Goal: Task Accomplishment & Management: Complete application form

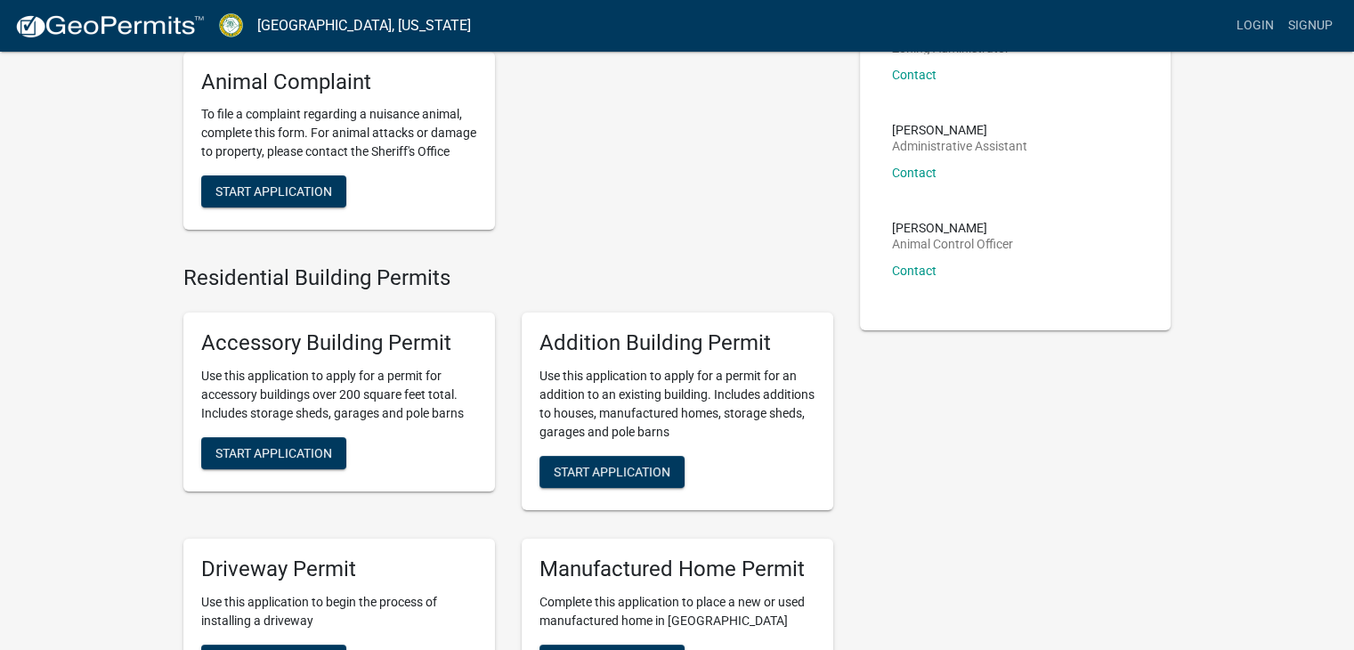
scroll to position [267, 0]
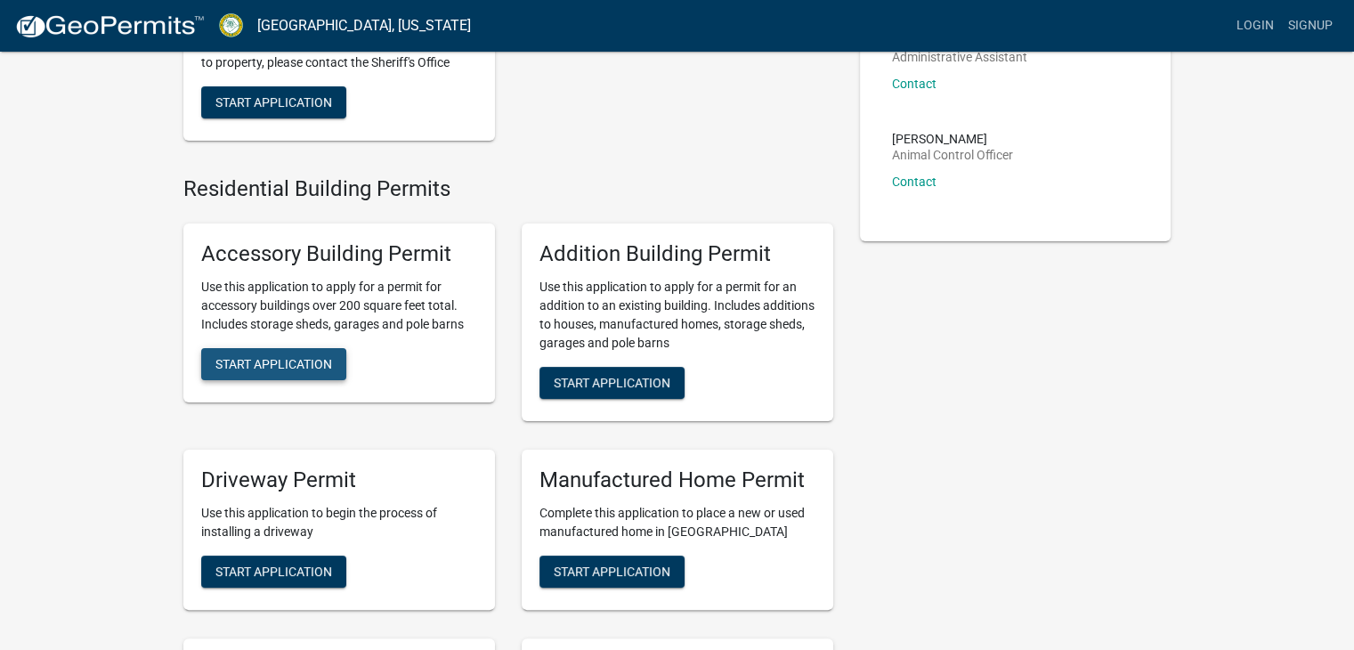
click at [249, 380] on button "Start Application" at bounding box center [273, 364] width 145 height 32
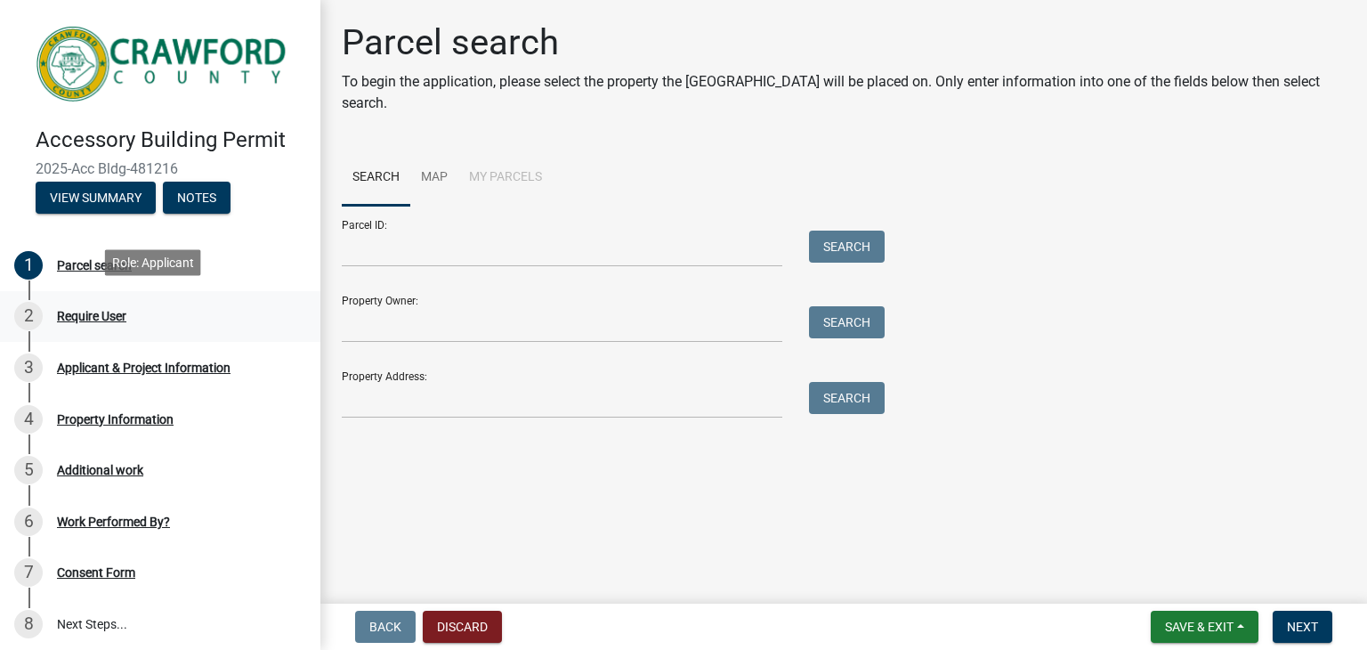
click at [91, 310] on div "Require User" at bounding box center [91, 316] width 69 height 12
click at [96, 260] on div "Parcel search" at bounding box center [94, 265] width 75 height 12
click at [455, 250] on input "Parcel ID:" at bounding box center [562, 249] width 441 height 36
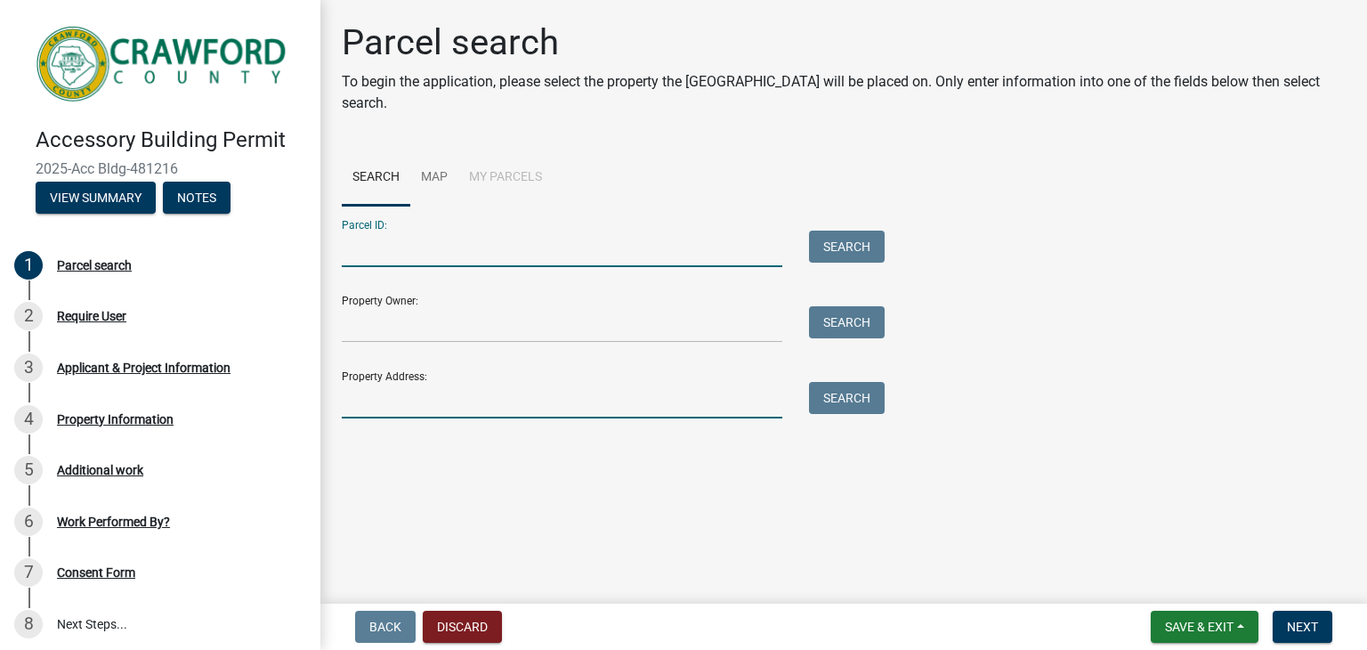
click at [445, 403] on input "Property Address:" at bounding box center [562, 400] width 441 height 36
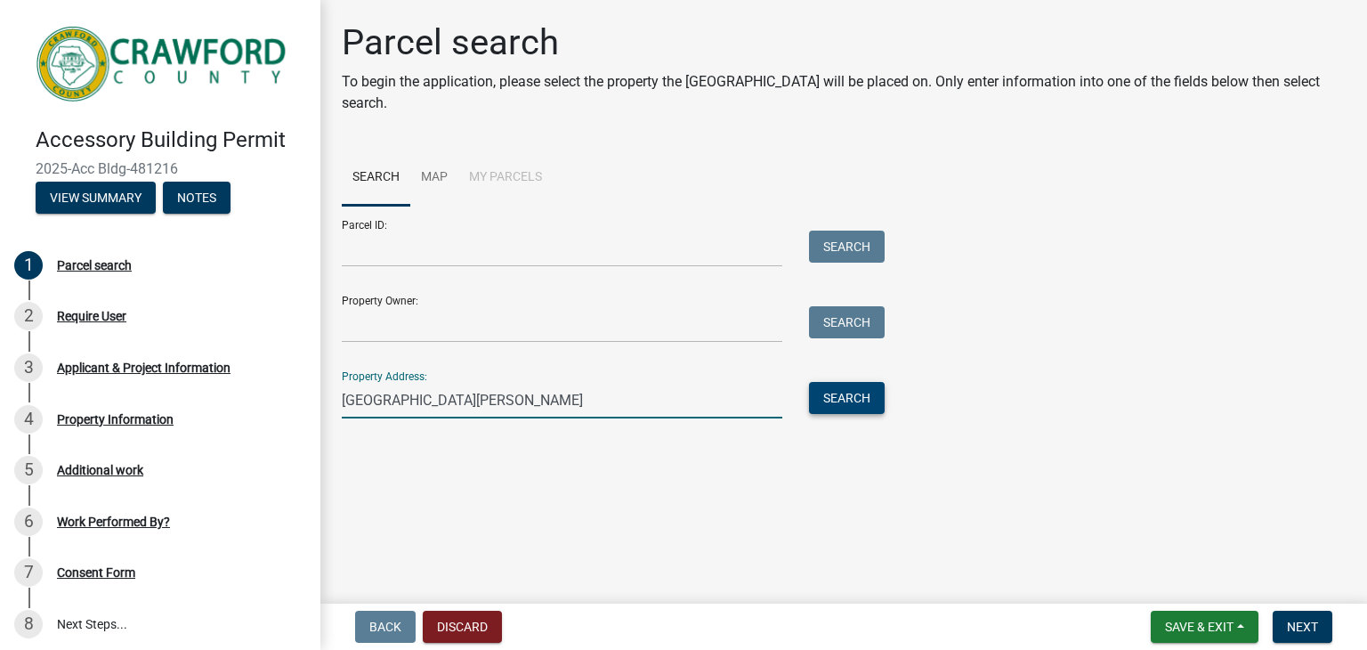
type input "1722 carl sutton road"
drag, startPoint x: 831, startPoint y: 385, endPoint x: 834, endPoint y: 399, distance: 13.6
click at [834, 397] on button "Search" at bounding box center [847, 398] width 76 height 32
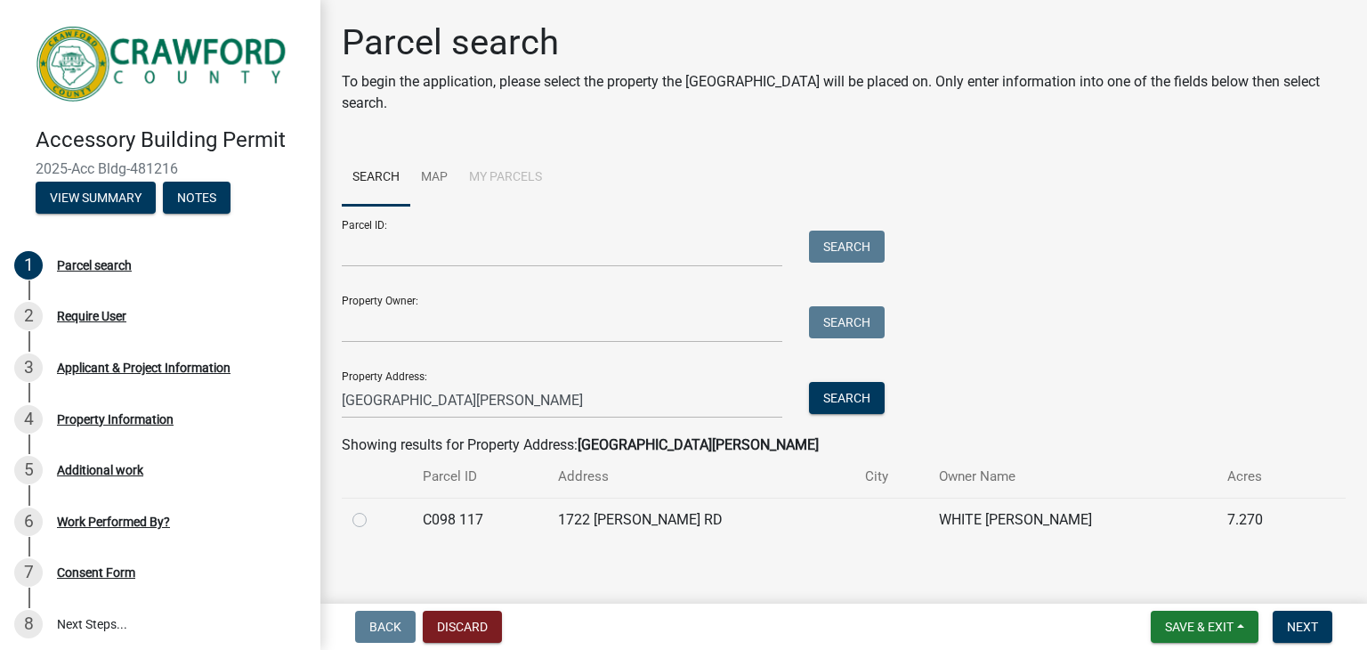
click at [366, 528] on div at bounding box center [377, 519] width 49 height 21
click at [374, 509] on label at bounding box center [374, 509] width 0 height 0
click at [374, 520] on 117 "radio" at bounding box center [380, 515] width 12 height 12
radio 117 "true"
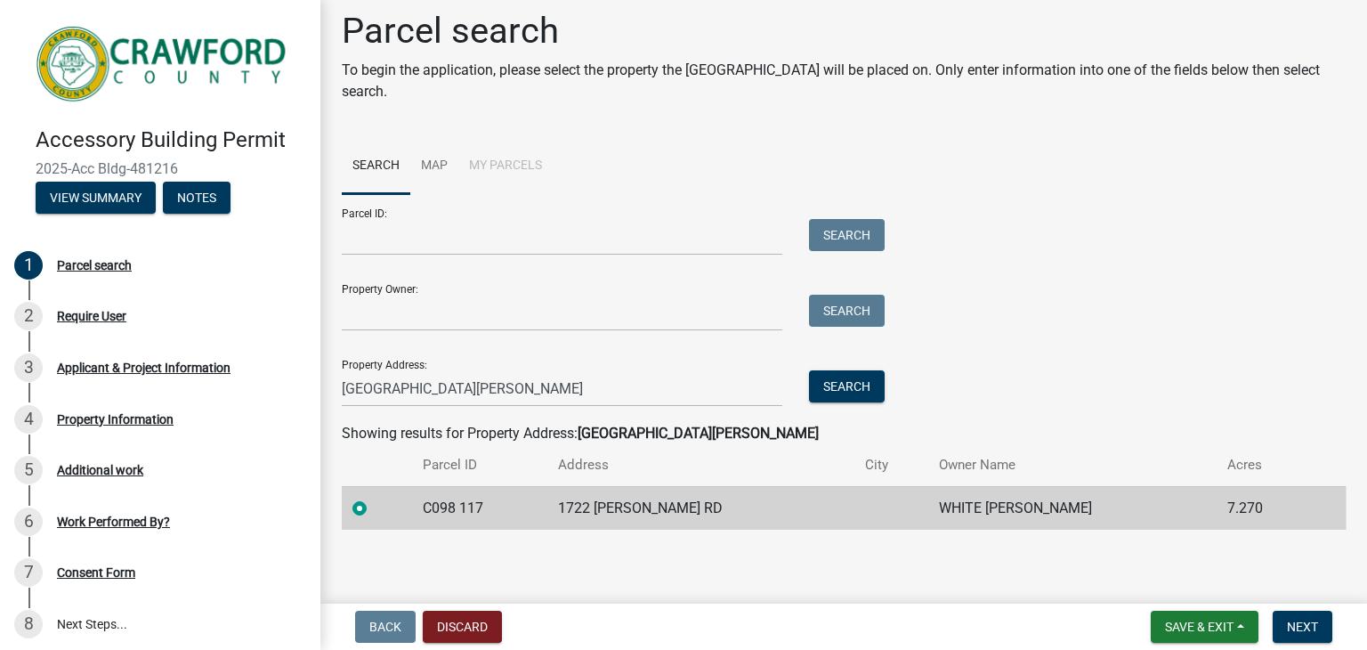
scroll to position [14, 0]
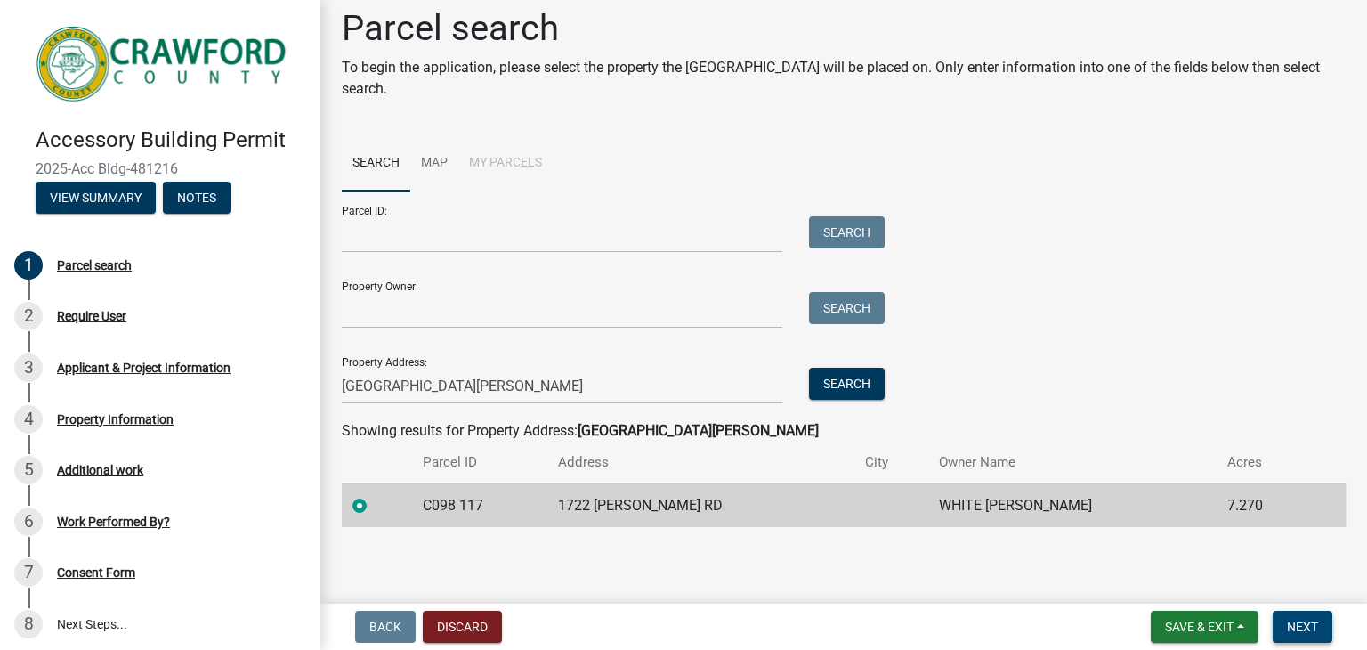
click at [1321, 635] on button "Next" at bounding box center [1303, 627] width 60 height 32
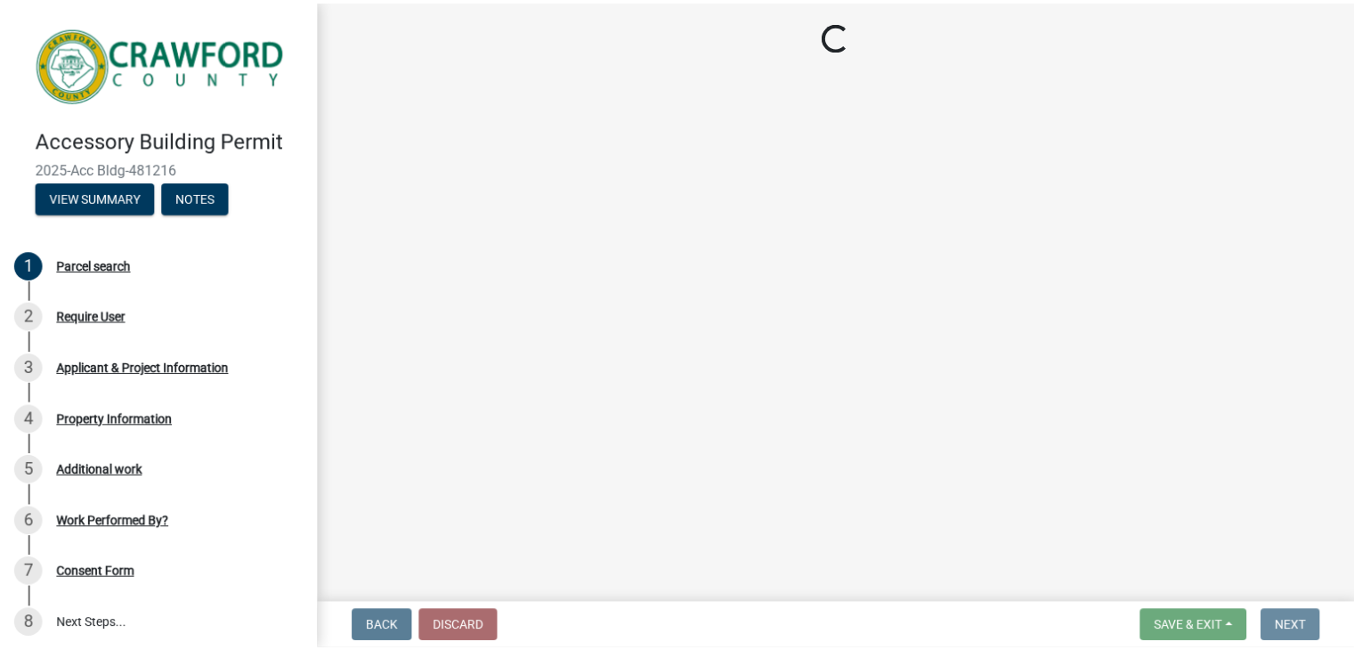
scroll to position [0, 0]
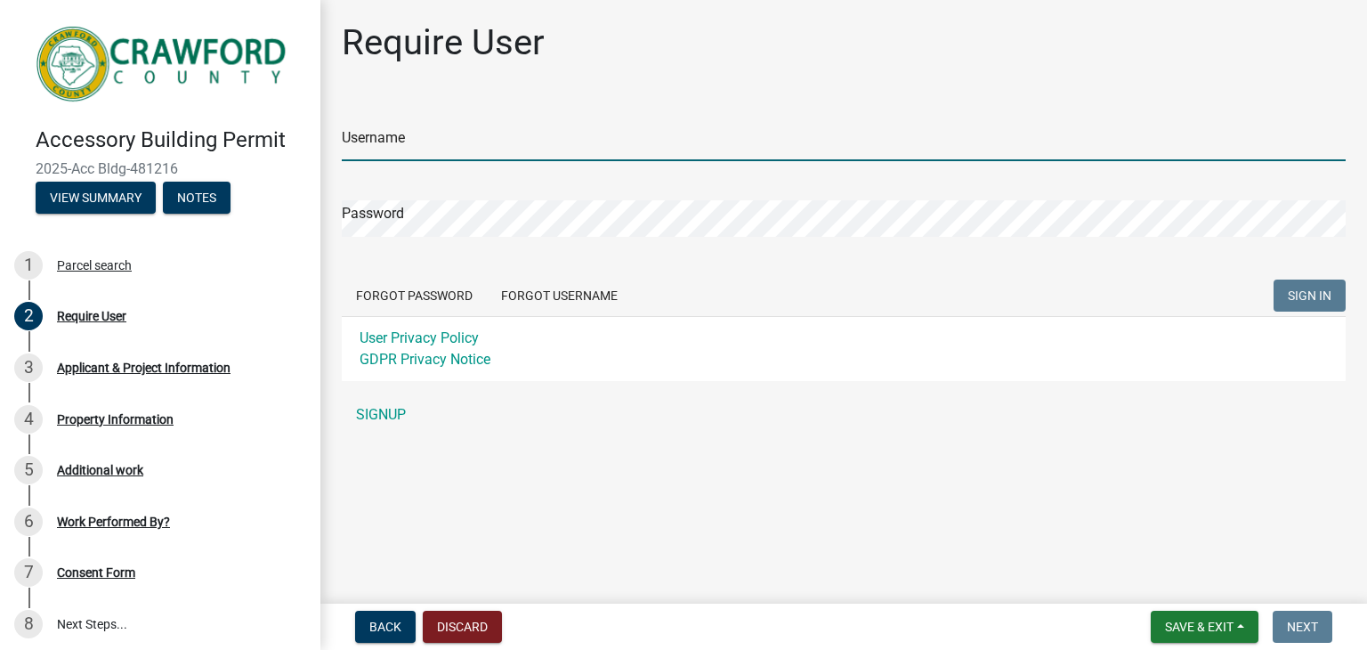
click at [396, 154] on input "Username" at bounding box center [844, 143] width 1004 height 36
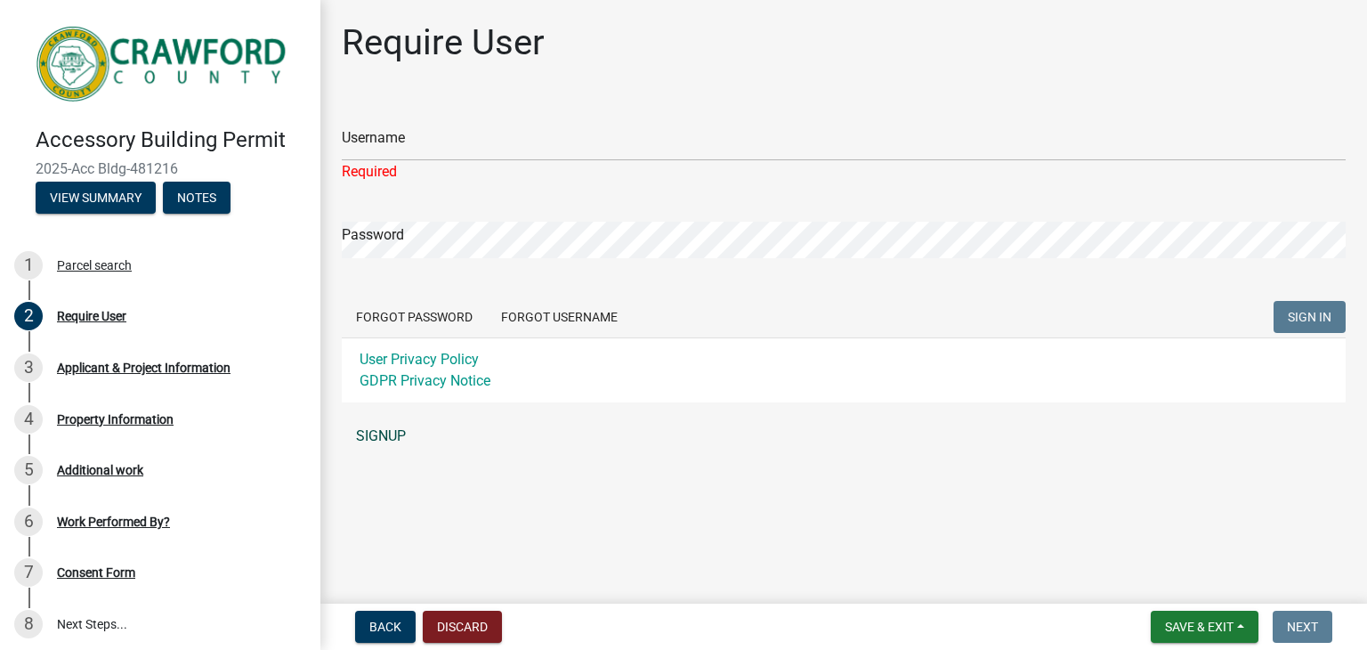
click at [393, 416] on div "Username Required Password Forgot Password Forgot Username SIGN IN User Privacy…" at bounding box center [844, 277] width 1004 height 354
click at [381, 435] on link "SIGNUP" at bounding box center [844, 436] width 1004 height 36
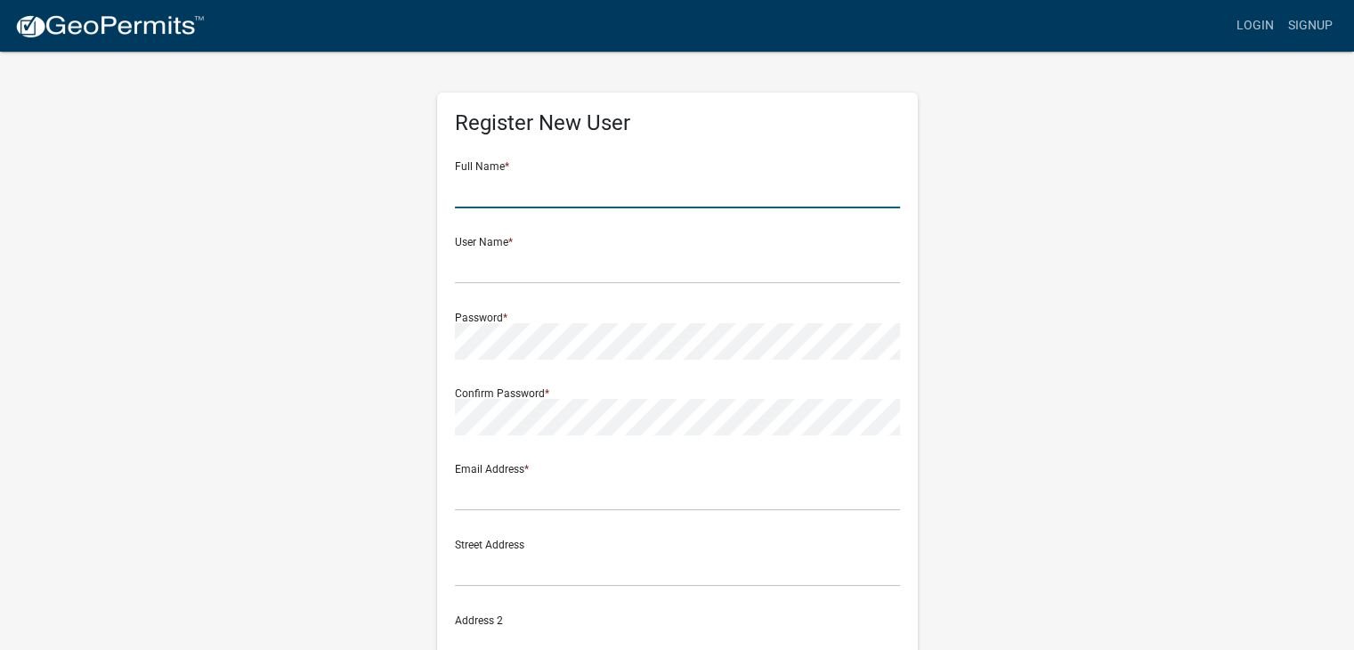
click at [531, 185] on input "text" at bounding box center [677, 190] width 445 height 36
drag, startPoint x: 618, startPoint y: 200, endPoint x: 0, endPoint y: 133, distance: 621.5
click at [0, 150] on wm-register-view "more_horiz Login Signup Register New User Full Name * lashon Tyler User Name * …" at bounding box center [677, 501] width 1354 height 1002
type input "[PERSON_NAME]"
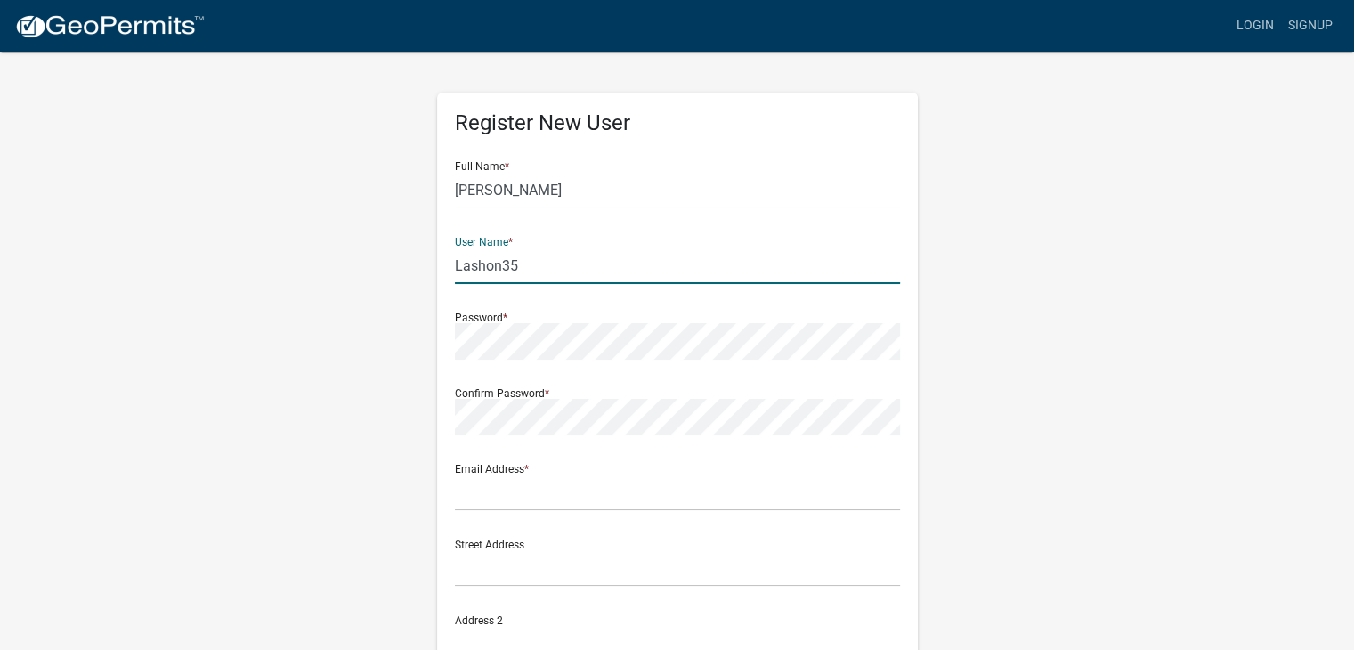
type input "Lashon35"
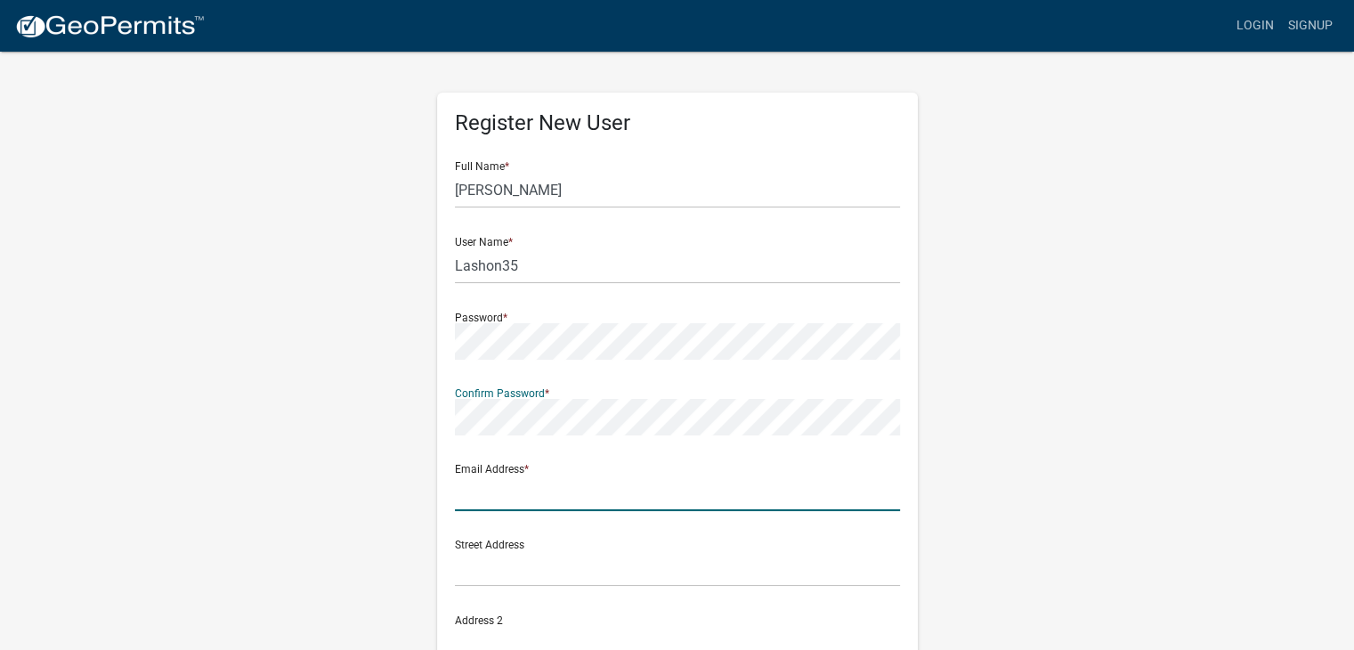
click at [660, 485] on input "text" at bounding box center [677, 492] width 445 height 36
type input "godsangel200934@yahoo.com"
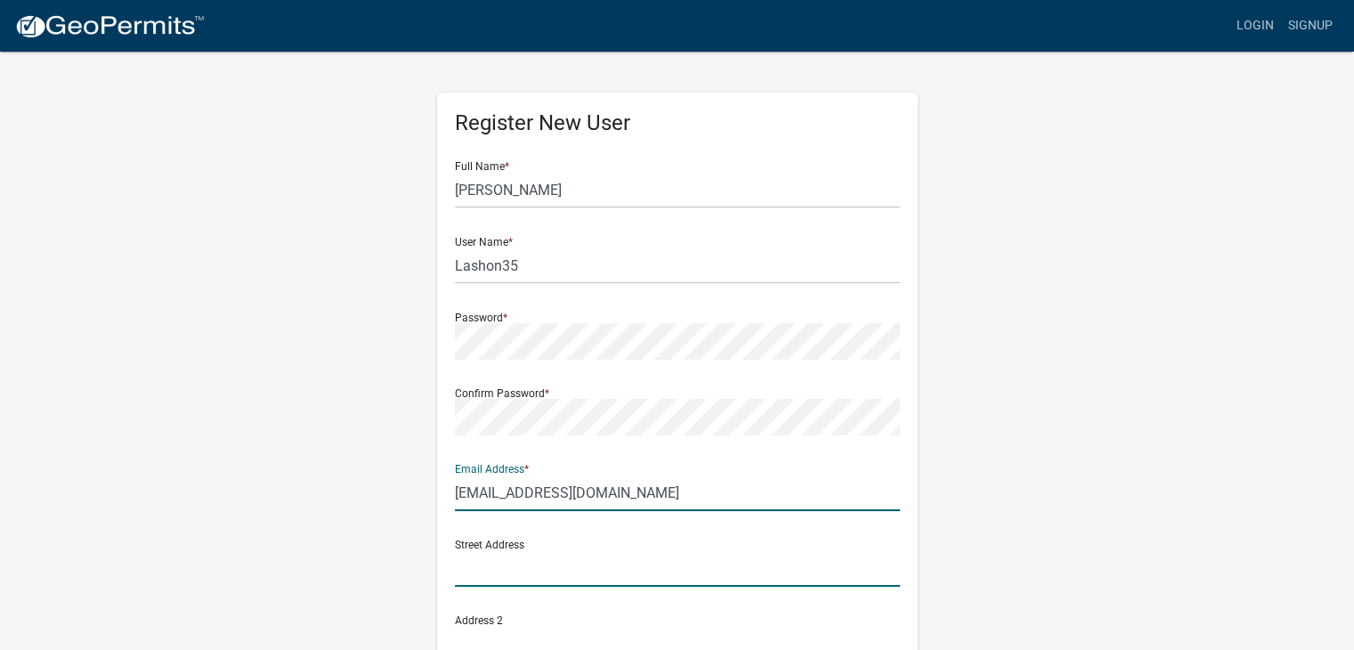
click at [658, 567] on input "text" at bounding box center [677, 568] width 445 height 36
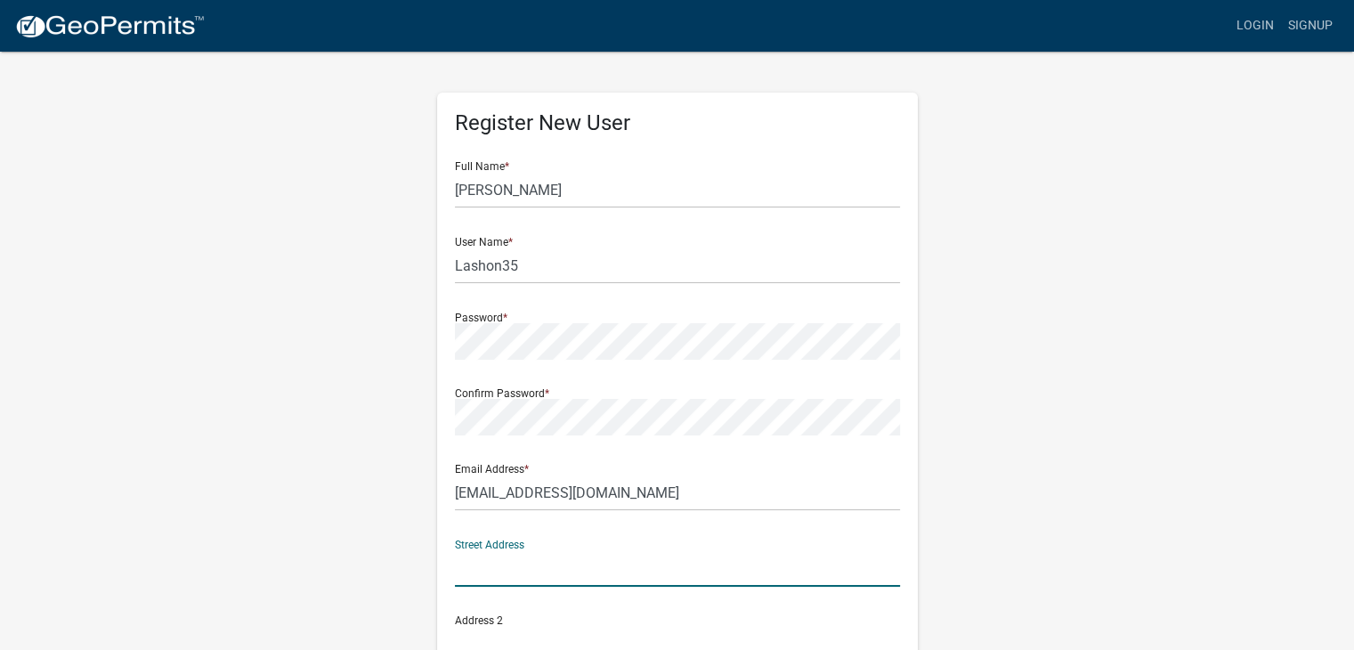
type input "1722 [PERSON_NAME] RD"
type input "LIZELLA"
type input "GA"
type input "31052"
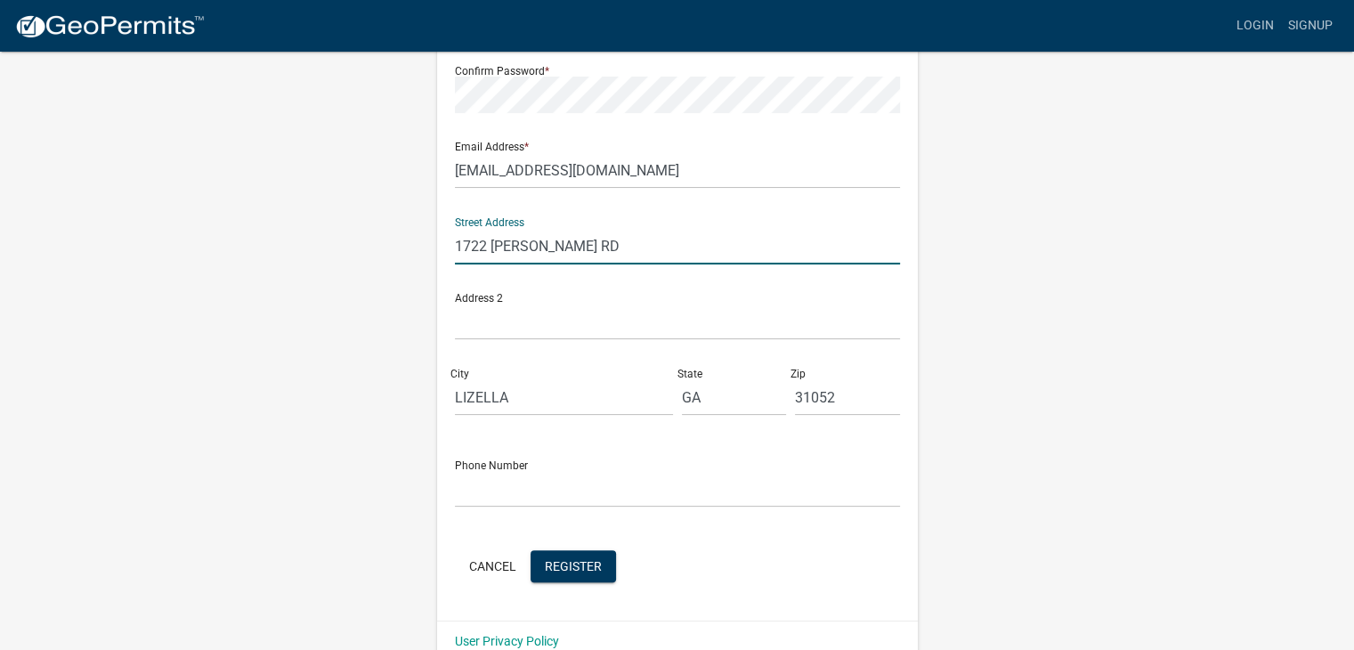
scroll to position [353, 0]
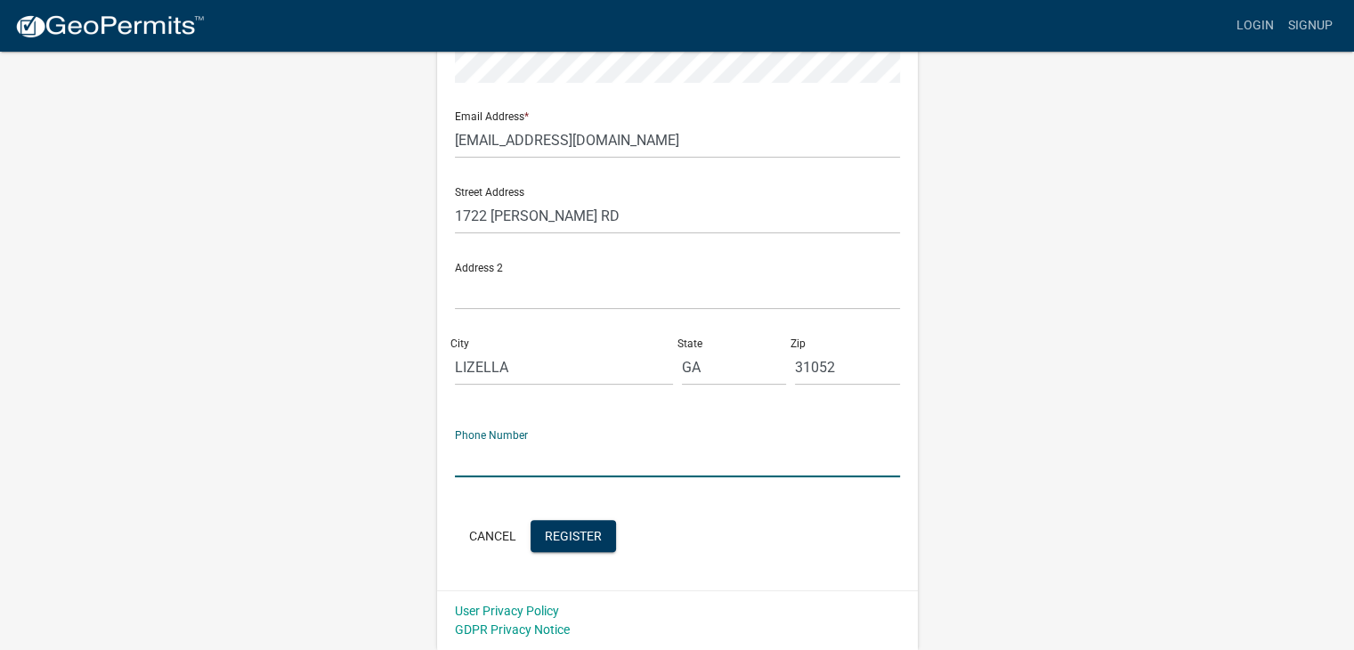
click at [601, 471] on input "text" at bounding box center [677, 459] width 445 height 36
type input "478-972-2633"
click at [603, 542] on button "Register" at bounding box center [573, 536] width 85 height 32
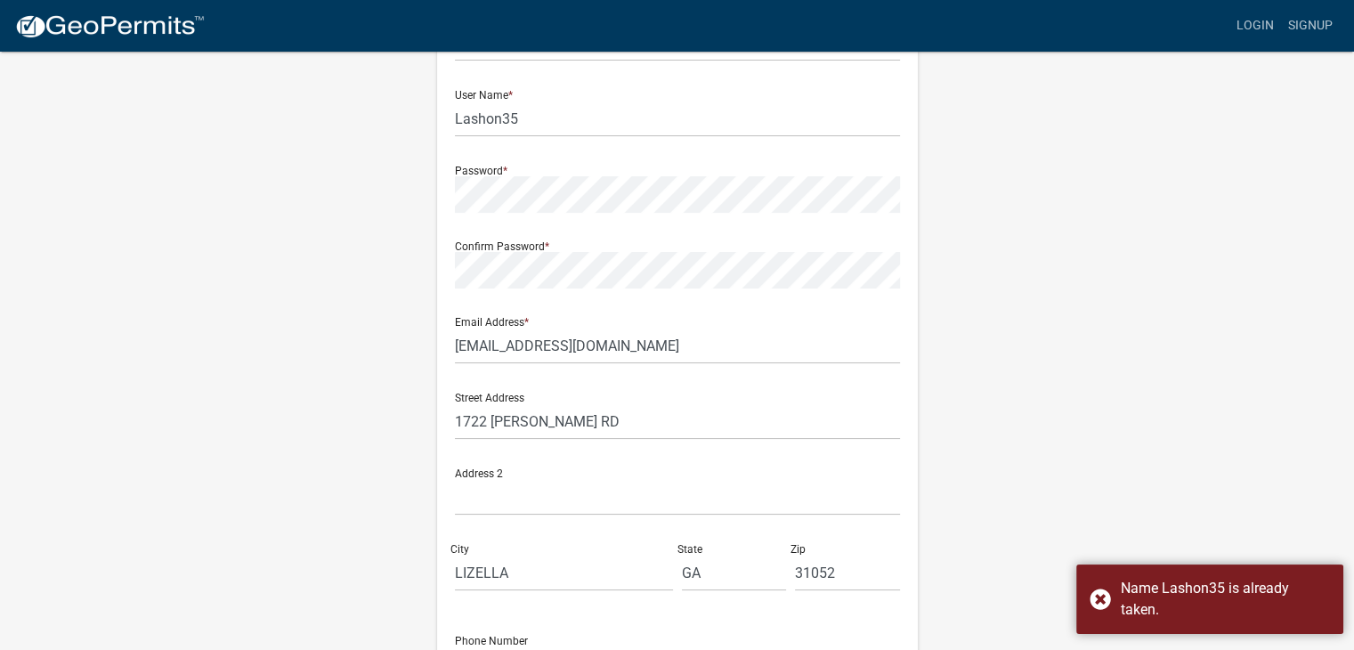
scroll to position [0, 0]
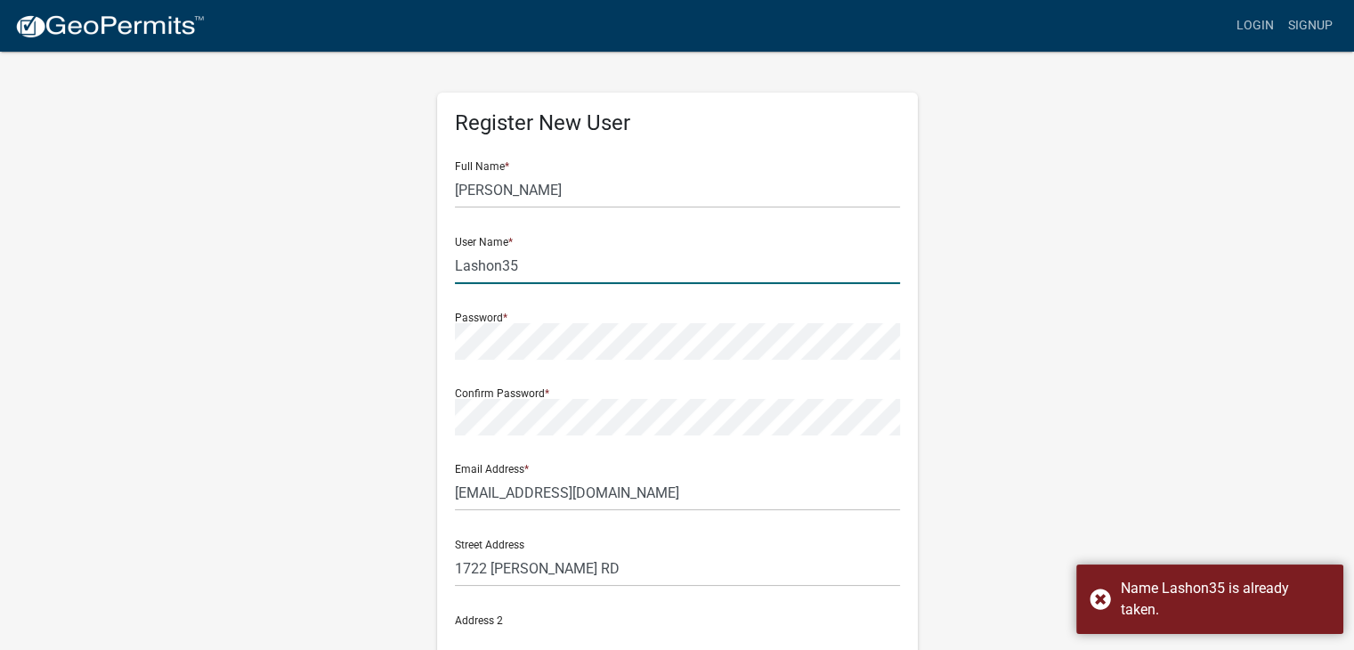
click at [531, 255] on input "Lashon35" at bounding box center [677, 265] width 445 height 36
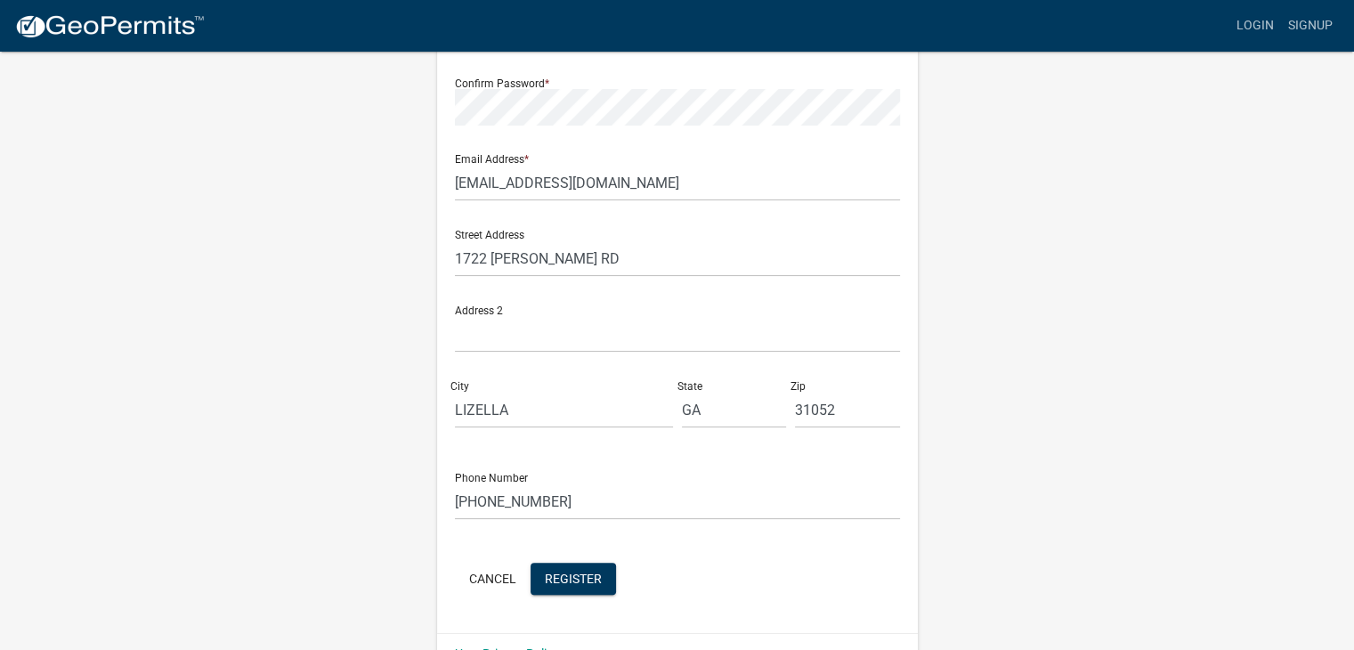
scroll to position [353, 0]
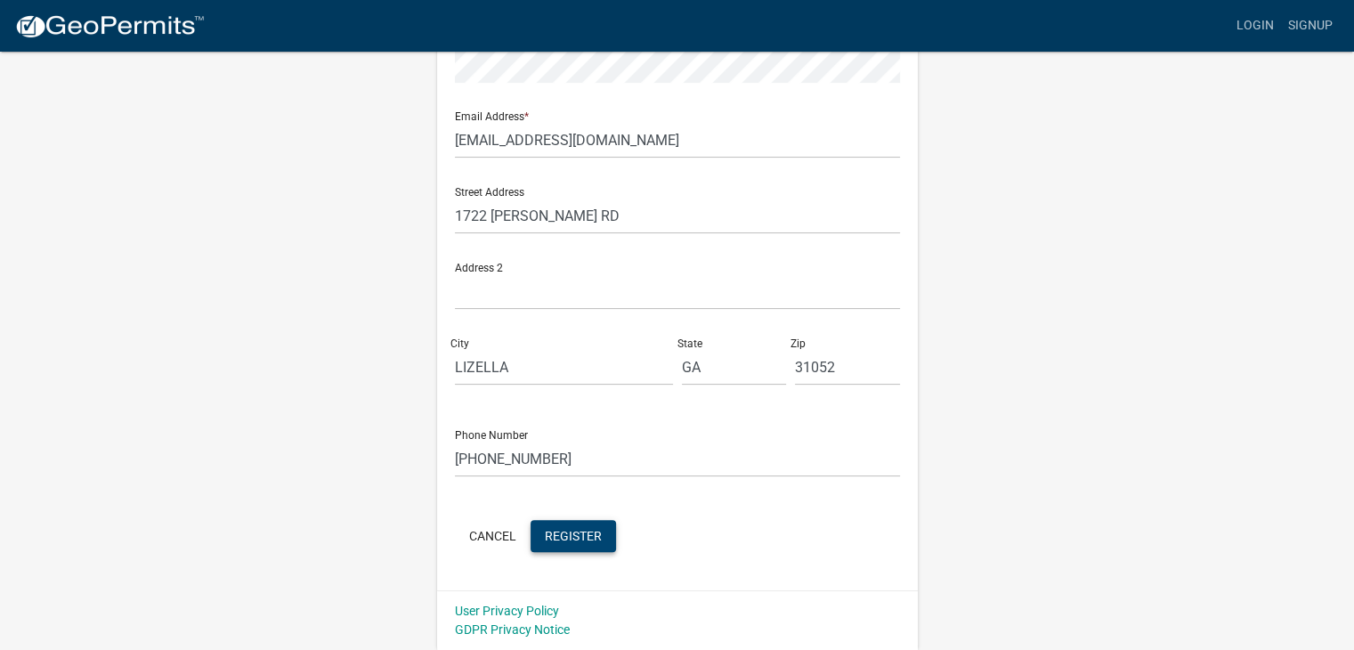
type input "Lashon351"
click at [586, 523] on button "Register" at bounding box center [573, 536] width 85 height 32
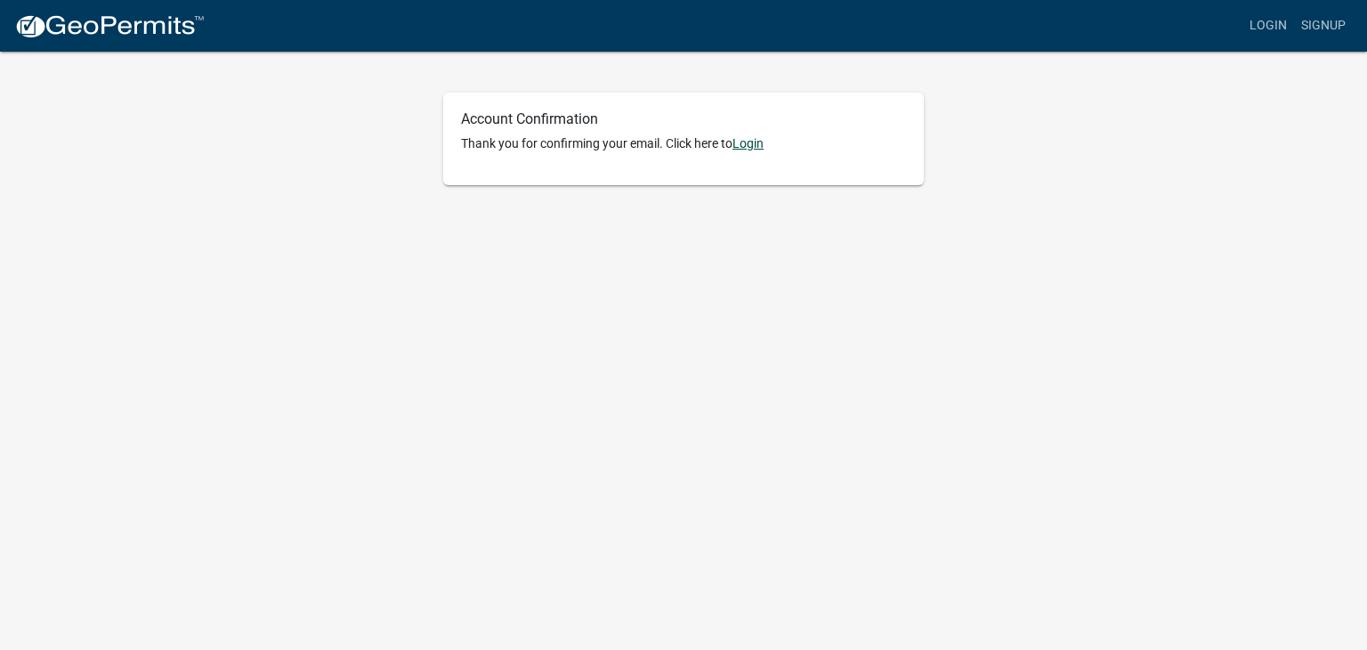
click at [755, 146] on link "Login" at bounding box center [748, 143] width 31 height 14
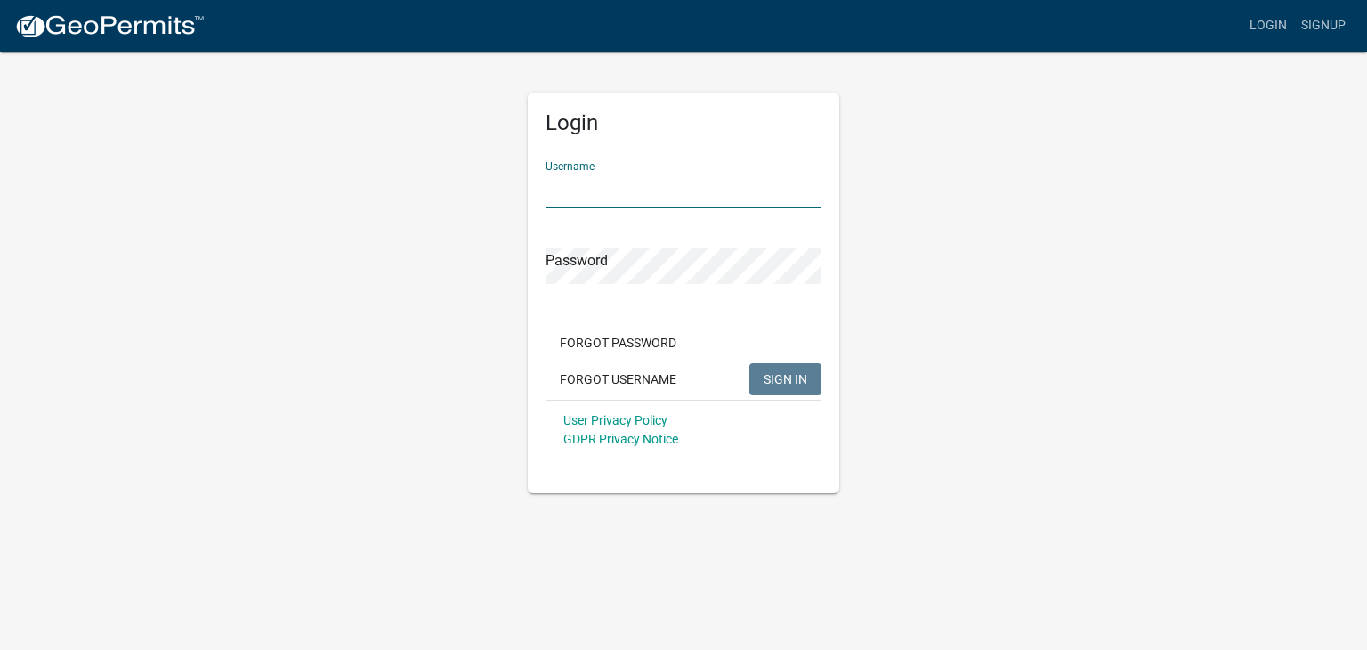
click at [719, 203] on input "Username" at bounding box center [684, 190] width 276 height 36
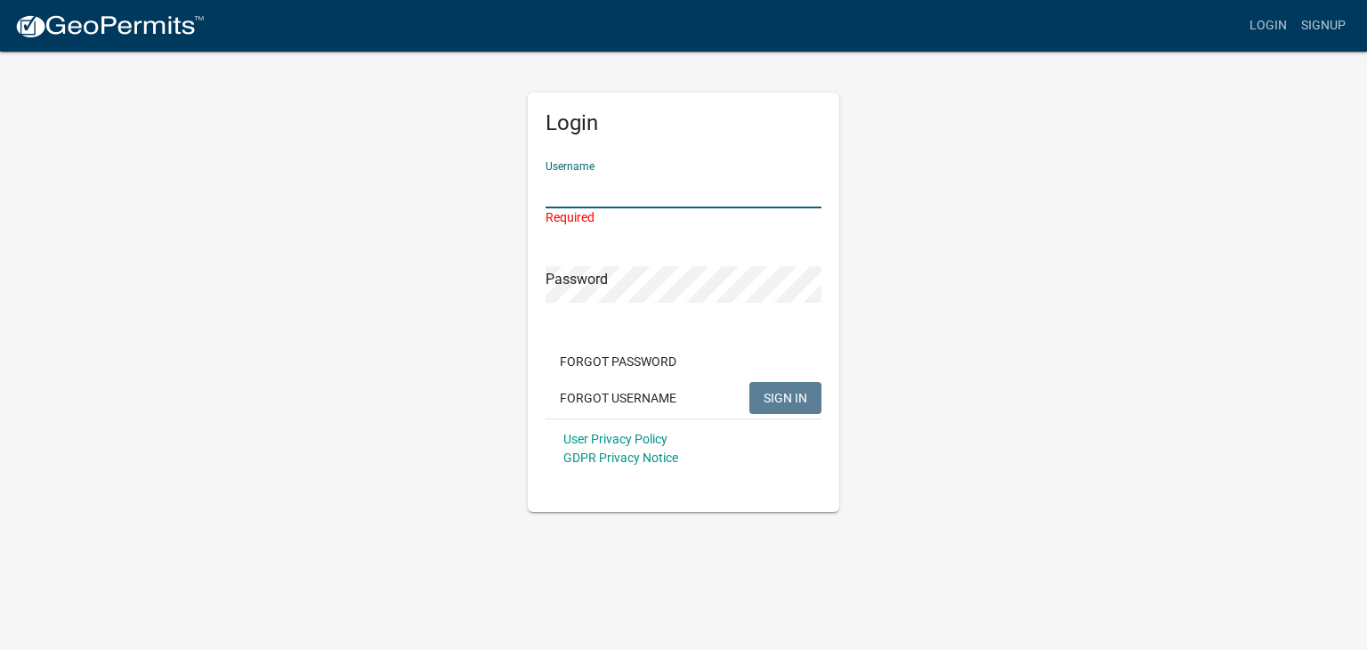
type input "Lashon351"
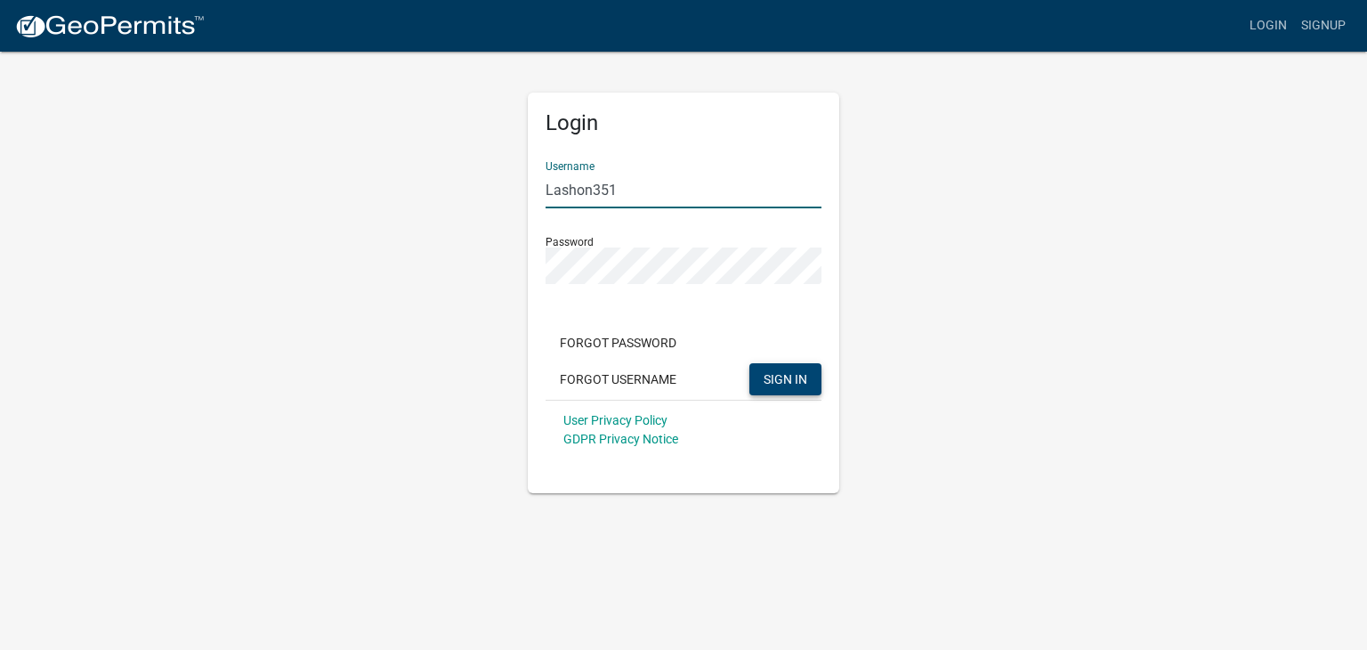
click at [780, 380] on span "SIGN IN" at bounding box center [786, 378] width 44 height 14
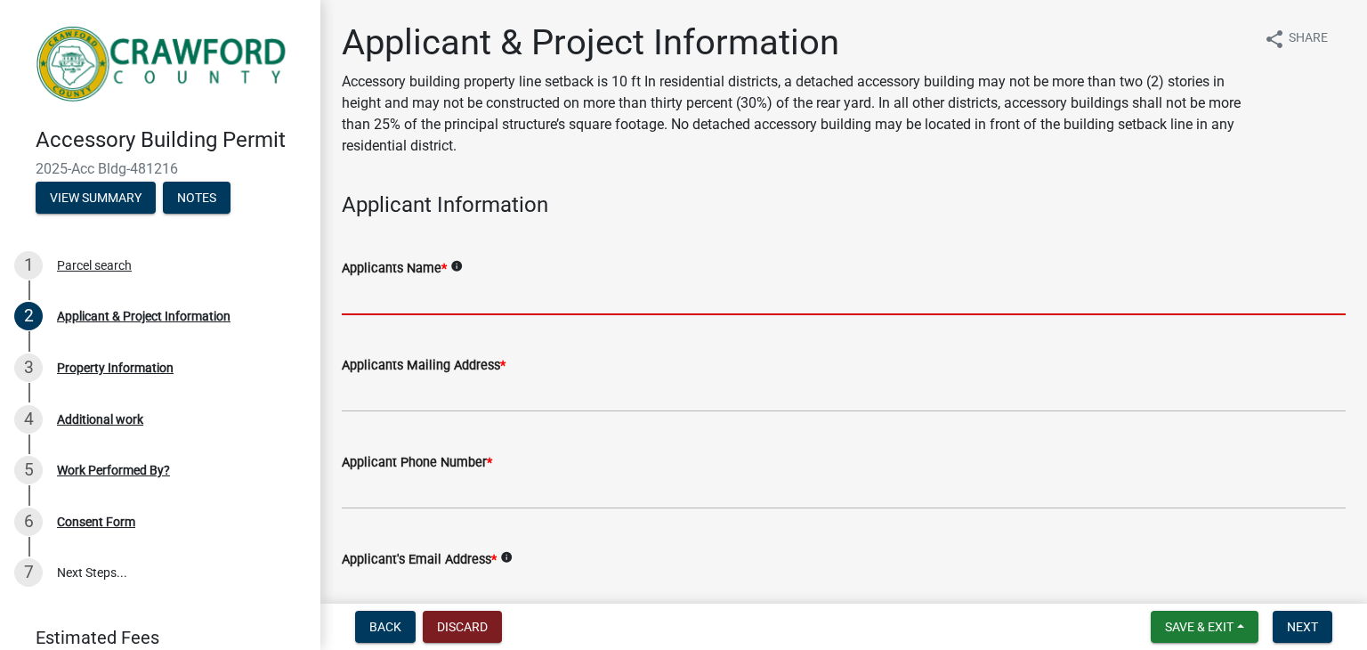
click at [491, 297] on input "Applicants Name *" at bounding box center [844, 297] width 1004 height 36
type input "l"
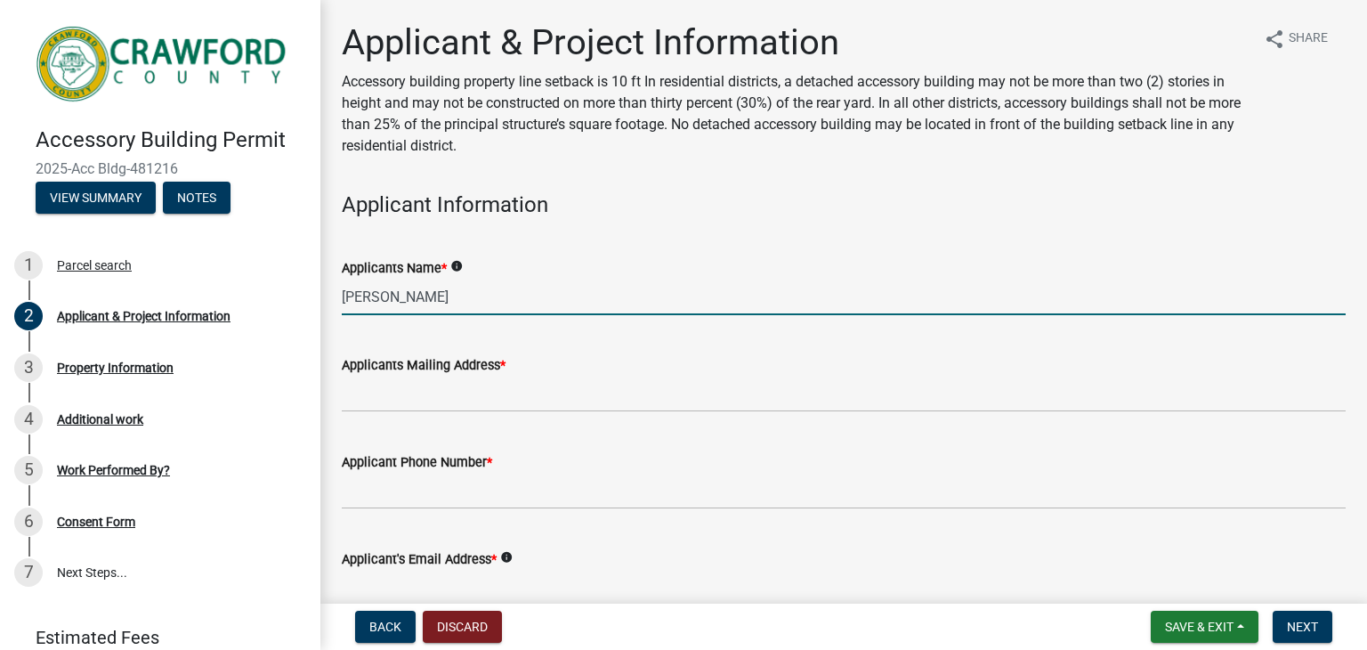
type input "Latesha Knolton-Tyler"
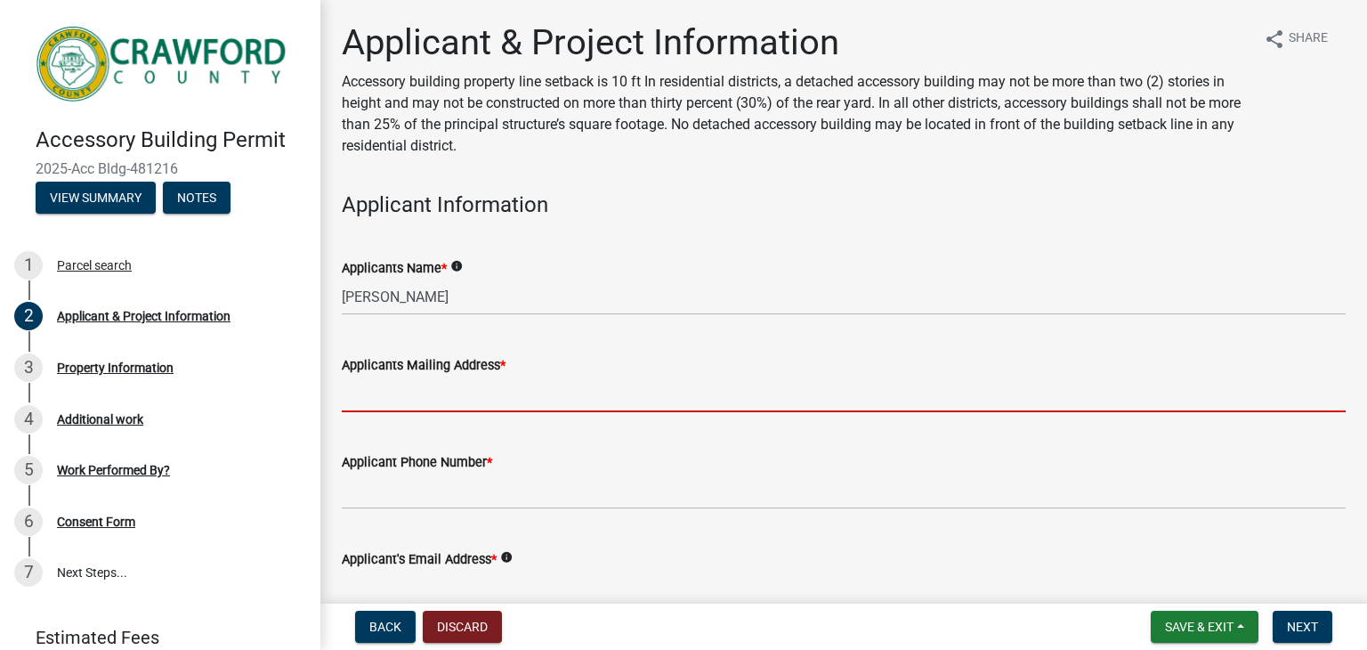
click at [550, 397] on input "Applicants Mailing Address *" at bounding box center [844, 394] width 1004 height 36
type input "1722 CARL SUTTON RDLIZELLA, GA 31052"
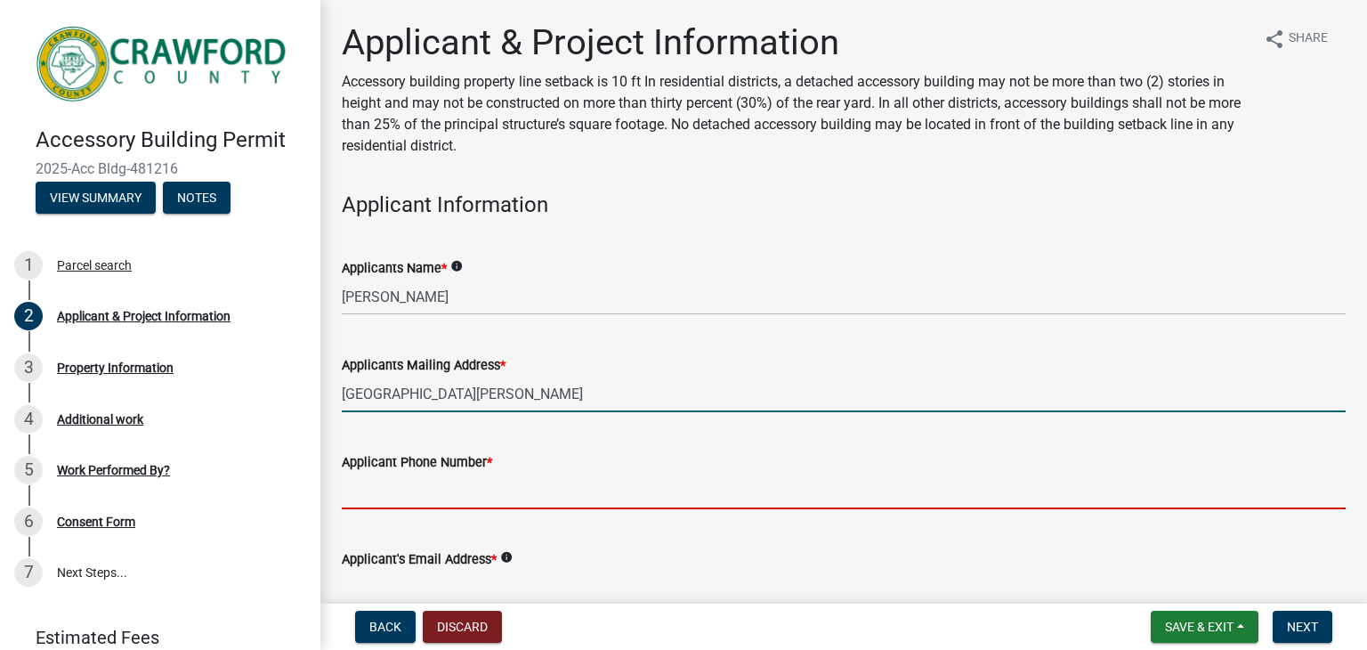
click at [521, 494] on input "Applicant Phone Number *" at bounding box center [844, 491] width 1004 height 36
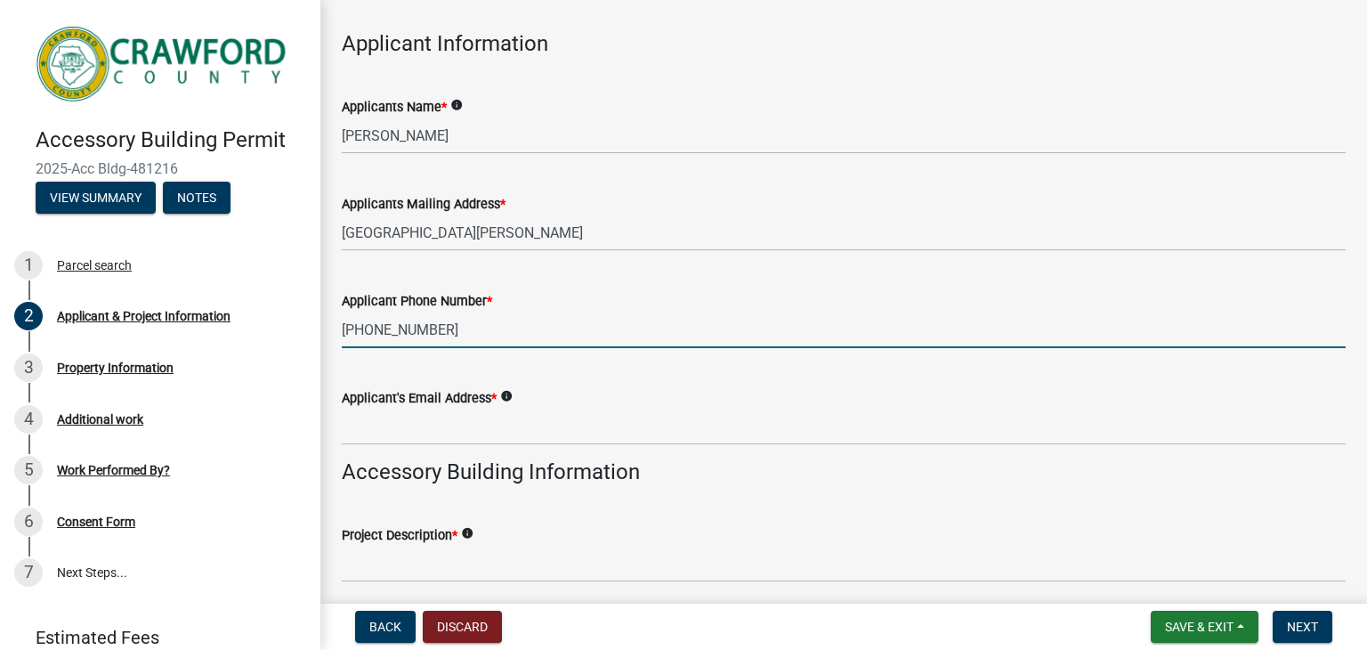
scroll to position [178, 0]
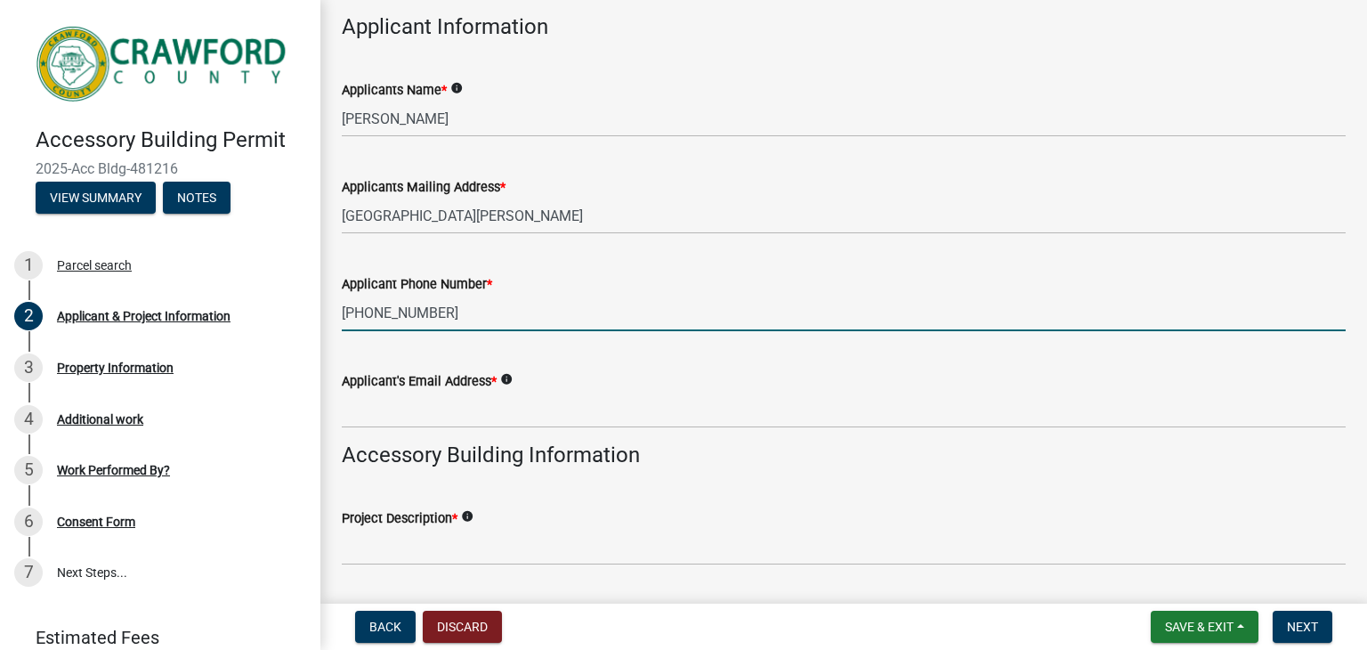
type input "[PHONE_NUMBER]"
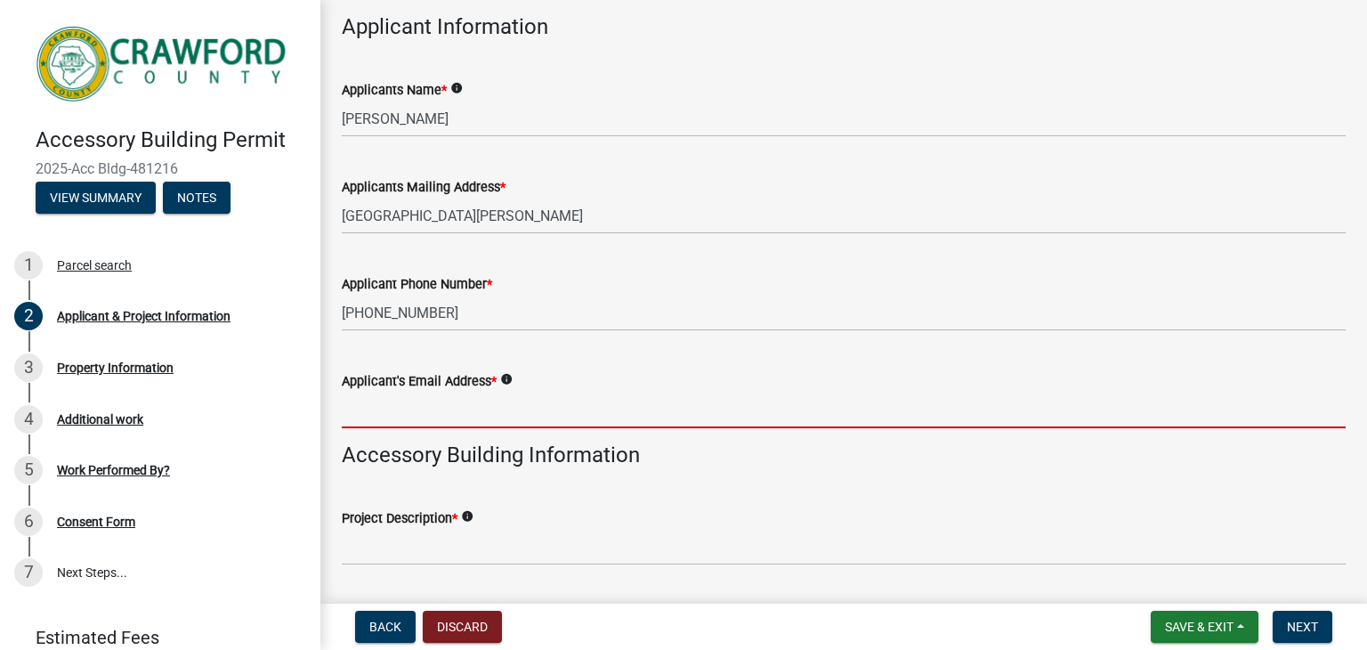
click at [480, 414] on input "Applicant's Email Address *" at bounding box center [844, 410] width 1004 height 36
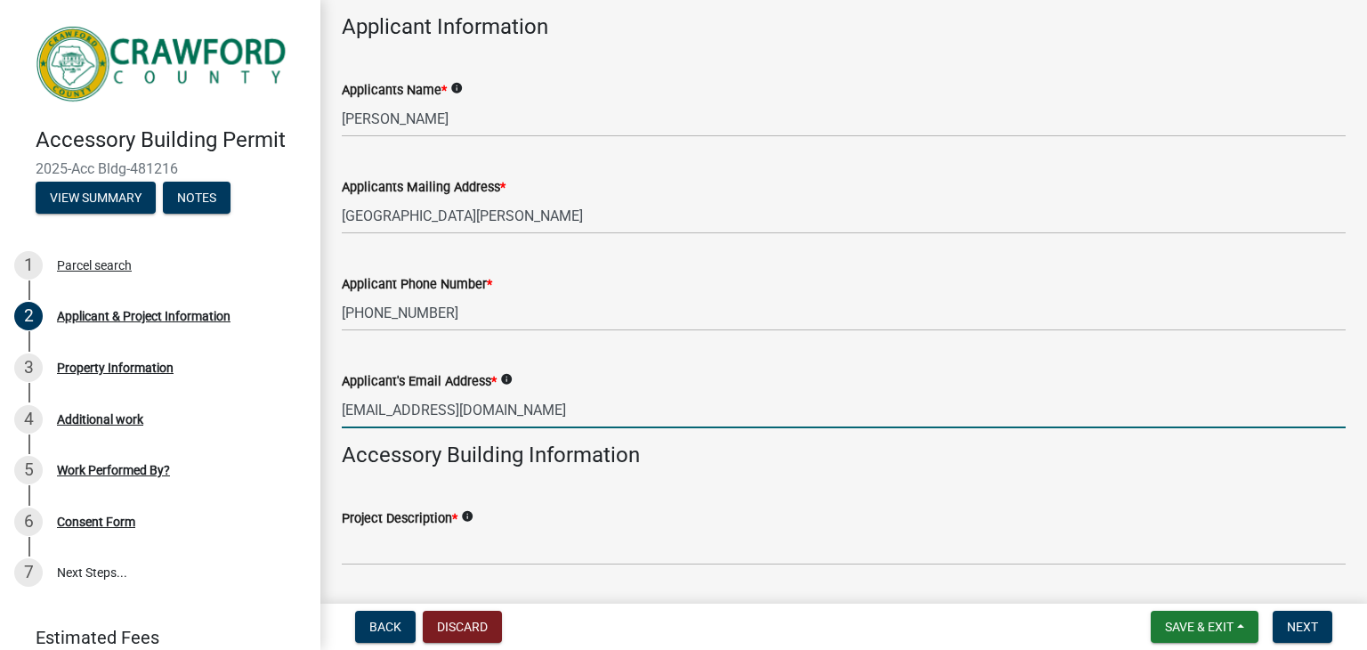
type input "[EMAIL_ADDRESS][DOMAIN_NAME]"
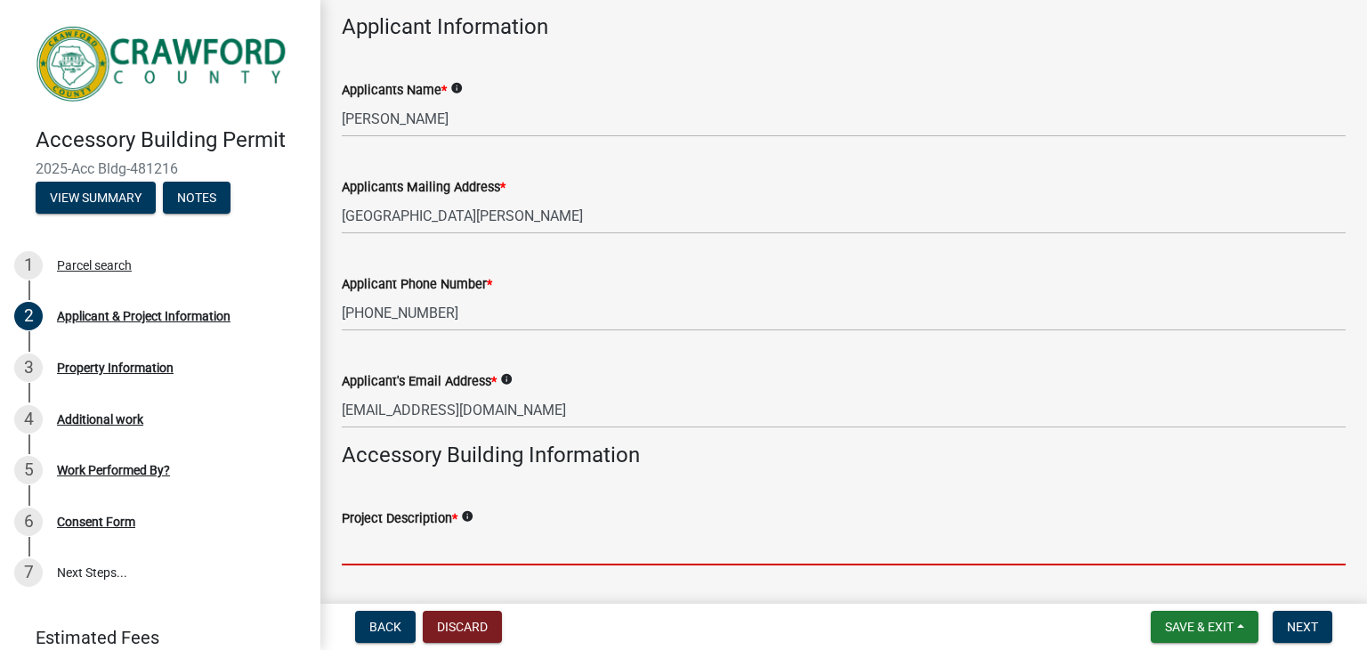
type input "v"
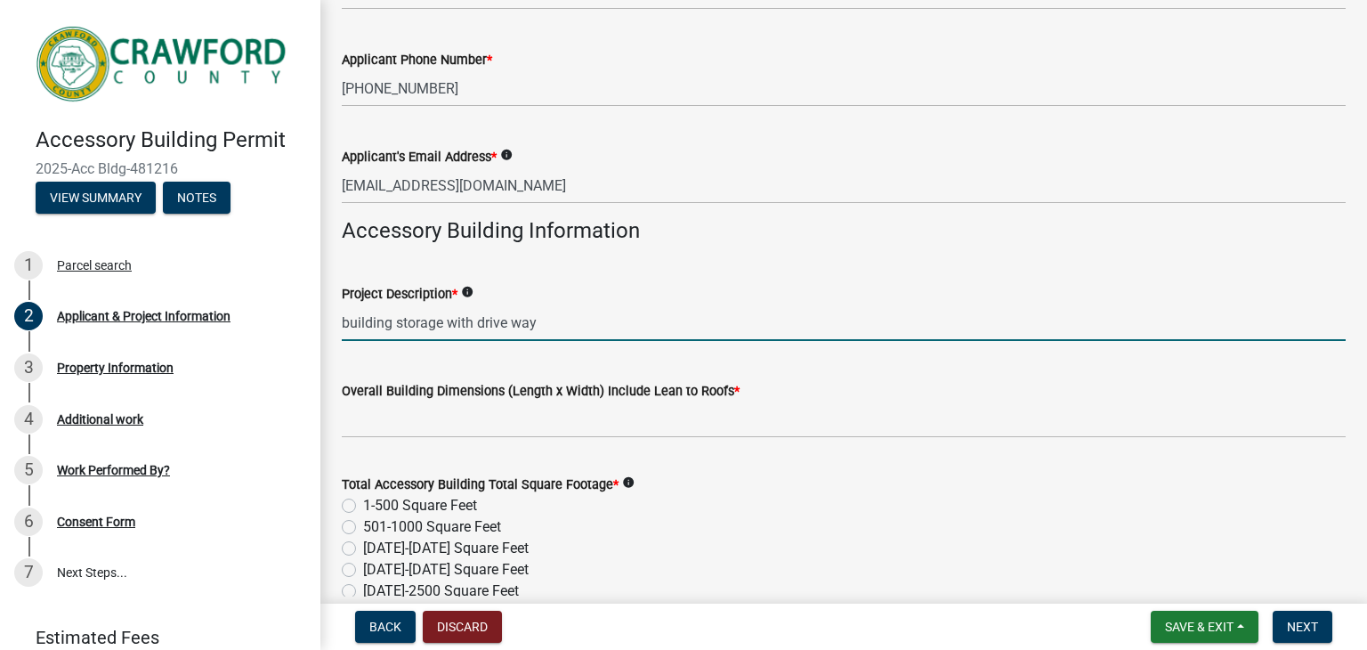
scroll to position [534, 0]
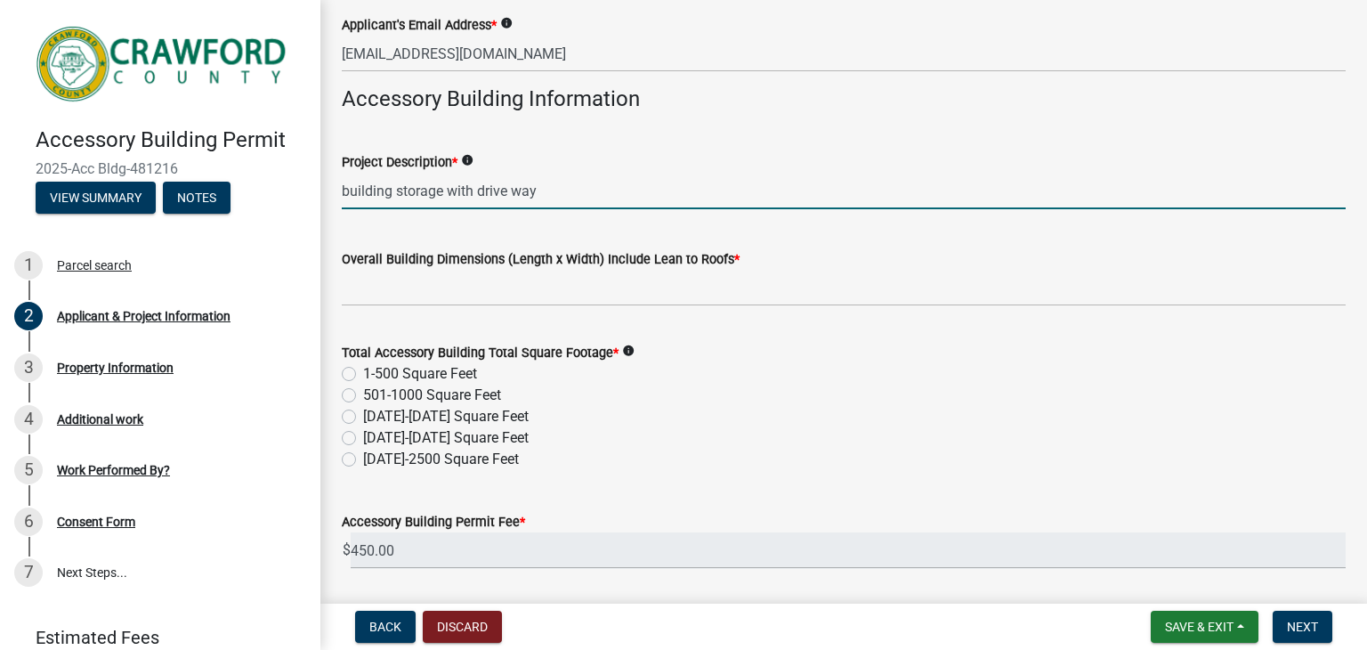
type input "building storage with drive way"
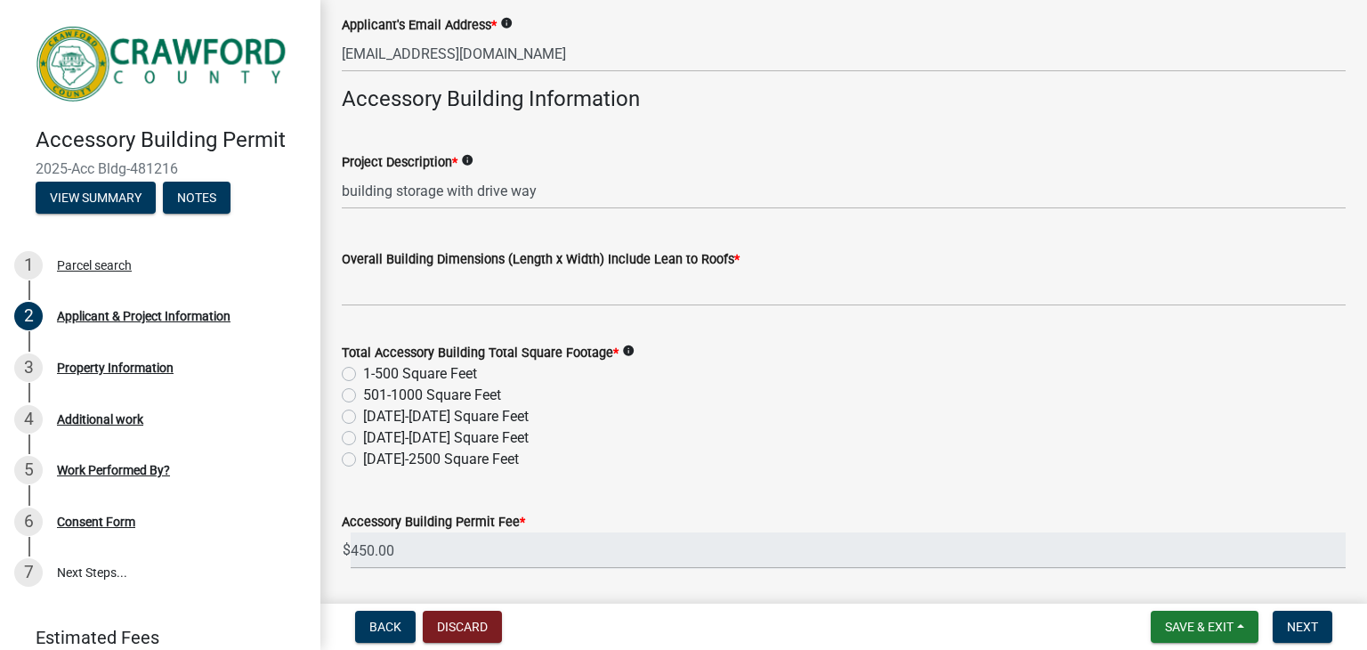
click at [363, 417] on label "1001-1500 Square Feet" at bounding box center [446, 416] width 166 height 21
click at [363, 417] on input "1001-1500 Square Feet" at bounding box center [369, 412] width 12 height 12
radio input "true"
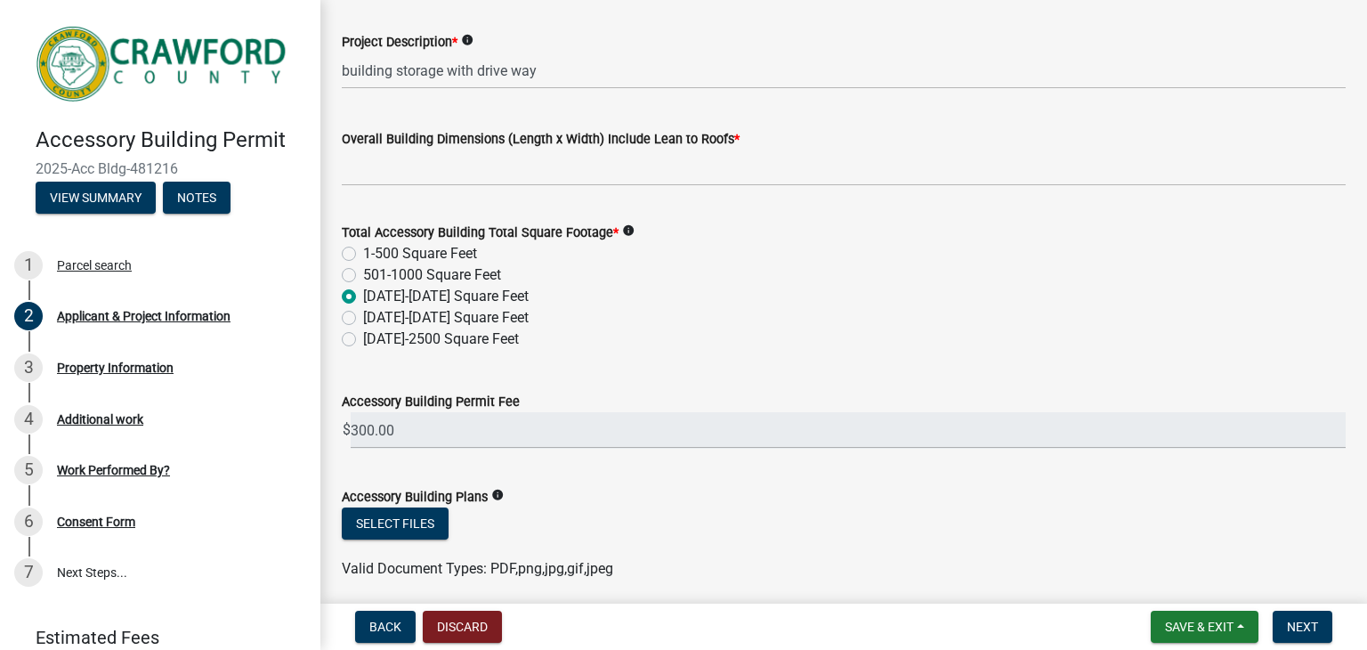
scroll to position [723, 0]
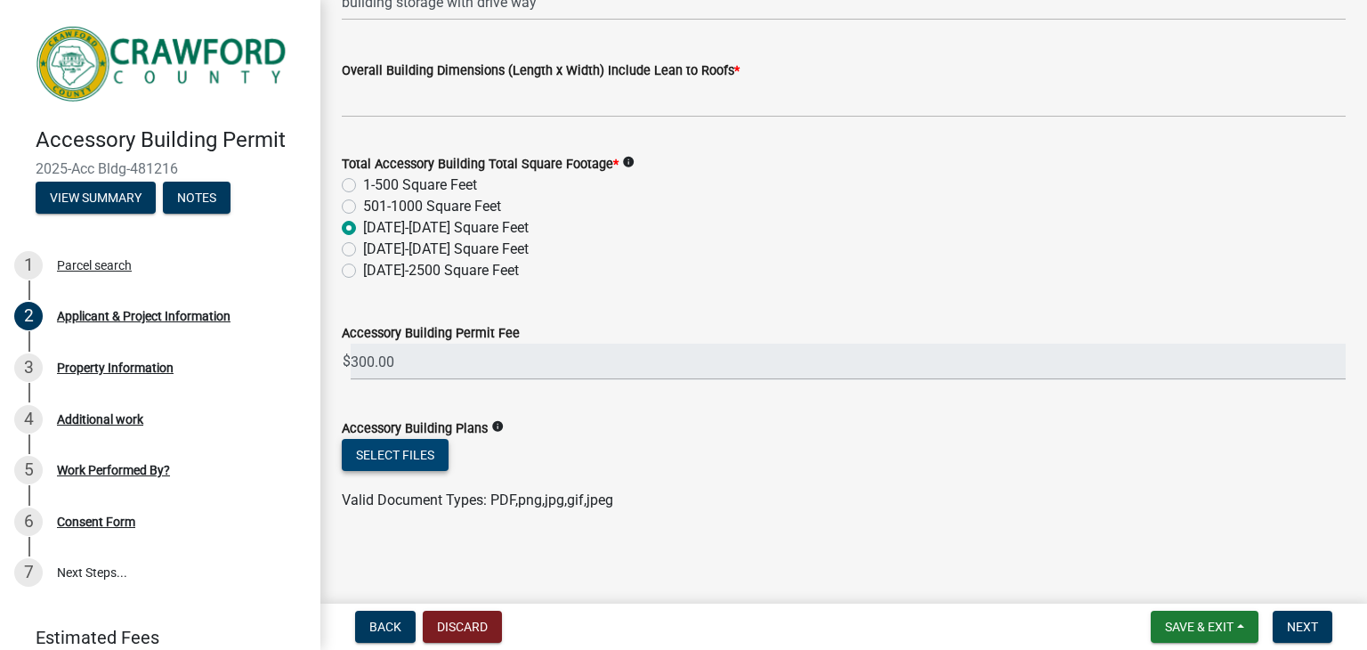
click at [404, 457] on button "Select files" at bounding box center [395, 455] width 107 height 32
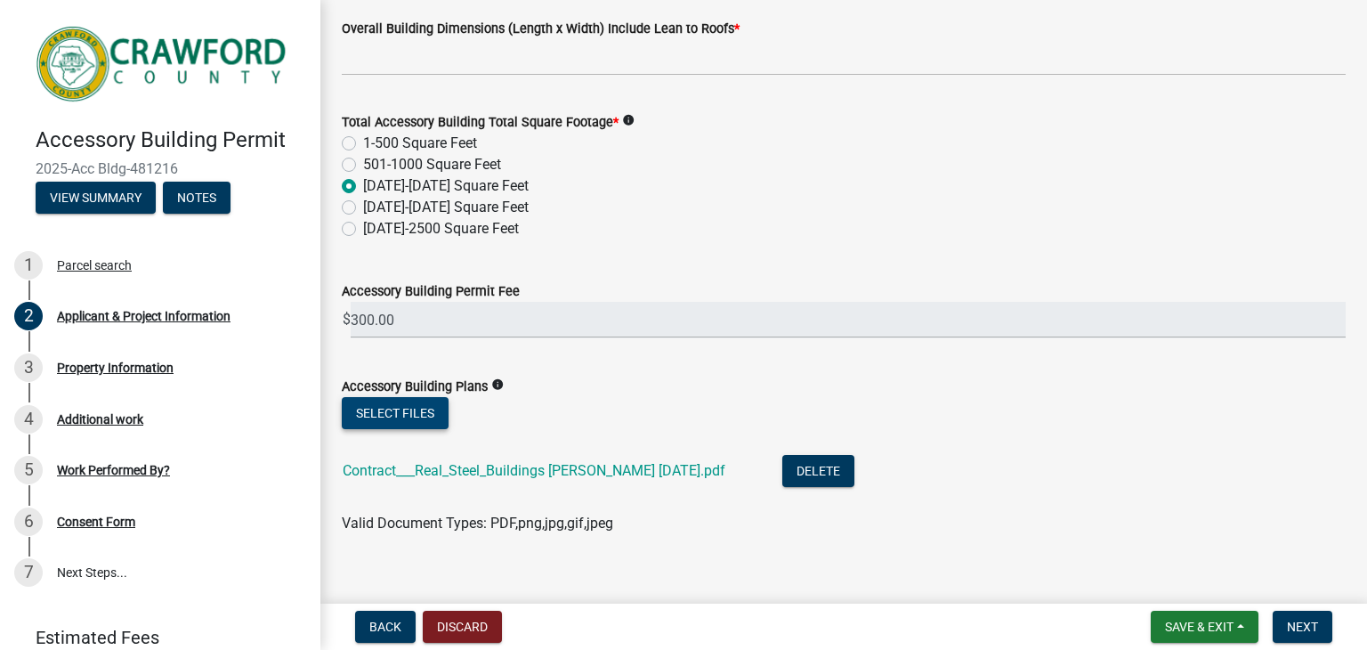
scroll to position [787, 0]
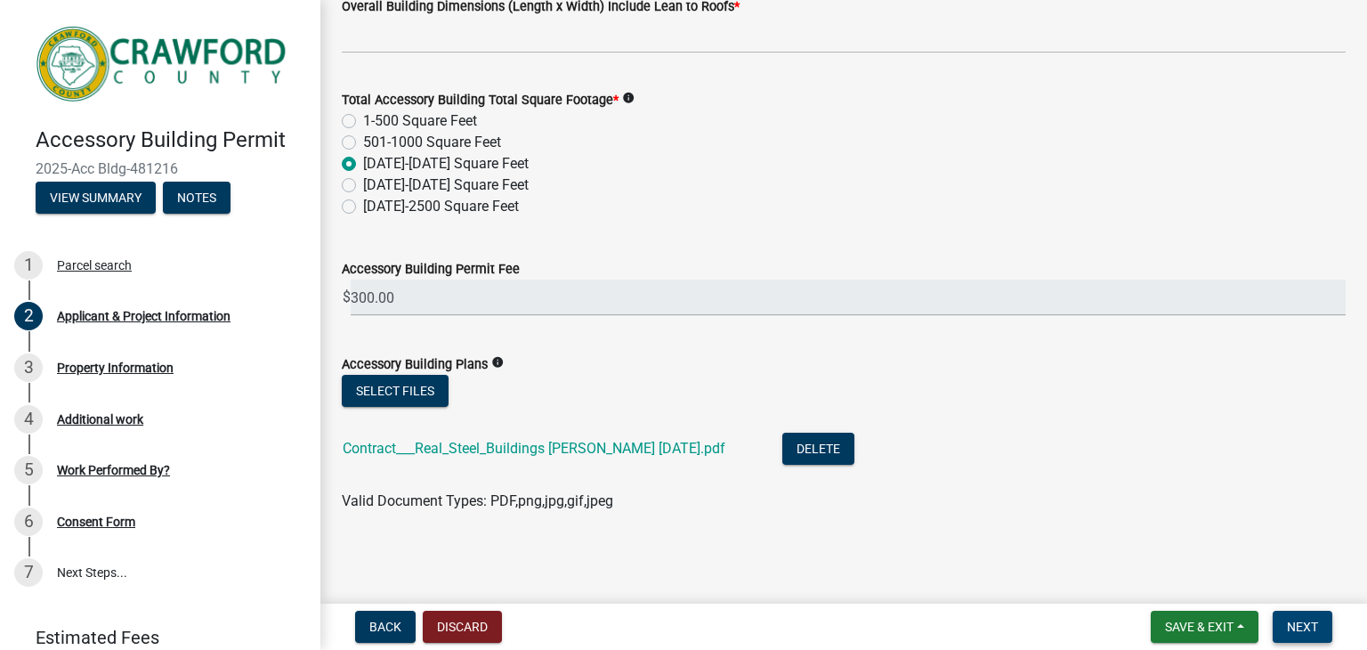
click at [1309, 620] on span "Next" at bounding box center [1302, 627] width 31 height 14
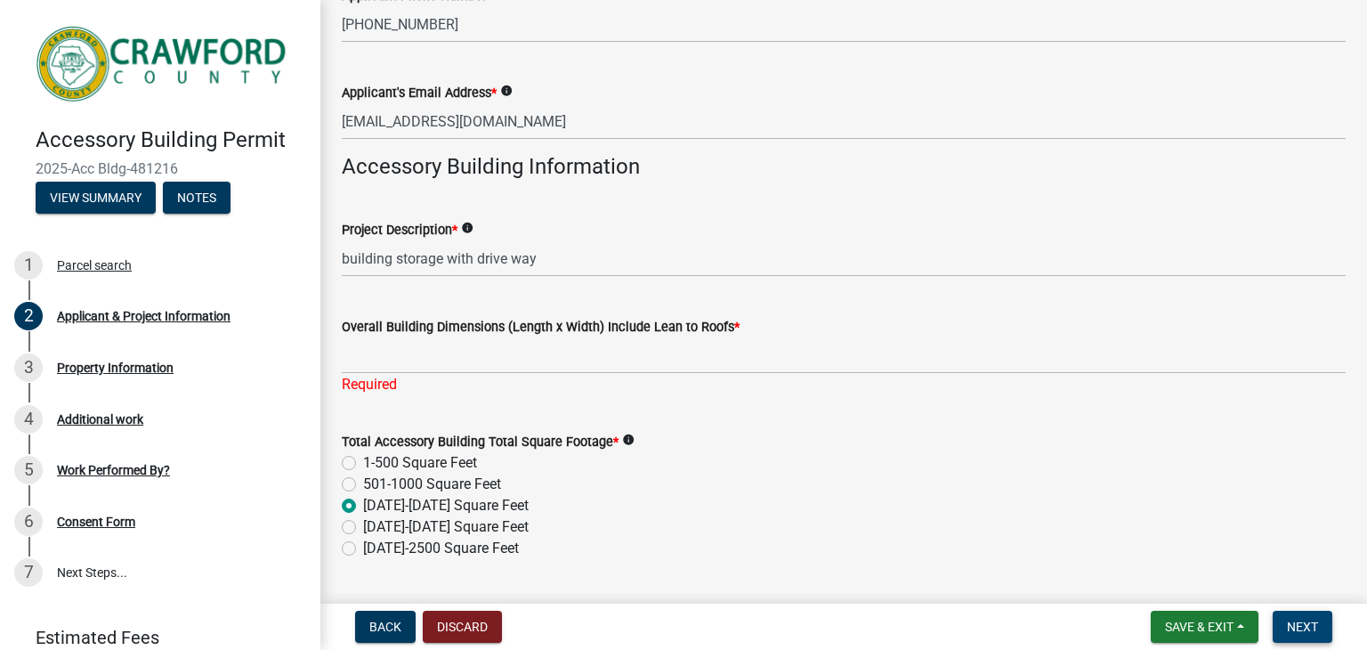
scroll to position [342, 0]
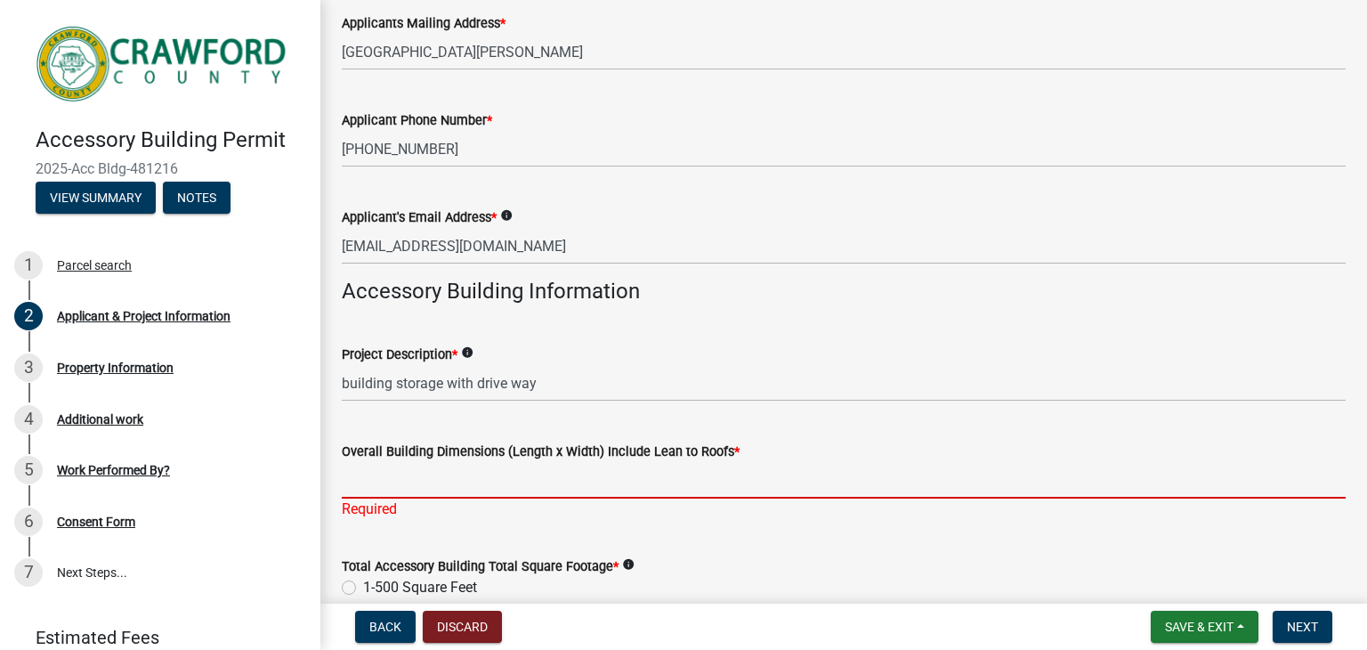
click at [782, 488] on input "Overall Building Dimensions (Length x Width) Include Lean to Roofs *" at bounding box center [844, 480] width 1004 height 36
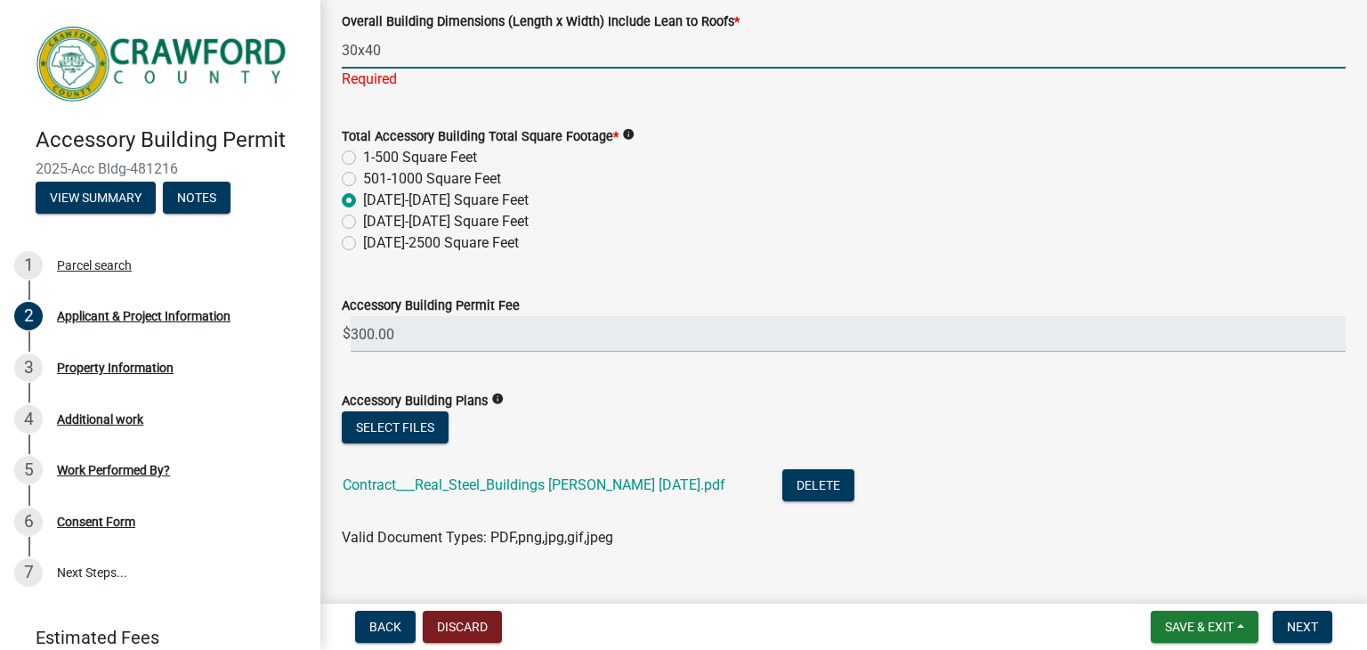
scroll to position [787, 0]
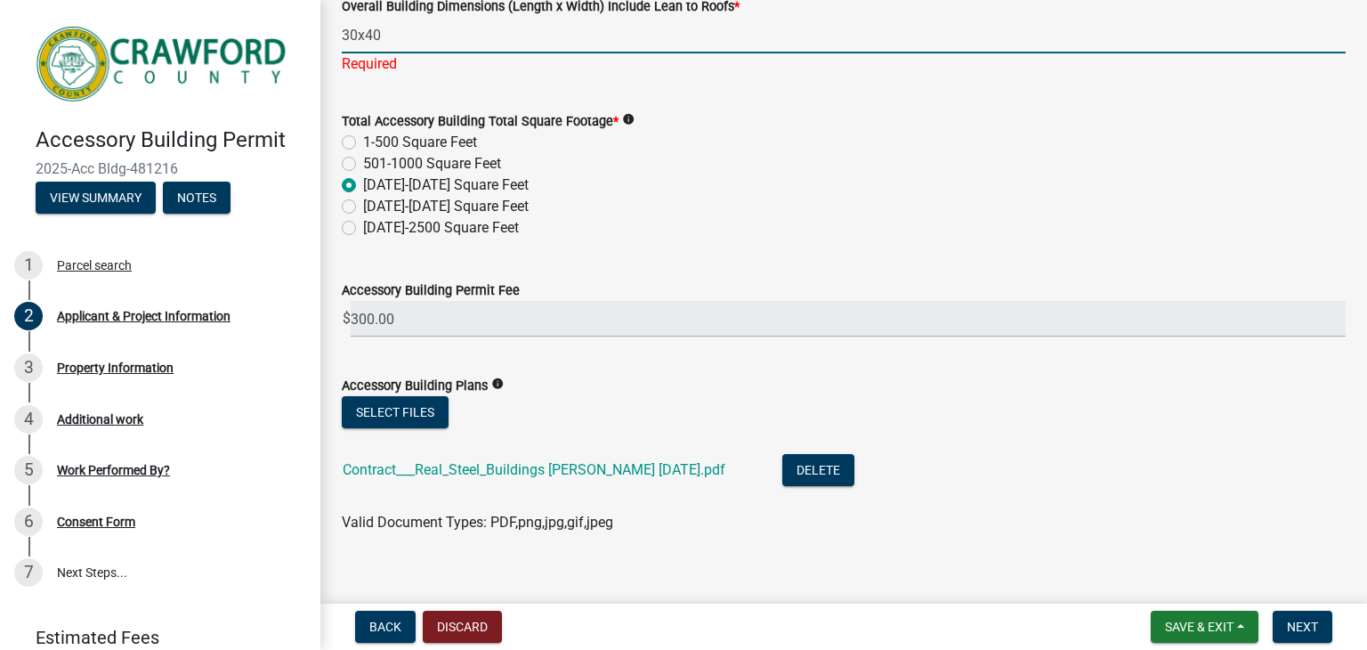
type input "30x40"
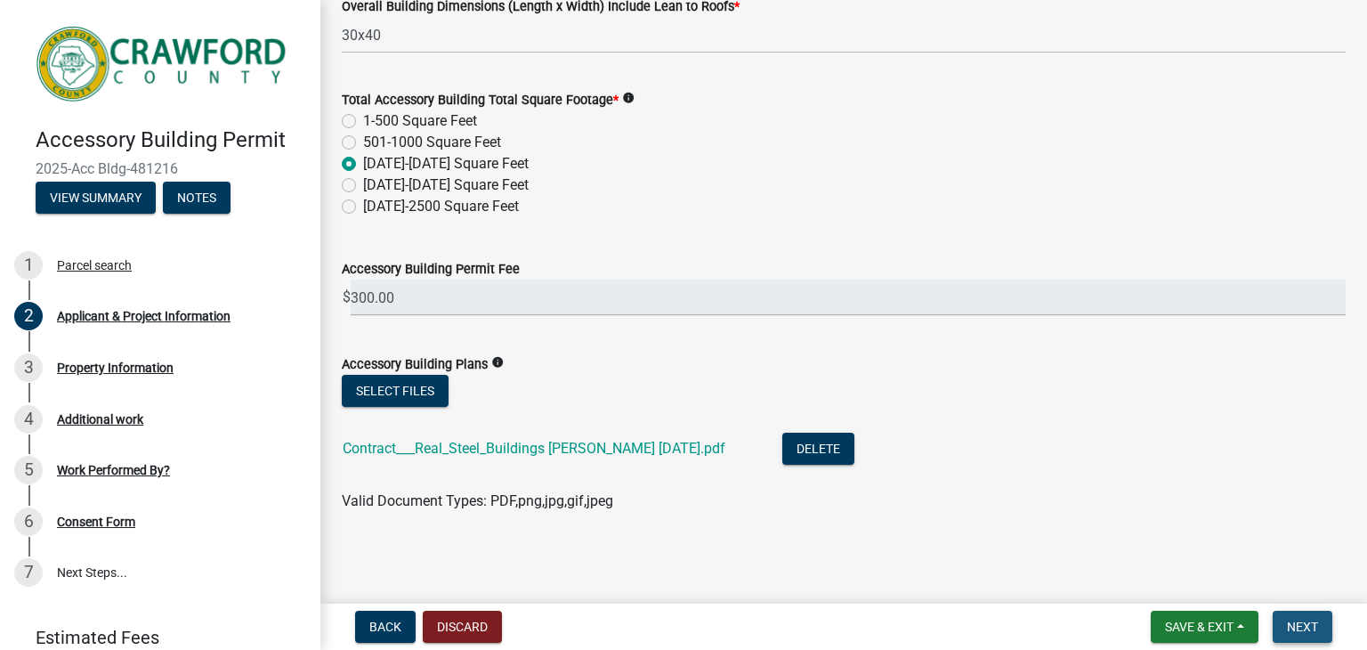
click at [1313, 629] on span "Next" at bounding box center [1302, 627] width 31 height 14
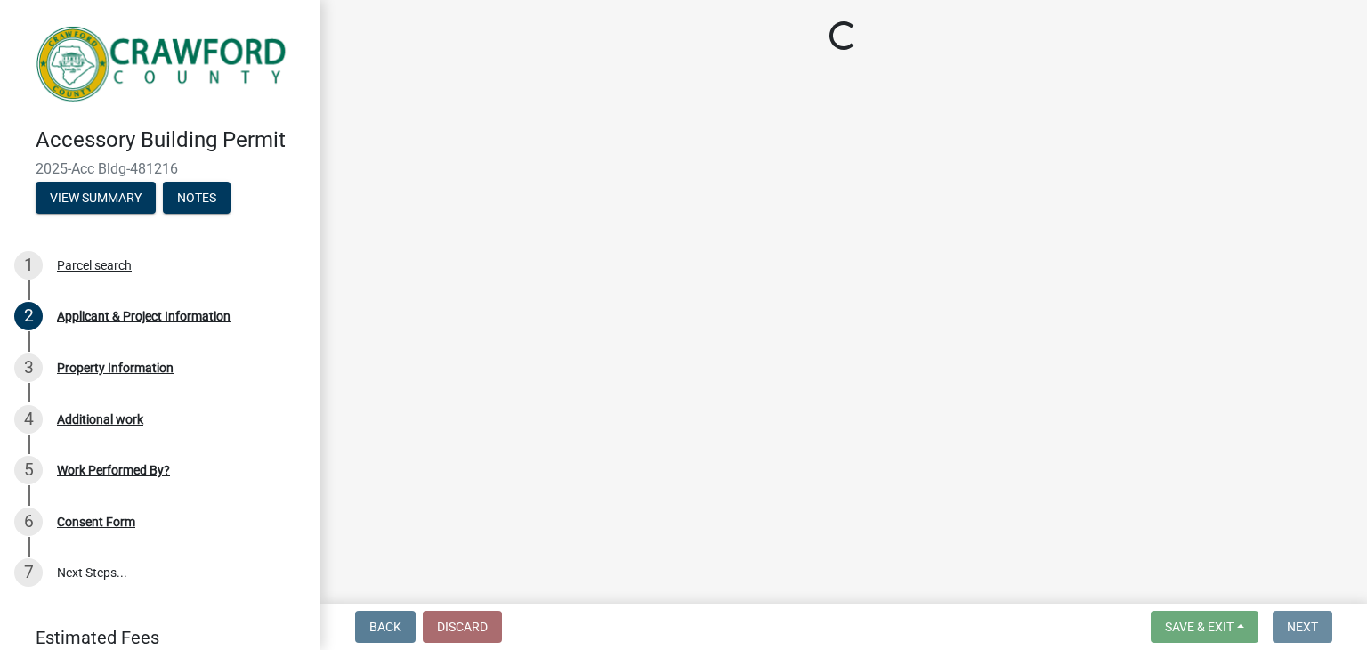
scroll to position [0, 0]
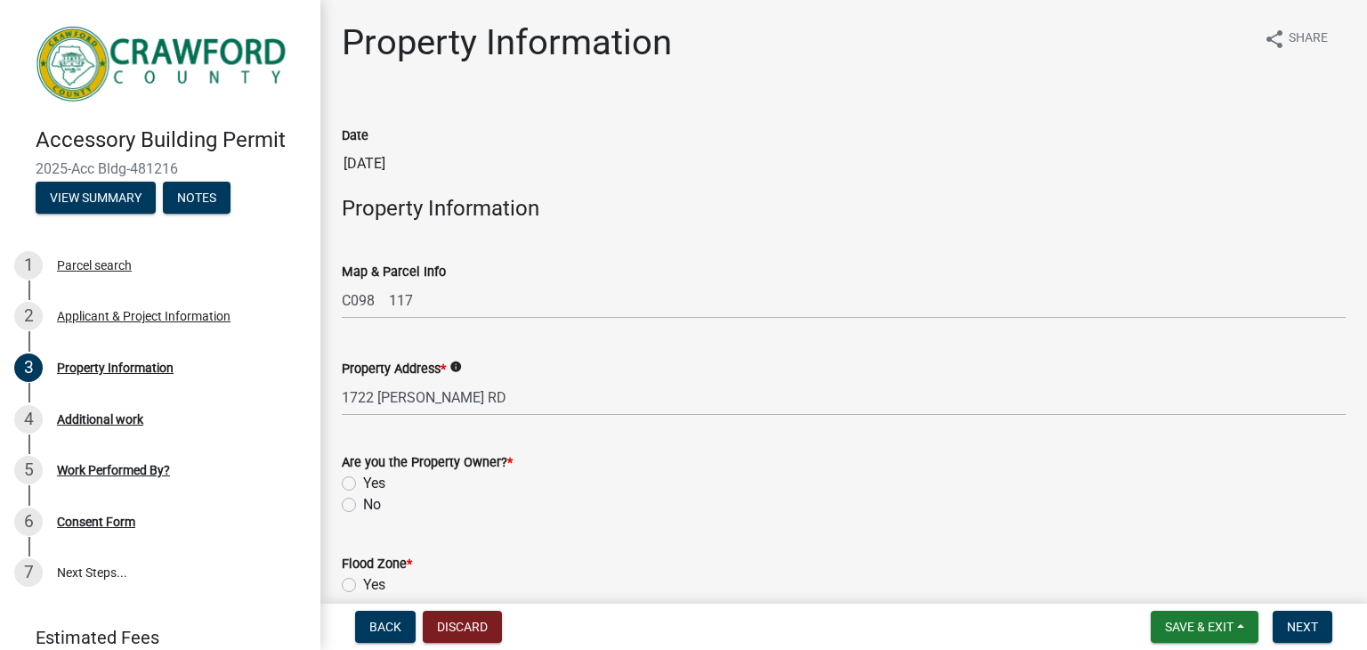
click at [361, 484] on div "Yes" at bounding box center [844, 483] width 1004 height 21
click at [363, 482] on label "Yes" at bounding box center [374, 483] width 22 height 21
click at [363, 482] on input "Yes" at bounding box center [369, 479] width 12 height 12
radio input "true"
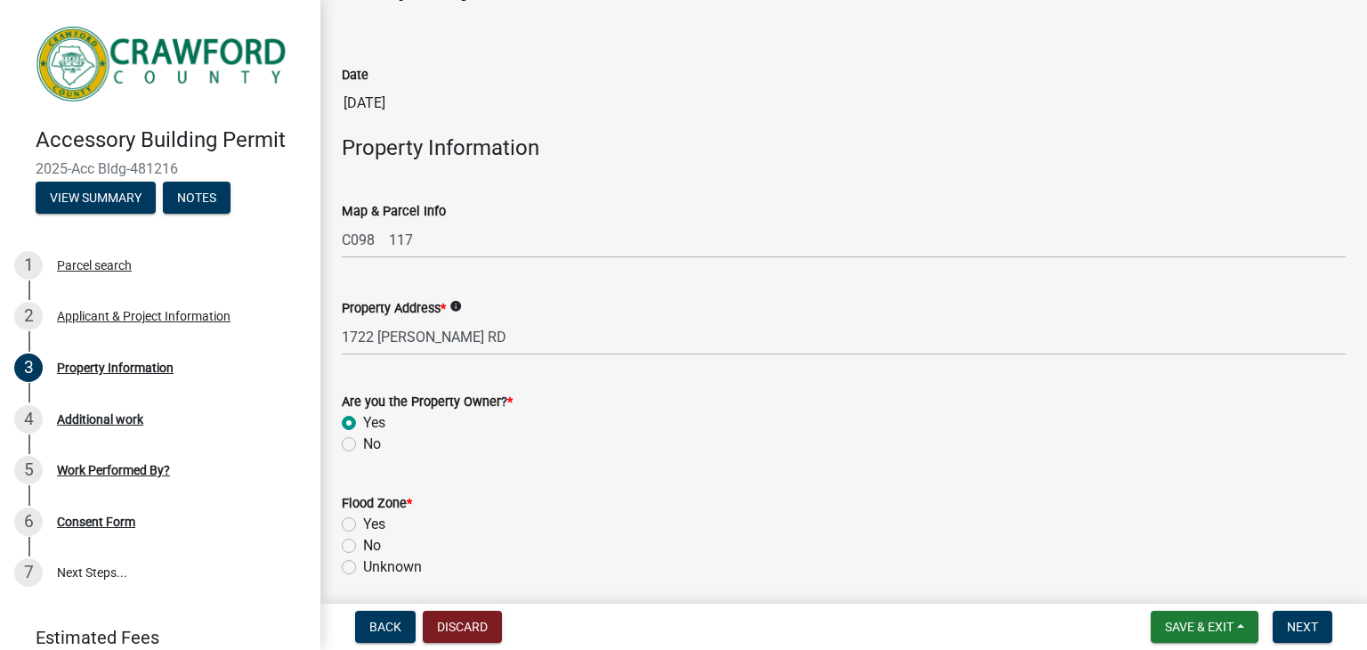
scroll to position [89, 0]
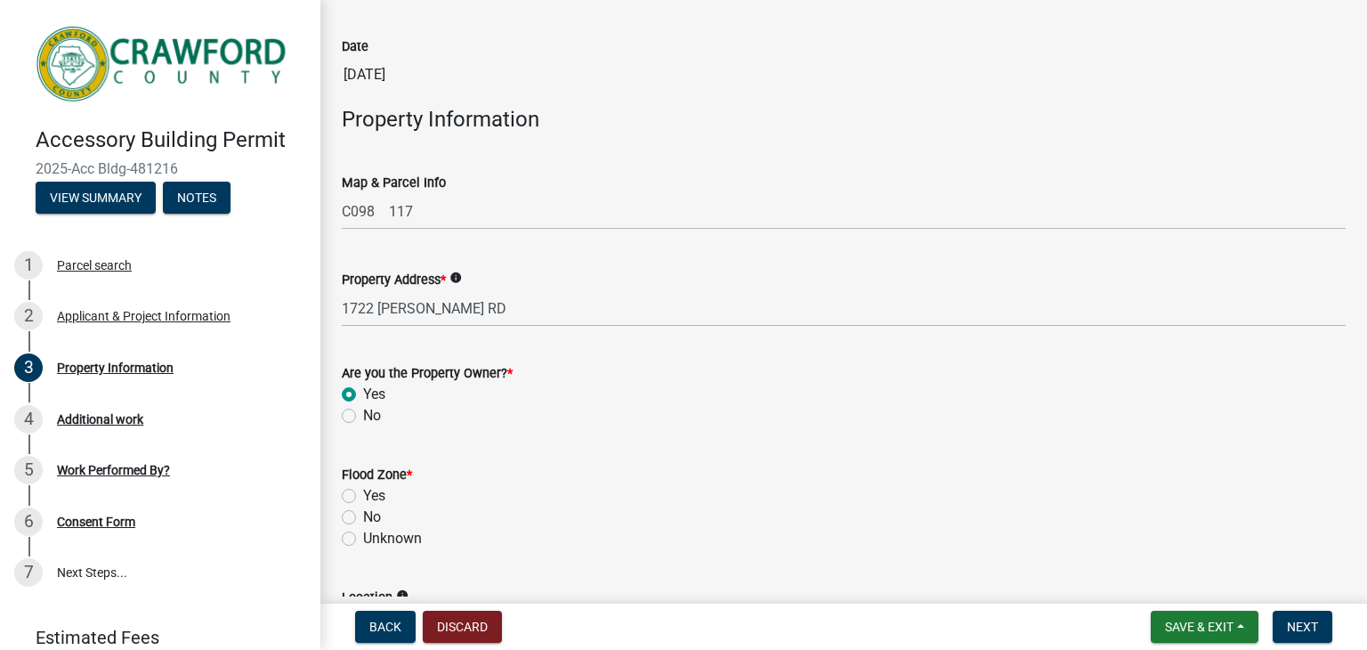
click at [363, 542] on label "Unknown" at bounding box center [392, 538] width 59 height 21
click at [363, 539] on input "Unknown" at bounding box center [369, 534] width 12 height 12
radio input "true"
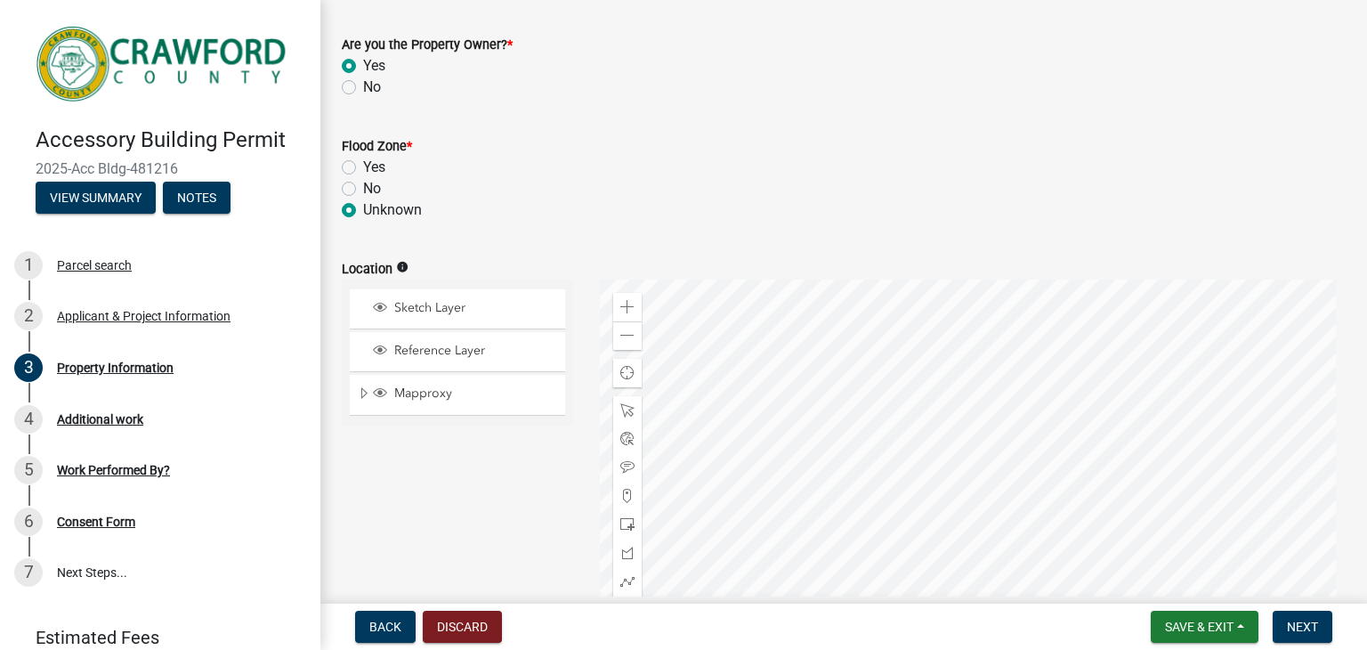
scroll to position [445, 0]
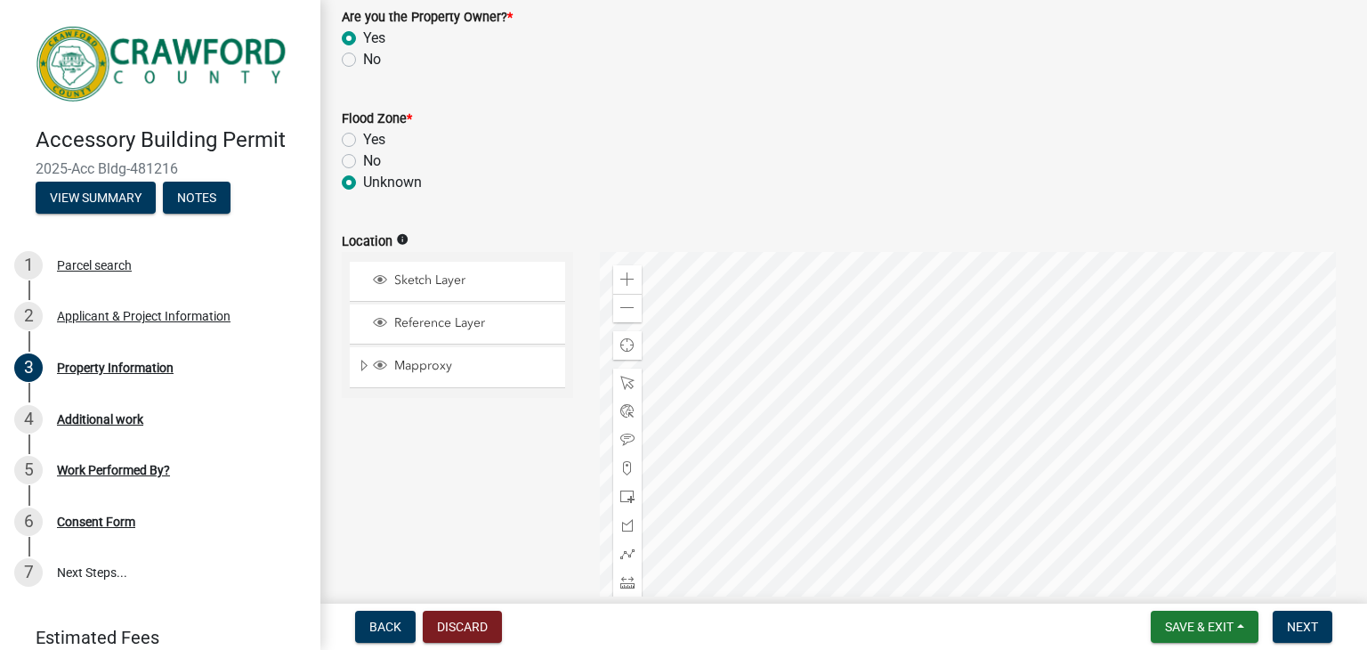
click at [968, 403] on div at bounding box center [973, 474] width 747 height 445
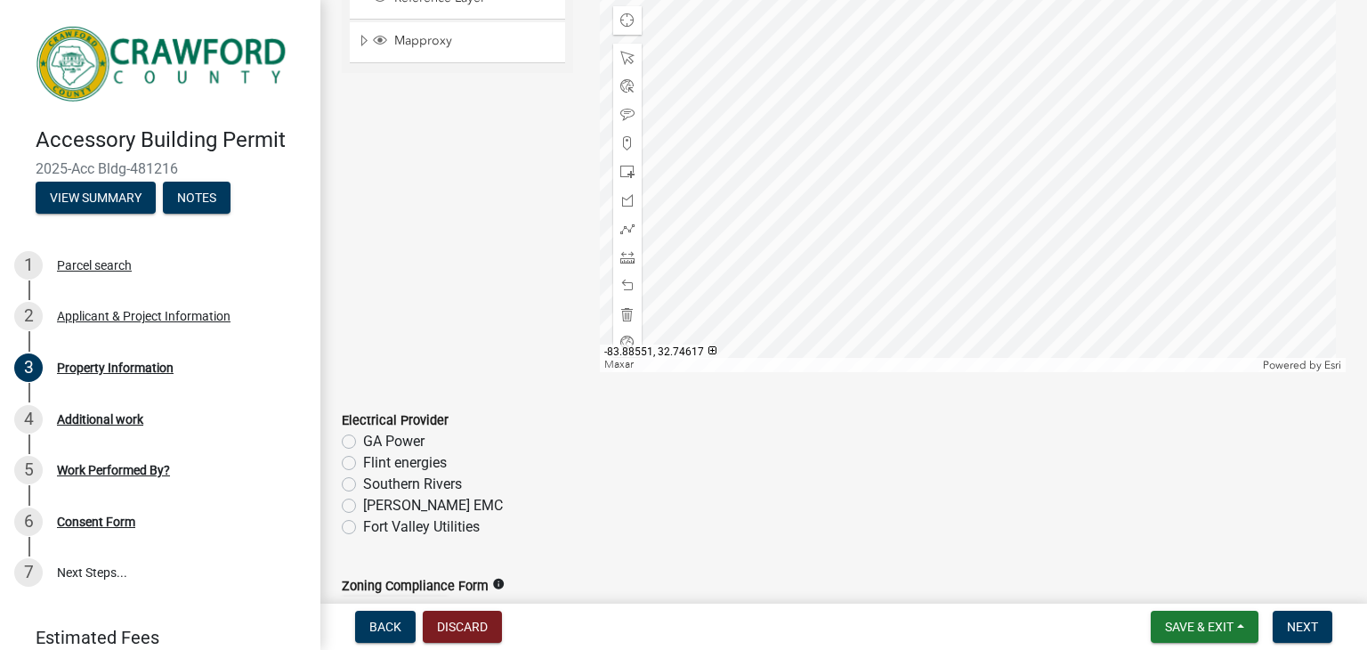
scroll to position [801, 0]
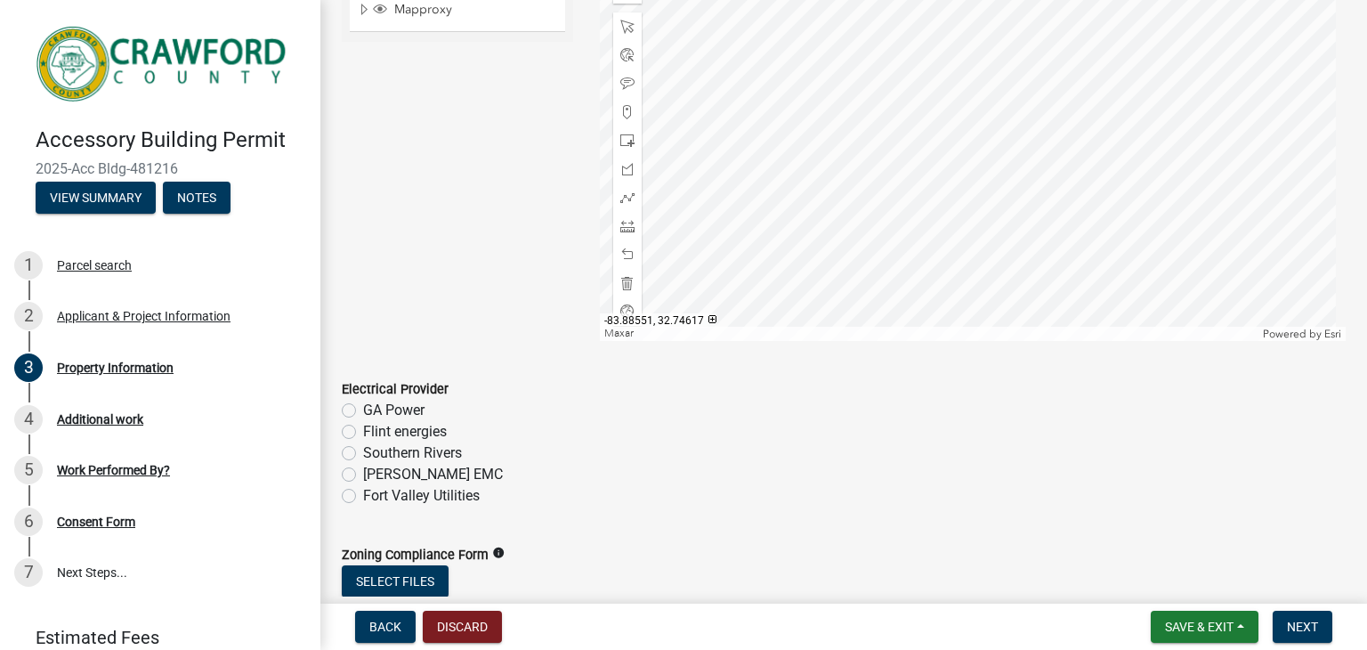
click at [363, 428] on label "Flint energies" at bounding box center [405, 431] width 84 height 21
click at [363, 428] on input "Flint energies" at bounding box center [369, 427] width 12 height 12
radio input "true"
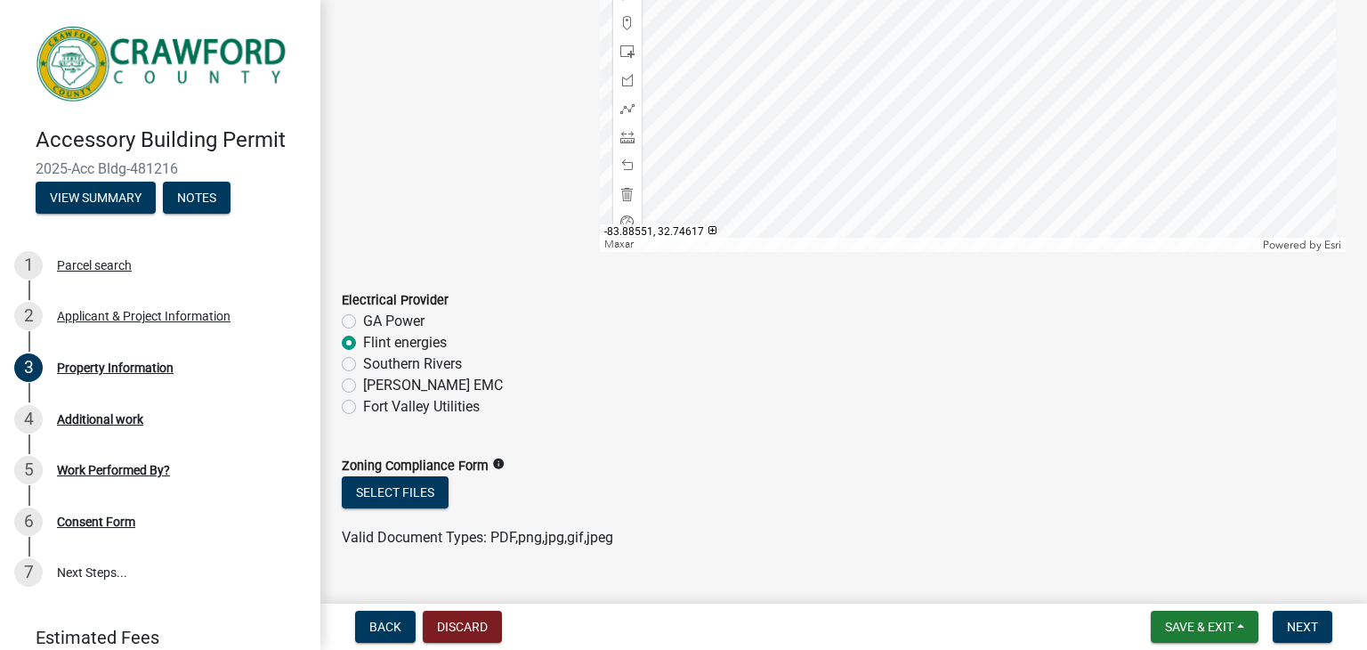
scroll to position [927, 0]
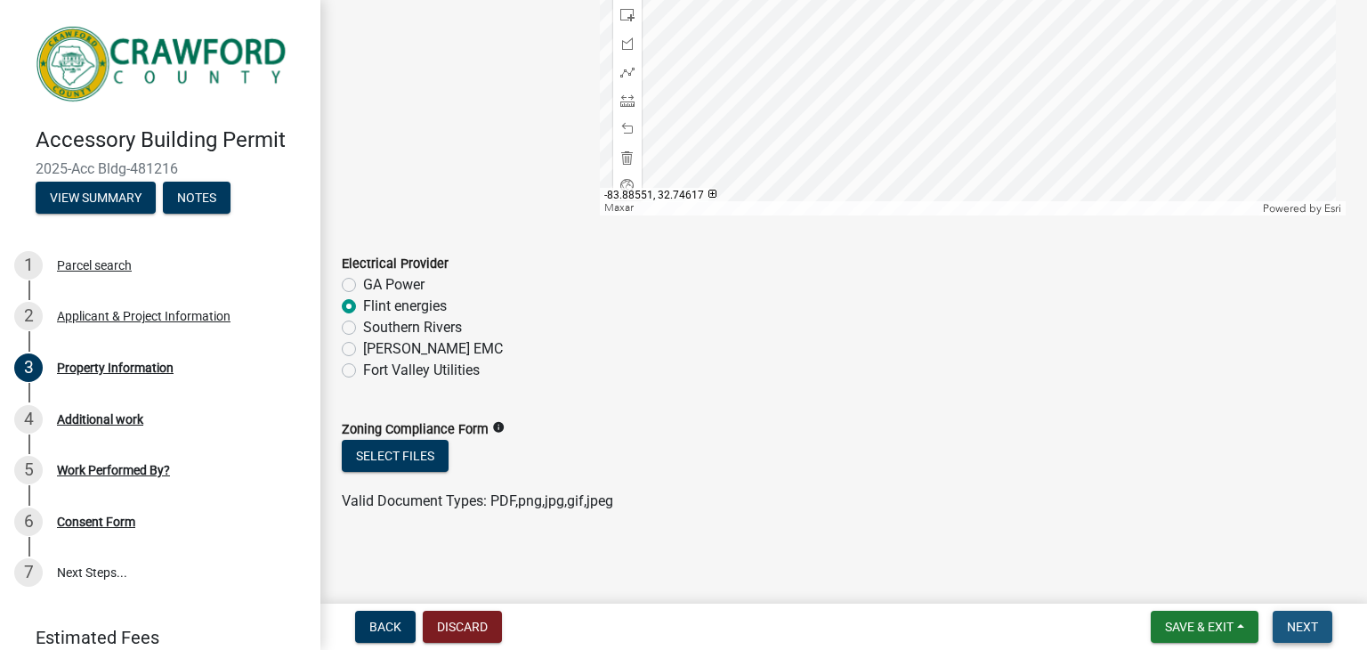
click at [1315, 629] on span "Next" at bounding box center [1302, 627] width 31 height 14
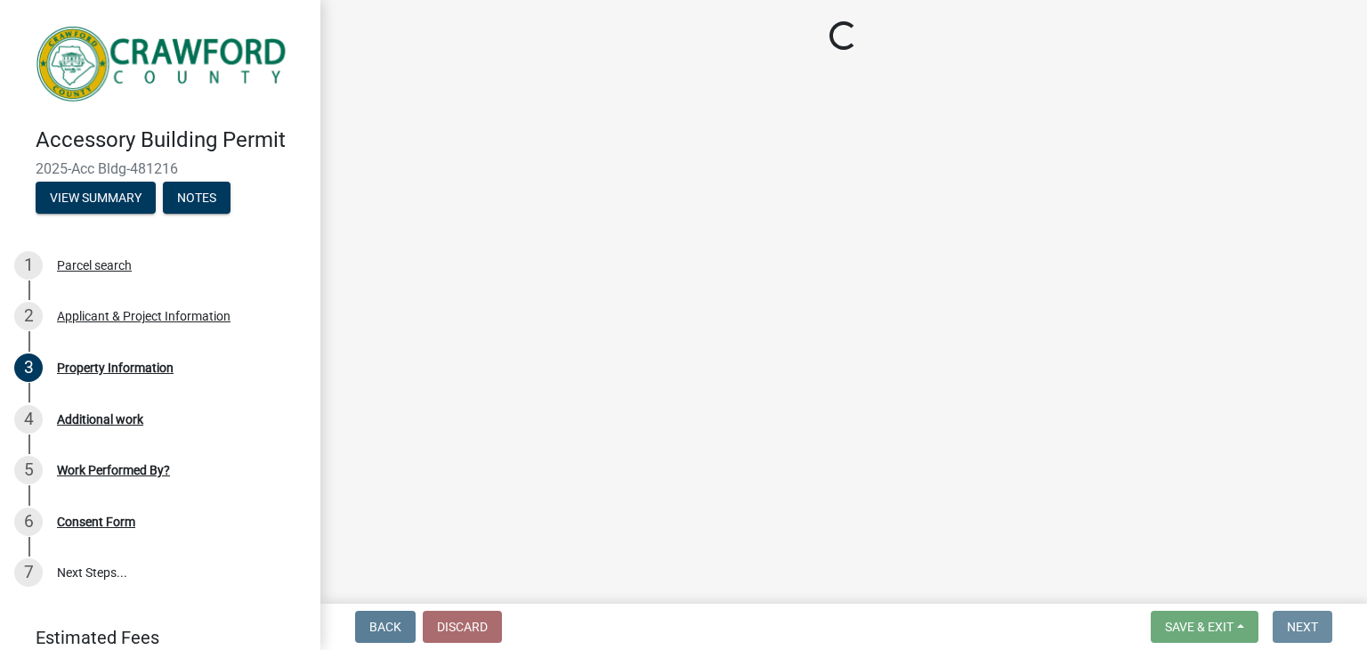
scroll to position [0, 0]
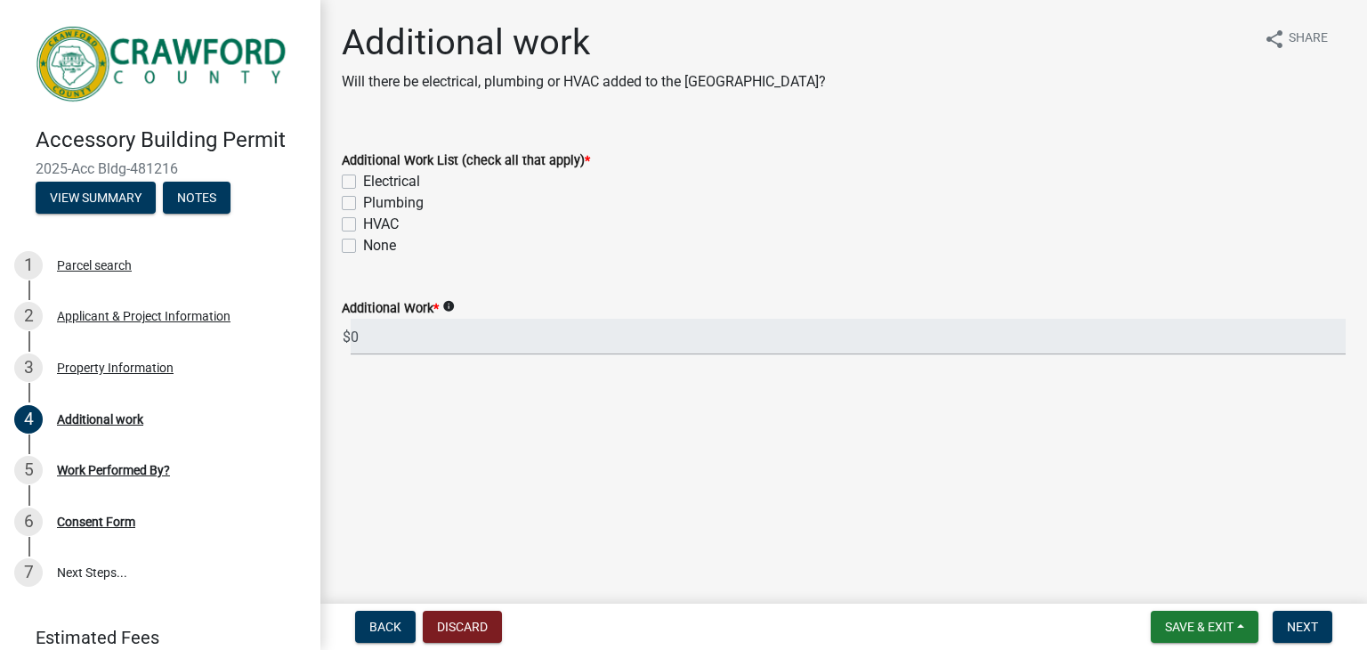
click at [363, 184] on label "Electrical" at bounding box center [391, 181] width 57 height 21
click at [363, 182] on input "Electrical" at bounding box center [369, 177] width 12 height 12
checkbox input "true"
checkbox input "false"
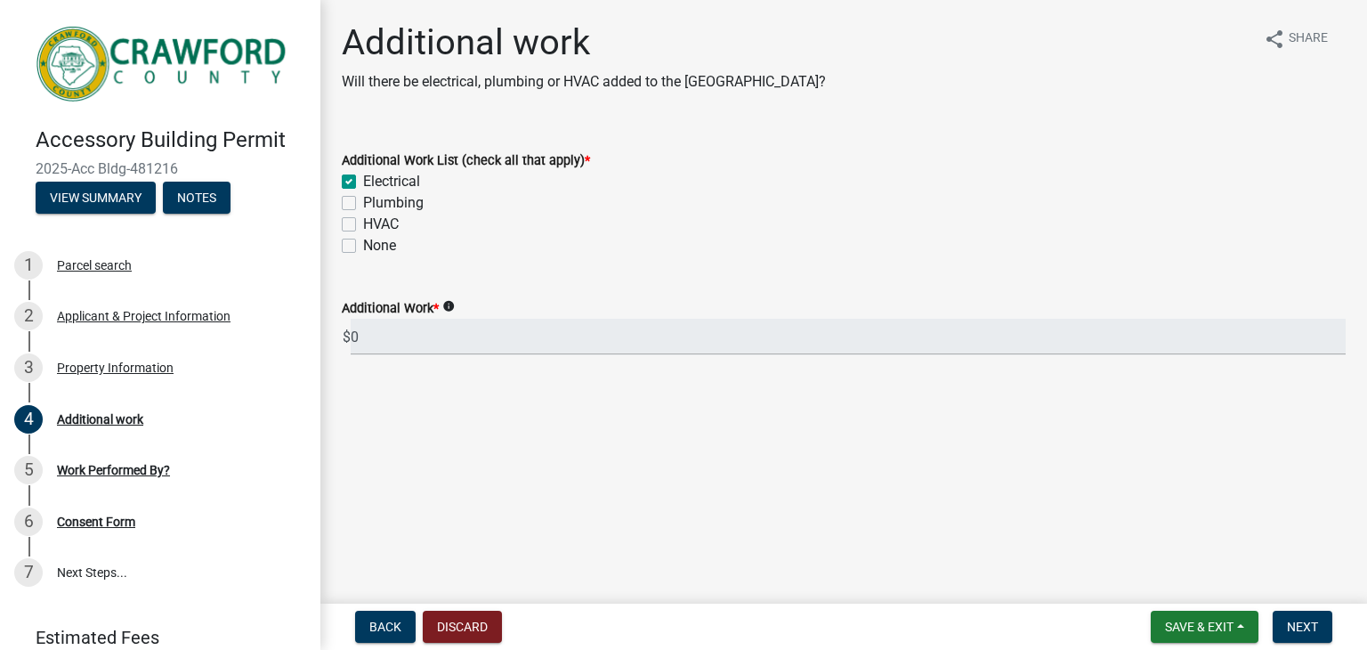
checkbox input "false"
click at [363, 204] on label "Plumbing" at bounding box center [393, 202] width 61 height 21
click at [363, 204] on input "Plumbing" at bounding box center [369, 198] width 12 height 12
checkbox input "true"
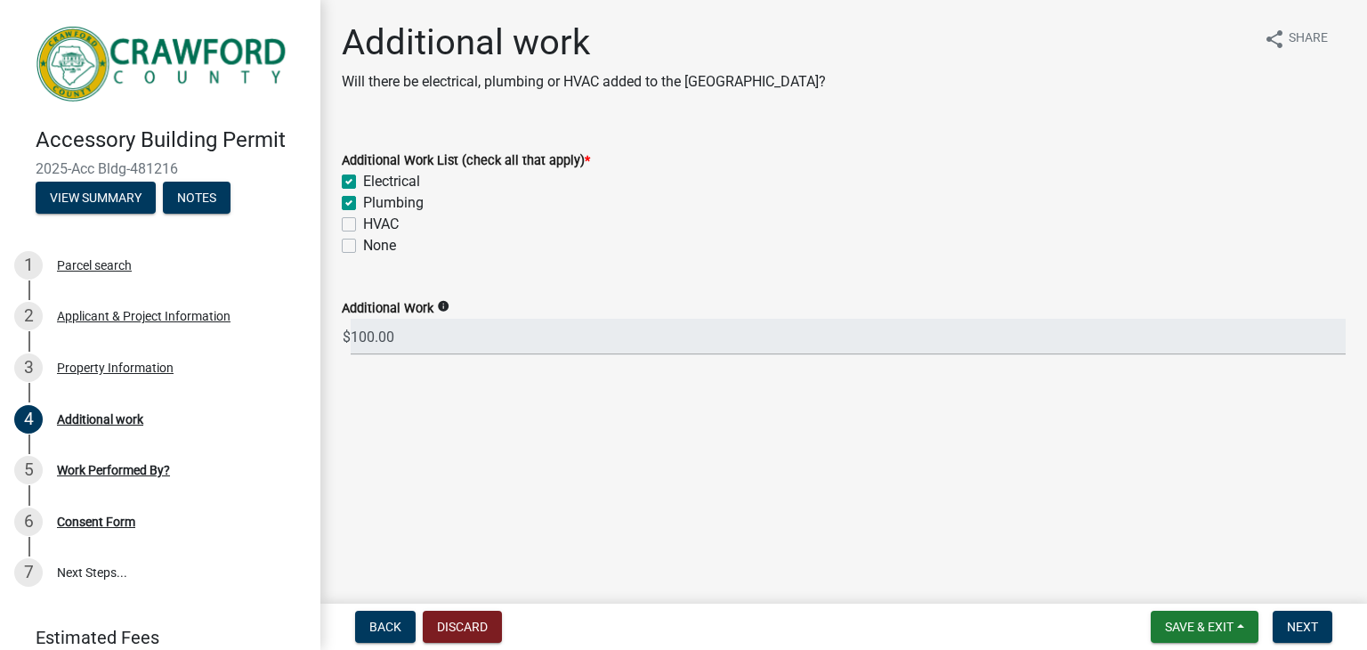
checkbox input "true"
checkbox input "false"
click at [363, 224] on label "HVAC" at bounding box center [381, 224] width 36 height 21
click at [363, 224] on input "HVAC" at bounding box center [369, 220] width 12 height 12
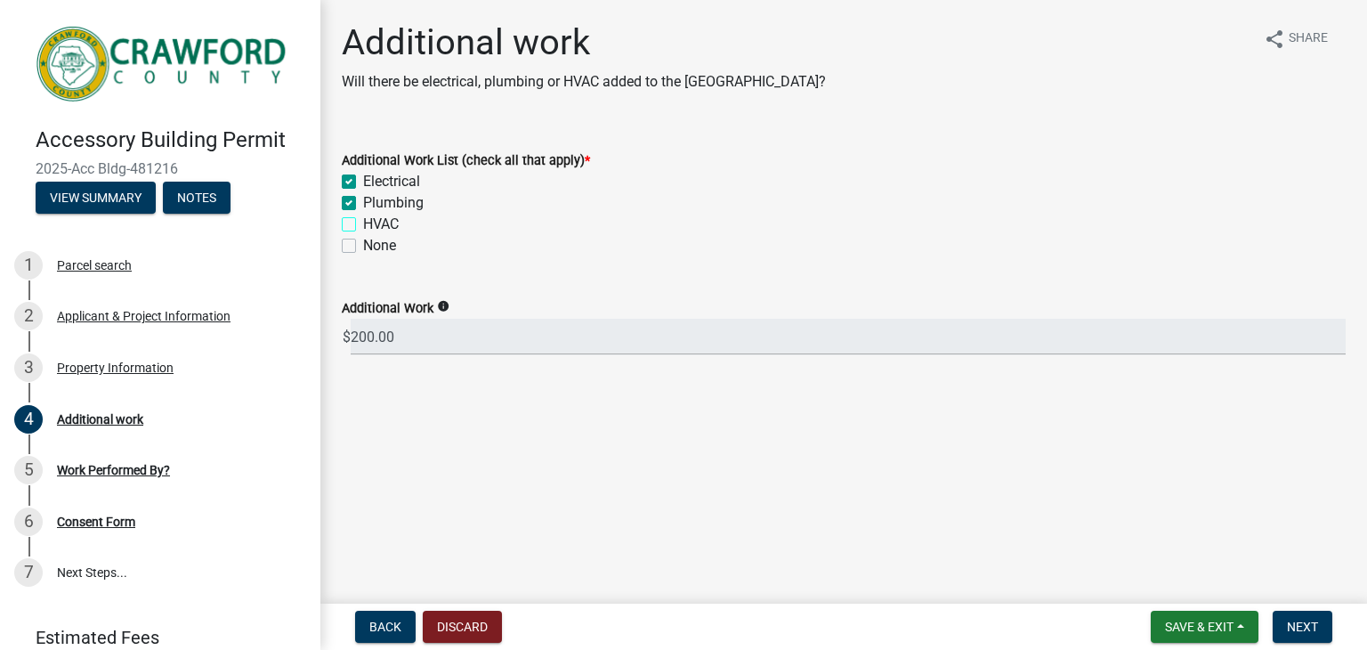
checkbox input "true"
checkbox input "false"
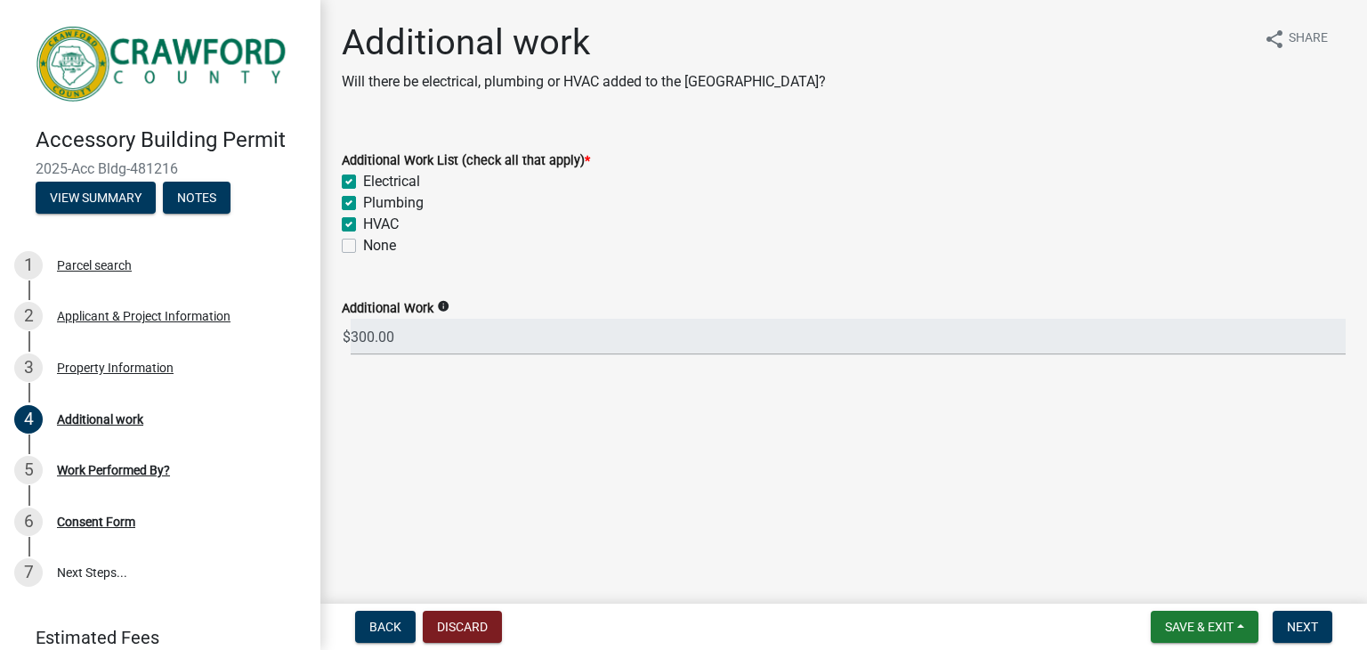
click at [363, 199] on label "Plumbing" at bounding box center [393, 202] width 61 height 21
click at [363, 199] on input "Plumbing" at bounding box center [369, 198] width 12 height 12
checkbox input "false"
checkbox input "true"
checkbox input "false"
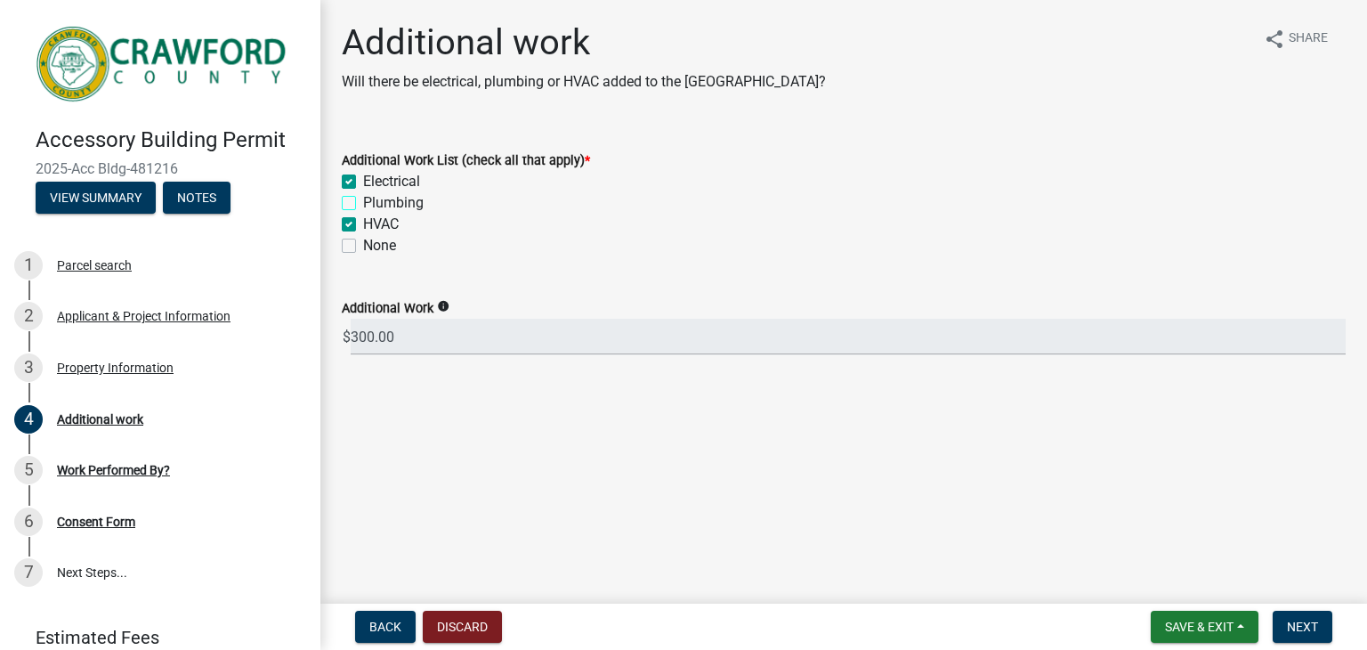
checkbox input "true"
checkbox input "false"
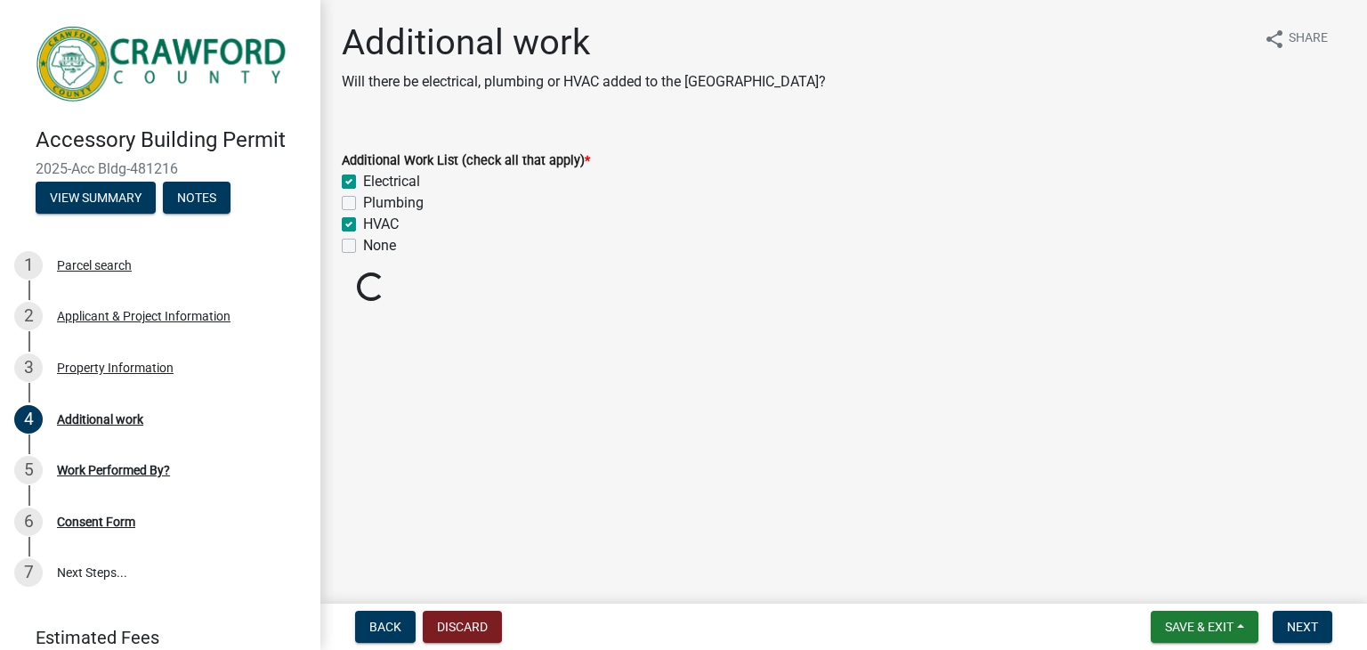
click at [363, 225] on label "HVAC" at bounding box center [381, 224] width 36 height 21
click at [363, 225] on input "HVAC" at bounding box center [369, 220] width 12 height 12
checkbox input "false"
checkbox input "true"
checkbox input "false"
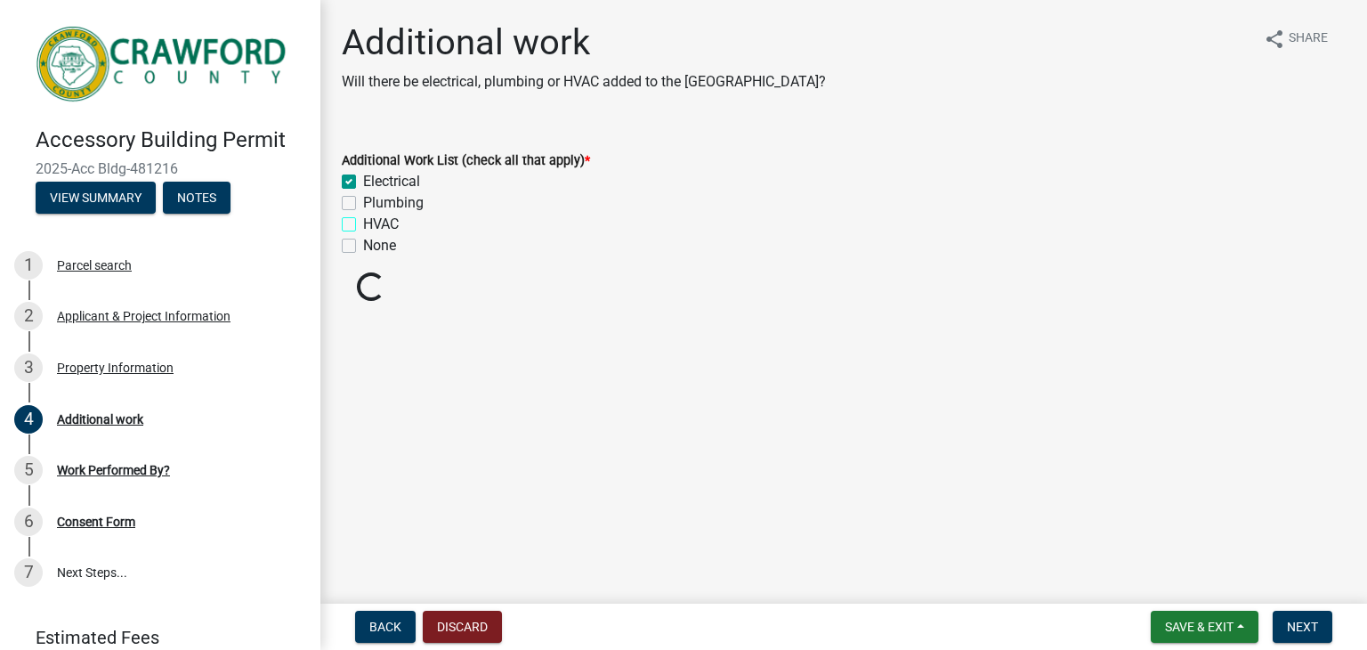
checkbox input "false"
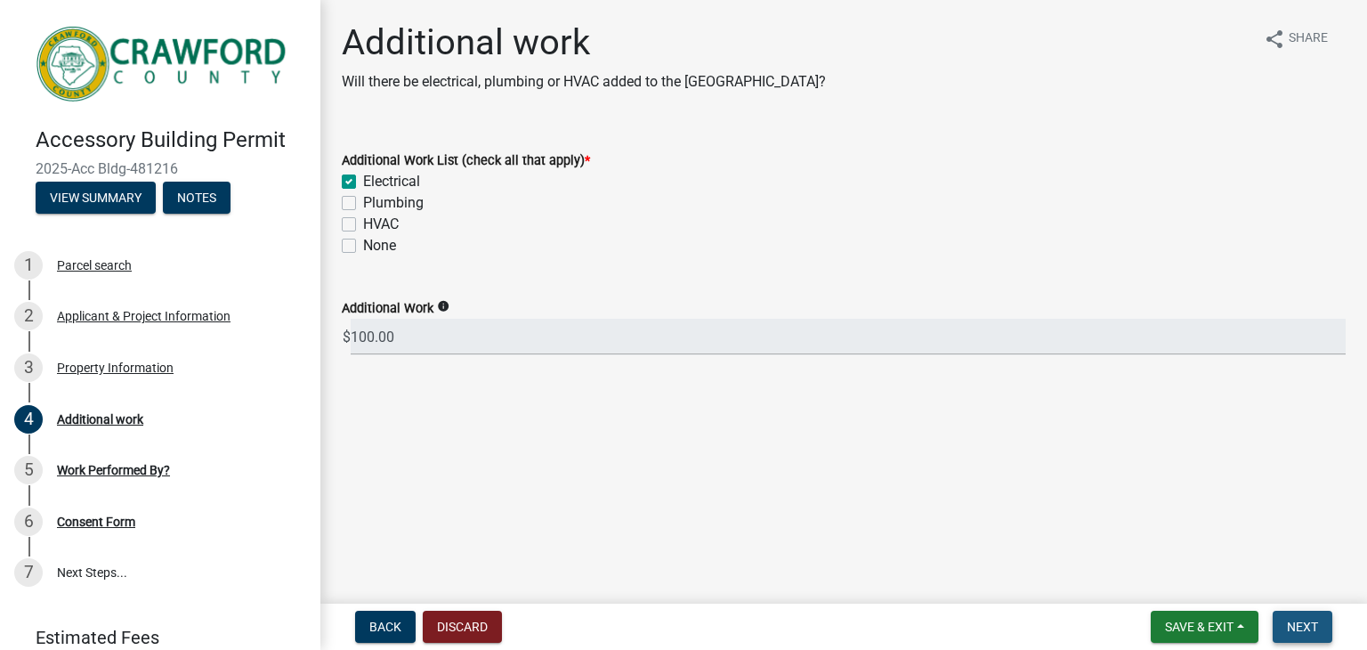
click at [1317, 624] on button "Next" at bounding box center [1303, 627] width 60 height 32
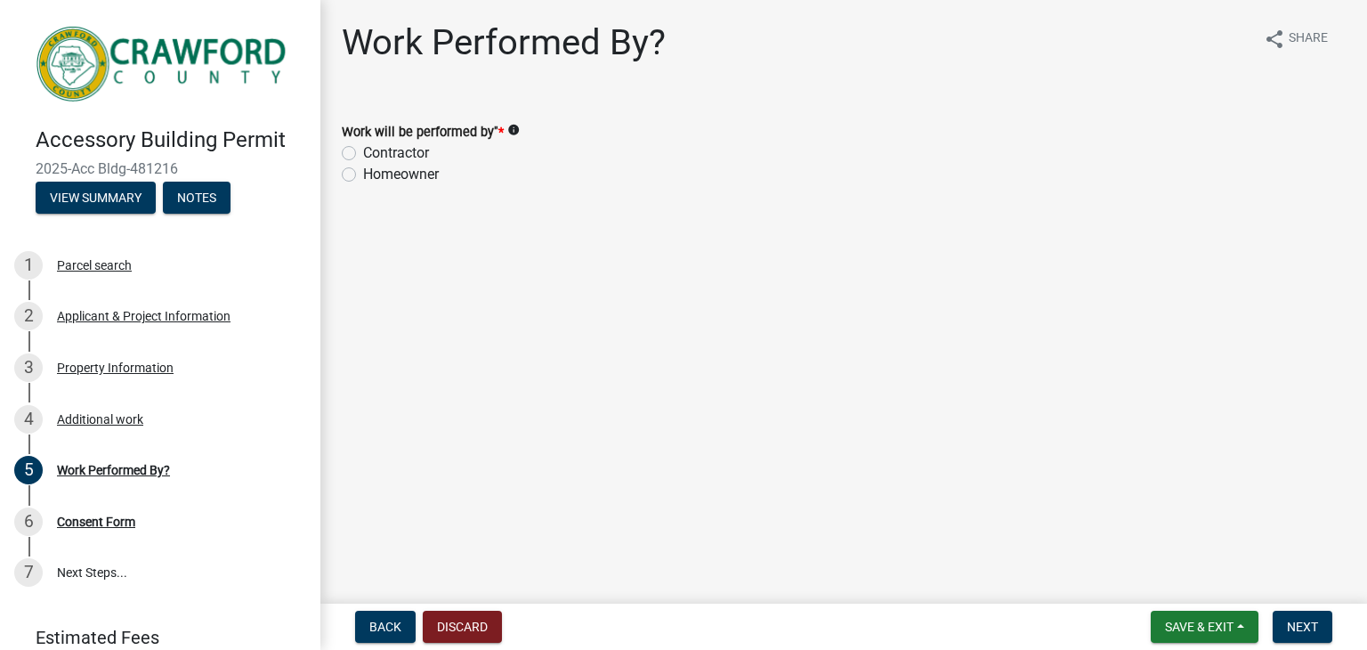
click at [344, 182] on div "Homeowner" at bounding box center [844, 174] width 1004 height 21
click at [363, 173] on label "Homeowner" at bounding box center [401, 174] width 76 height 21
click at [363, 173] on input "Homeowner" at bounding box center [369, 170] width 12 height 12
radio input "true"
click at [1293, 630] on span "Next" at bounding box center [1302, 627] width 31 height 14
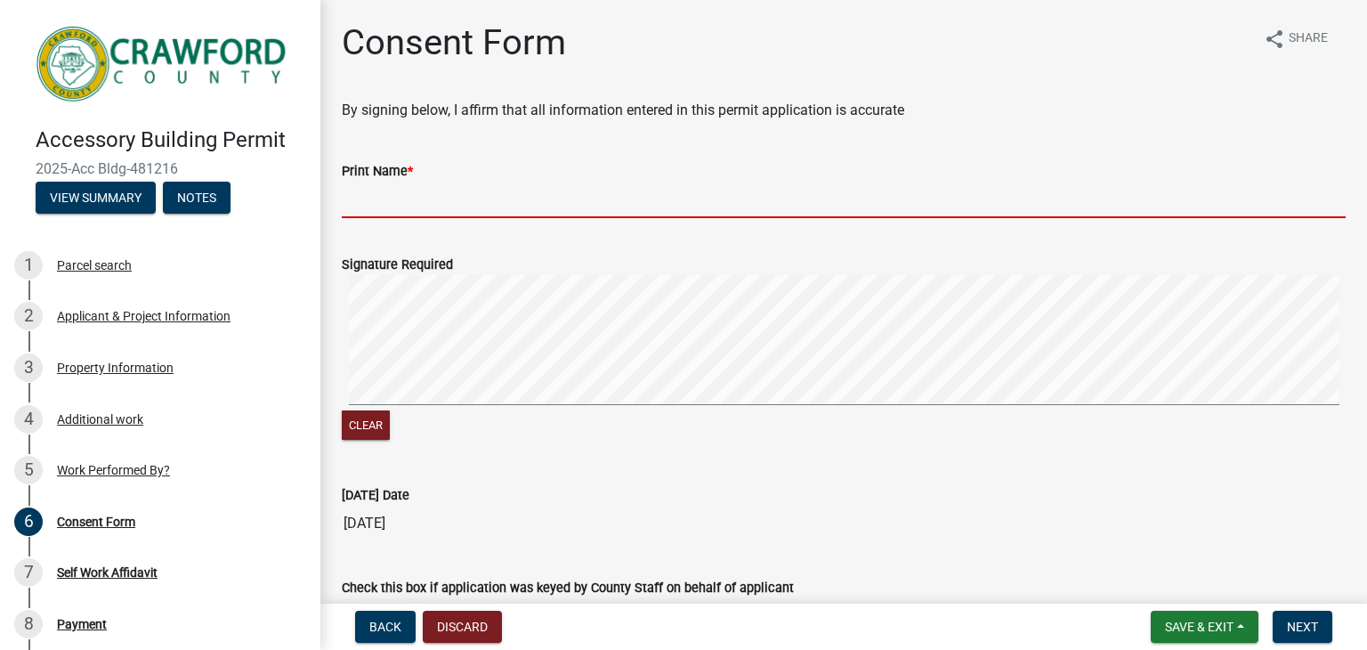
click at [382, 187] on input "Print Name *" at bounding box center [844, 200] width 1004 height 36
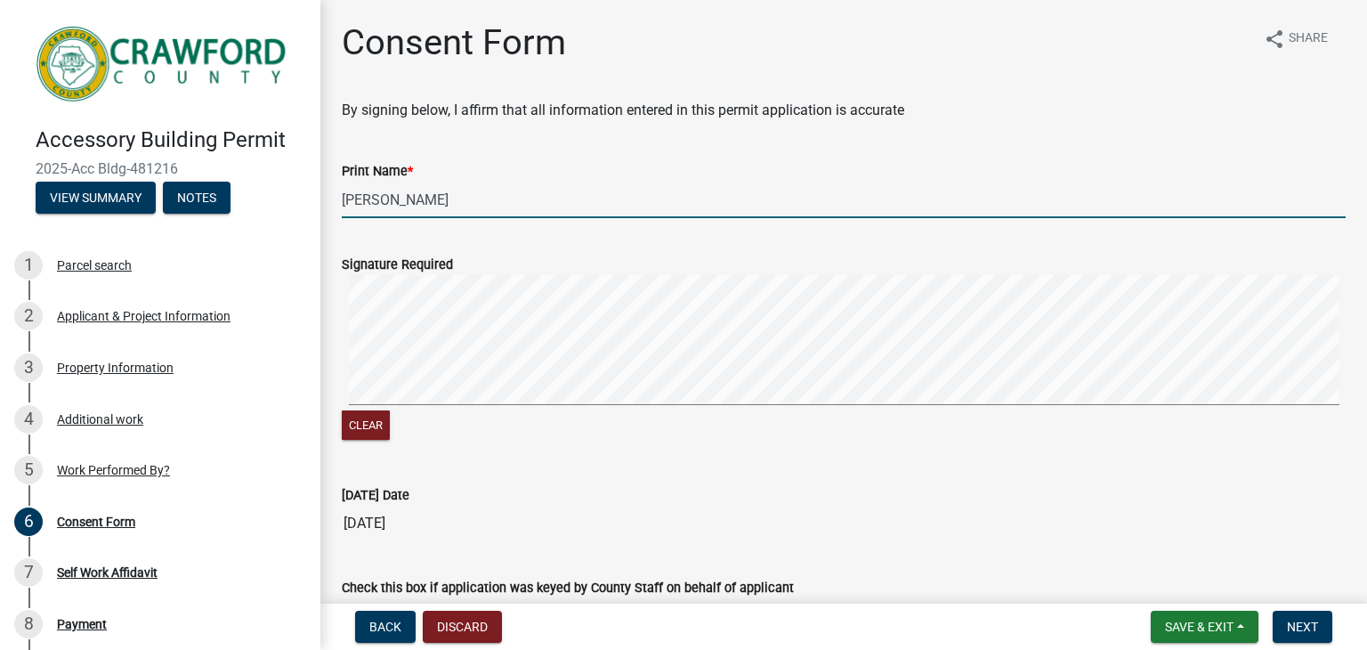
type input "[PERSON_NAME]"
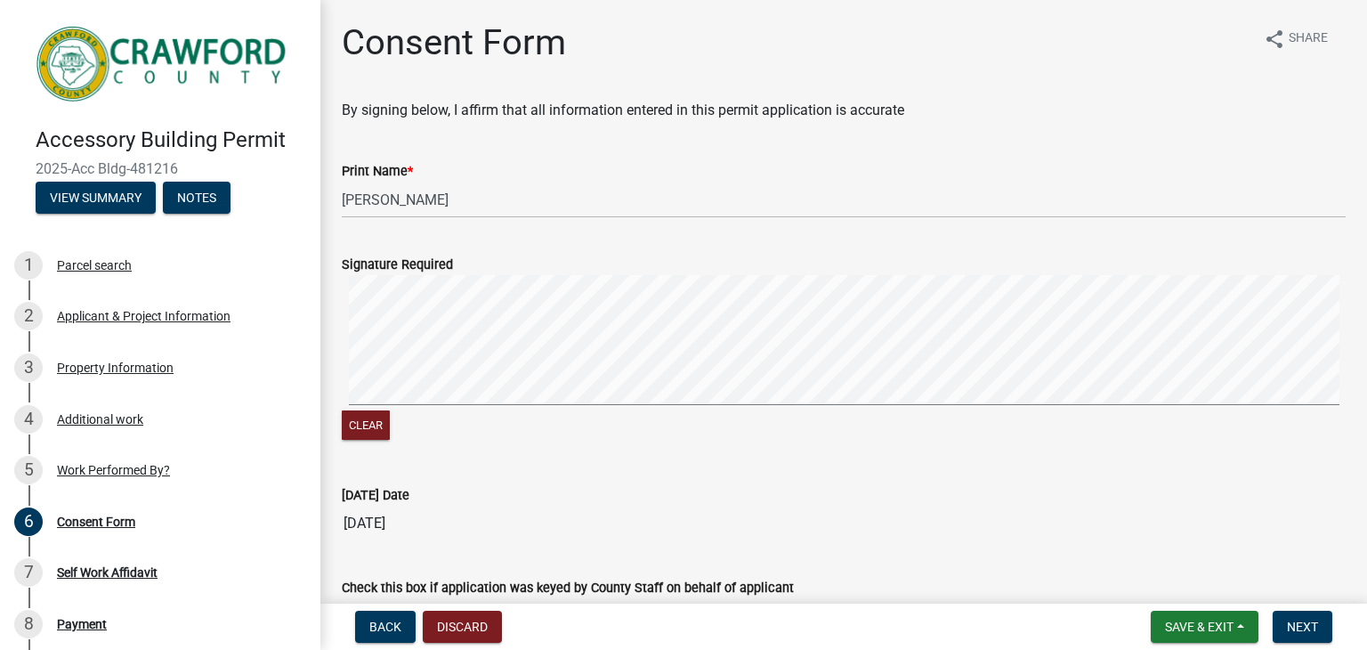
drag, startPoint x: 727, startPoint y: 239, endPoint x: 800, endPoint y: 254, distance: 74.4
click at [837, 243] on form "Signature Required Clear" at bounding box center [844, 337] width 1004 height 211
click at [771, 293] on form "Signature Required Clear" at bounding box center [844, 337] width 1004 height 211
click at [358, 425] on button "Clear" at bounding box center [366, 424] width 48 height 29
click at [888, 190] on wm-data-entity-input-list "By signing below, I affirm that all information entered in this permit applicat…" at bounding box center [844, 368] width 1004 height 536
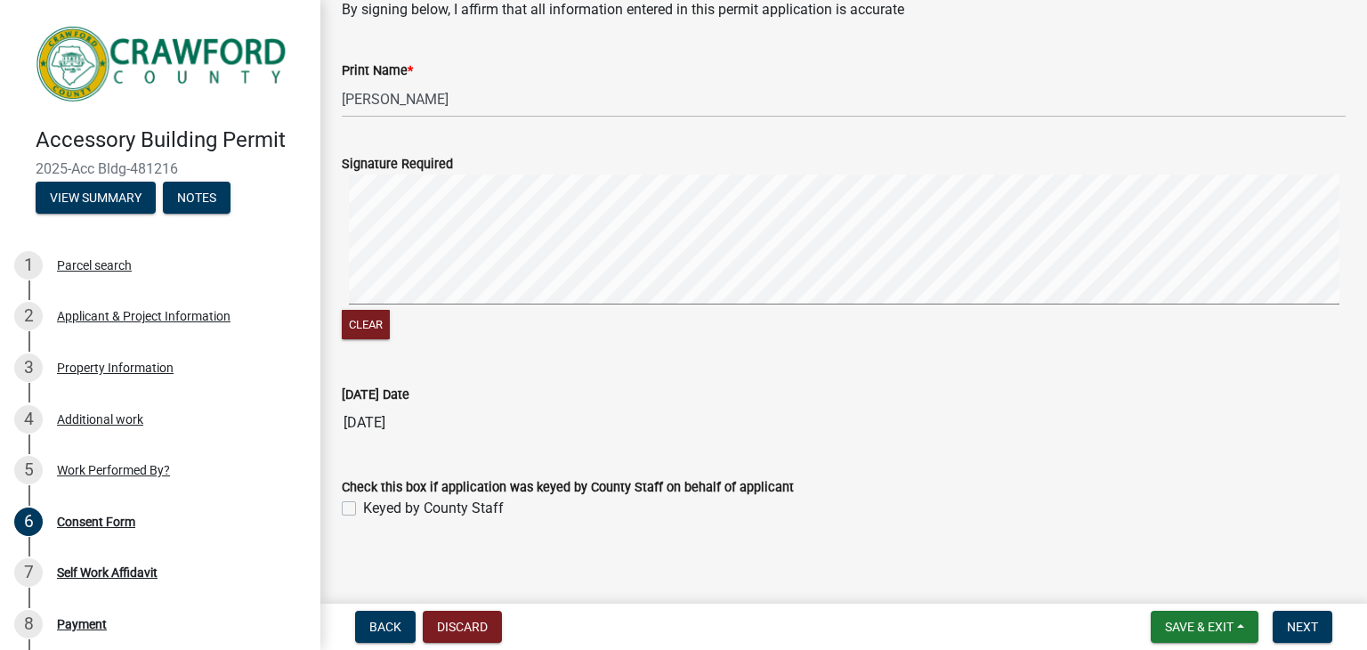
scroll to position [109, 0]
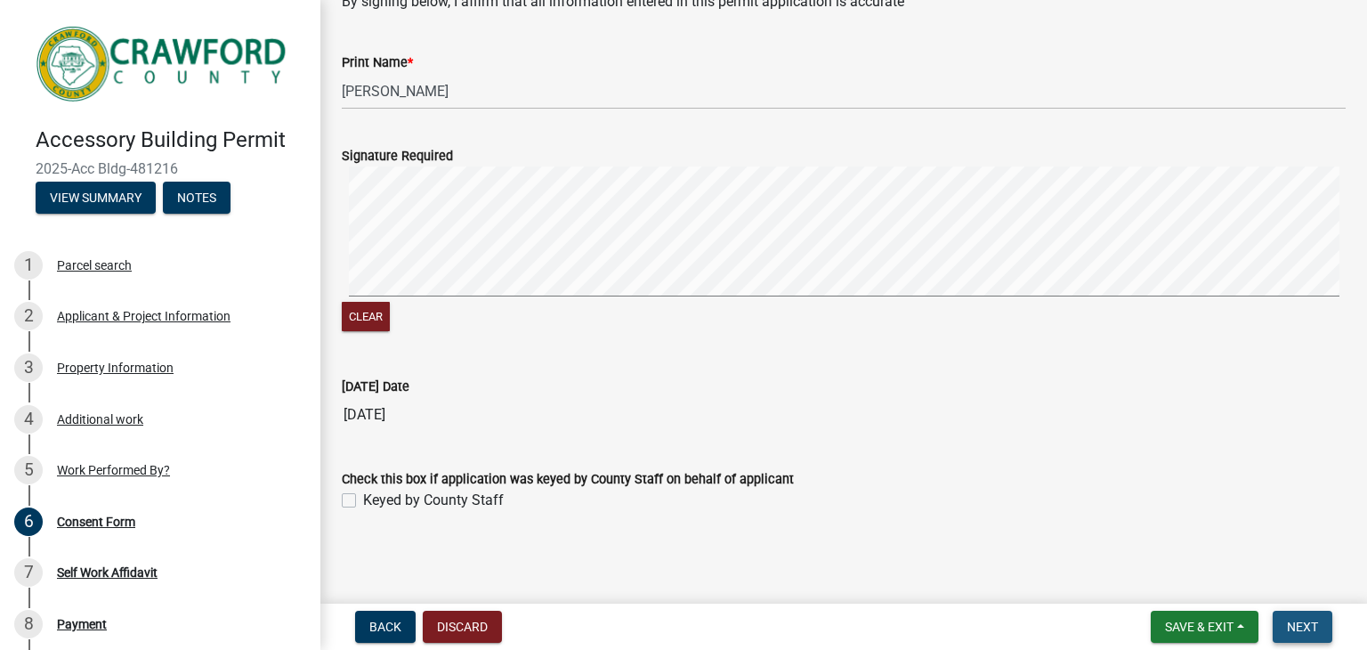
click at [1293, 620] on span "Next" at bounding box center [1302, 627] width 31 height 14
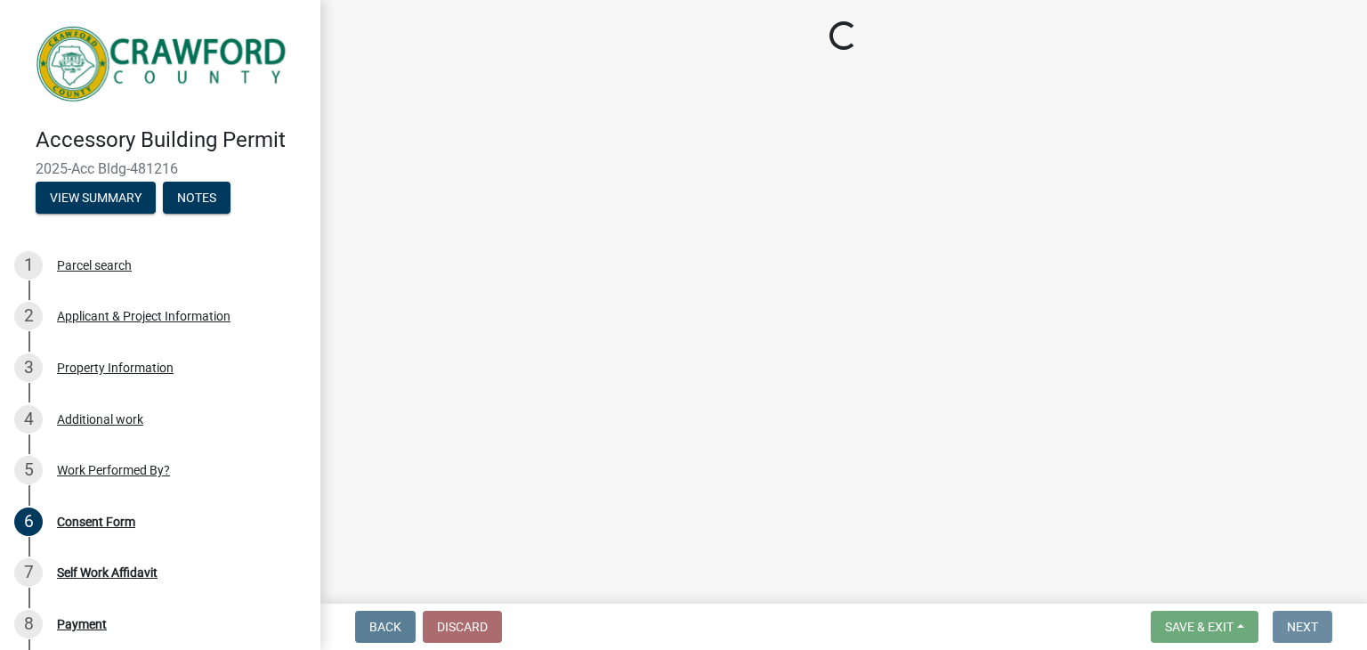
scroll to position [0, 0]
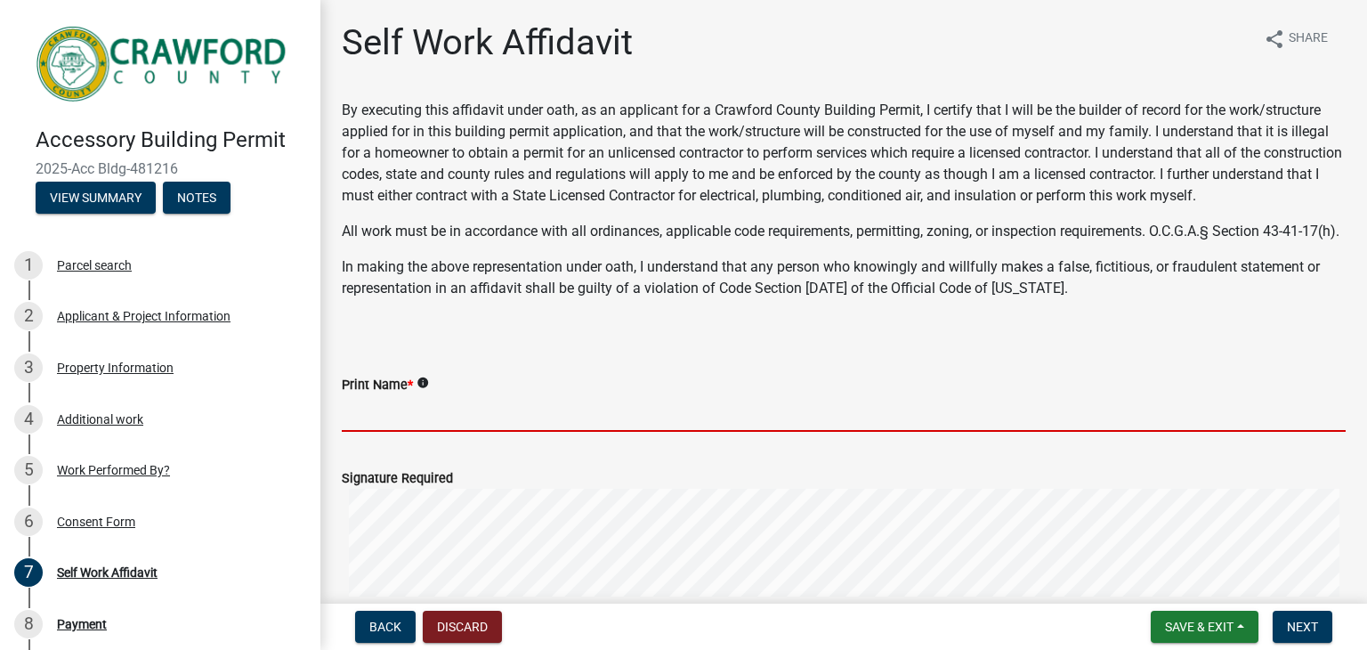
click at [532, 422] on input "Print Name *" at bounding box center [844, 413] width 1004 height 36
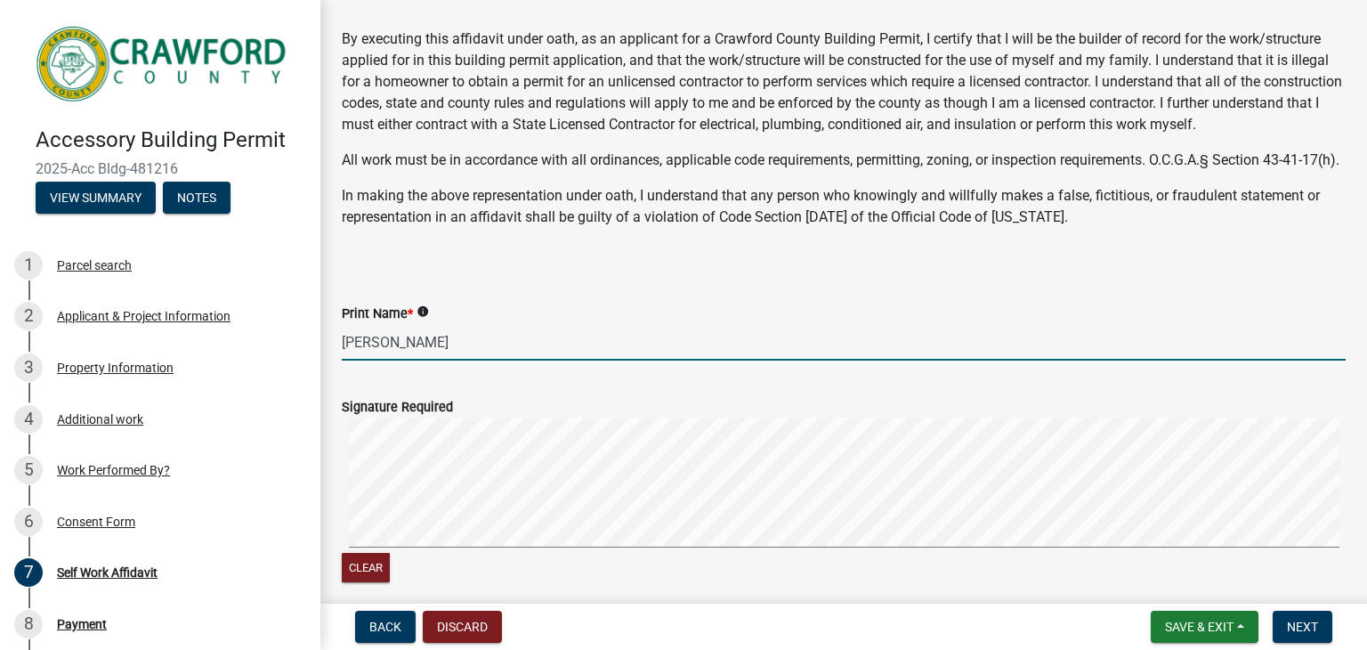
scroll to position [178, 0]
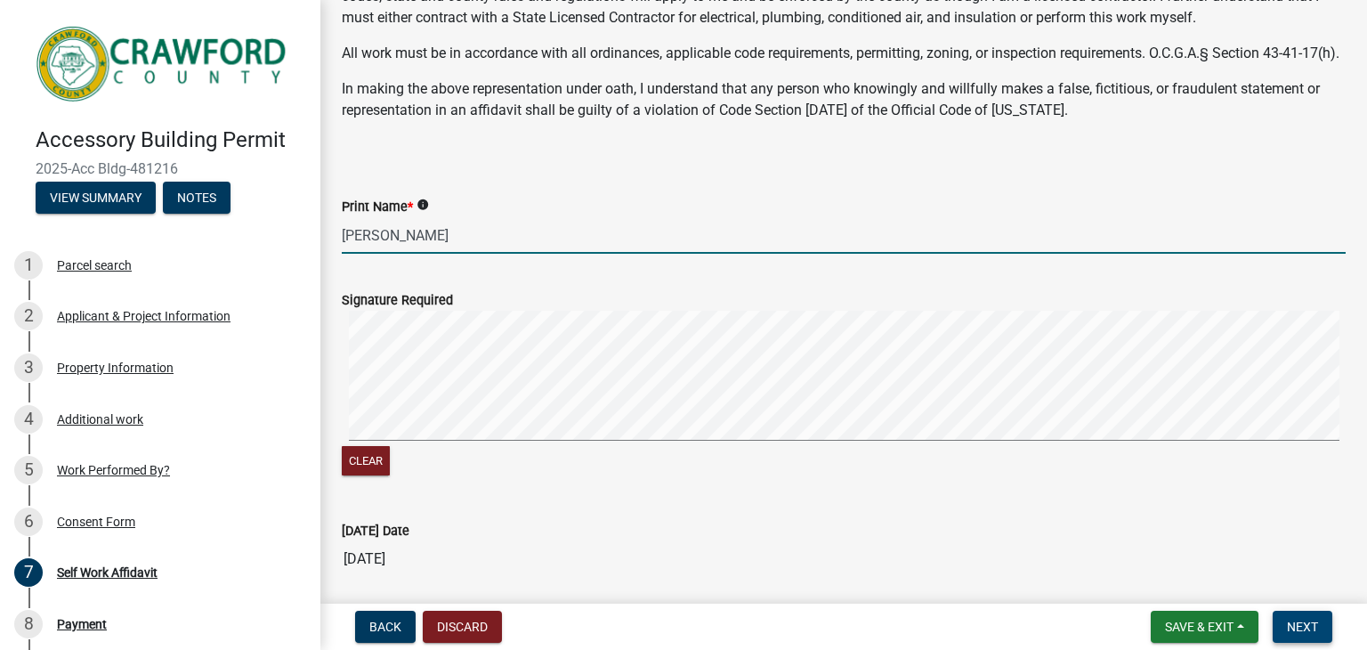
type input "[PERSON_NAME]"
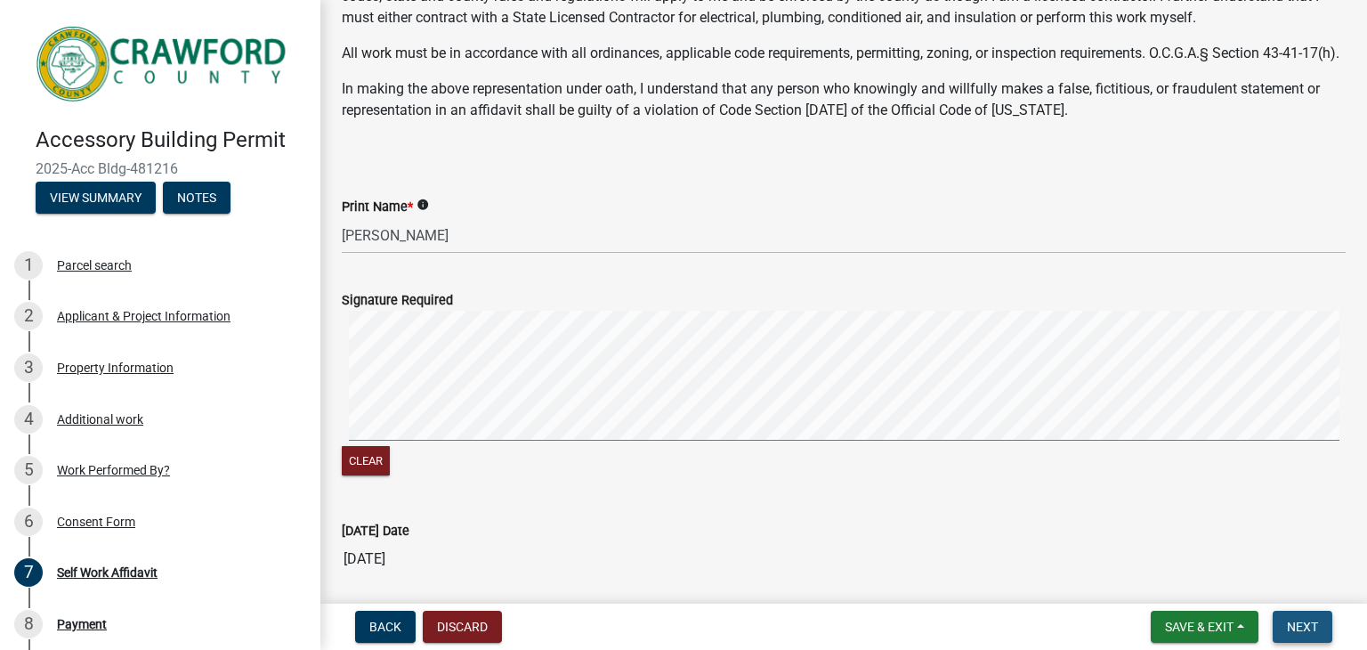
click at [1313, 629] on span "Next" at bounding box center [1302, 627] width 31 height 14
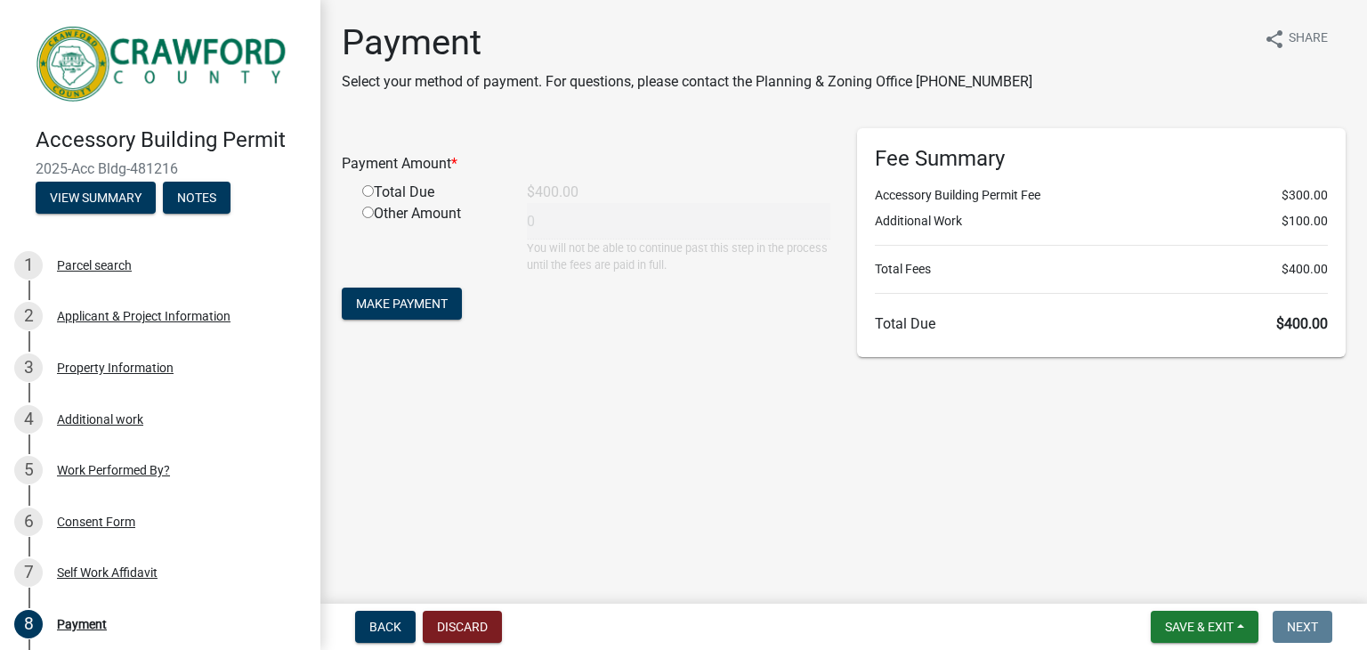
click at [370, 193] on input "radio" at bounding box center [368, 191] width 12 height 12
radio input "true"
type input "400"
click at [403, 305] on span "Make Payment" at bounding box center [402, 303] width 92 height 14
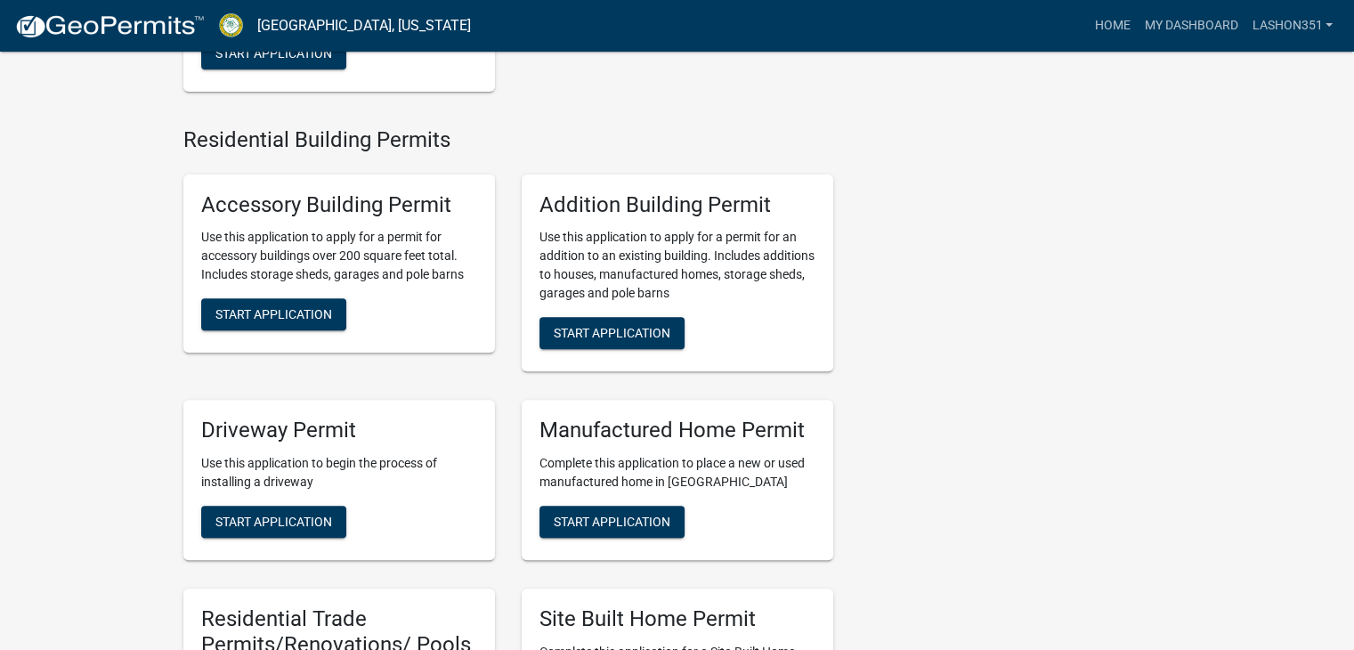
scroll to position [623, 0]
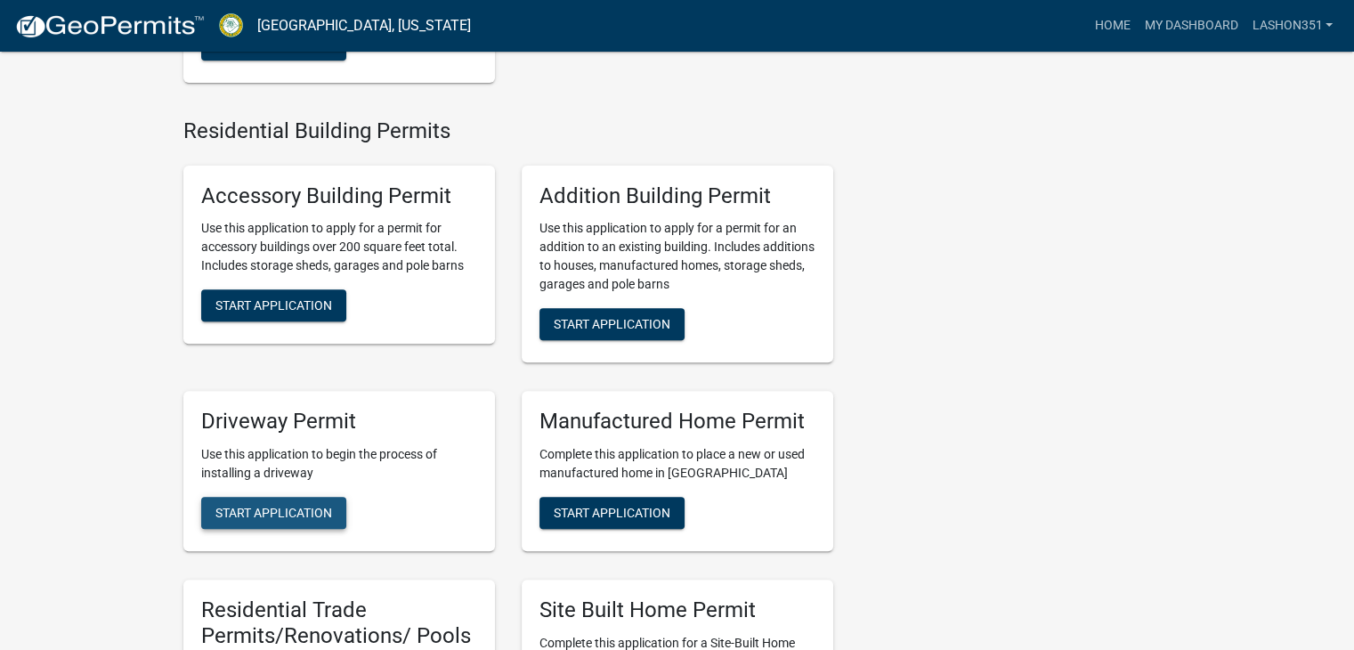
click at [337, 526] on button "Start Application" at bounding box center [273, 513] width 145 height 32
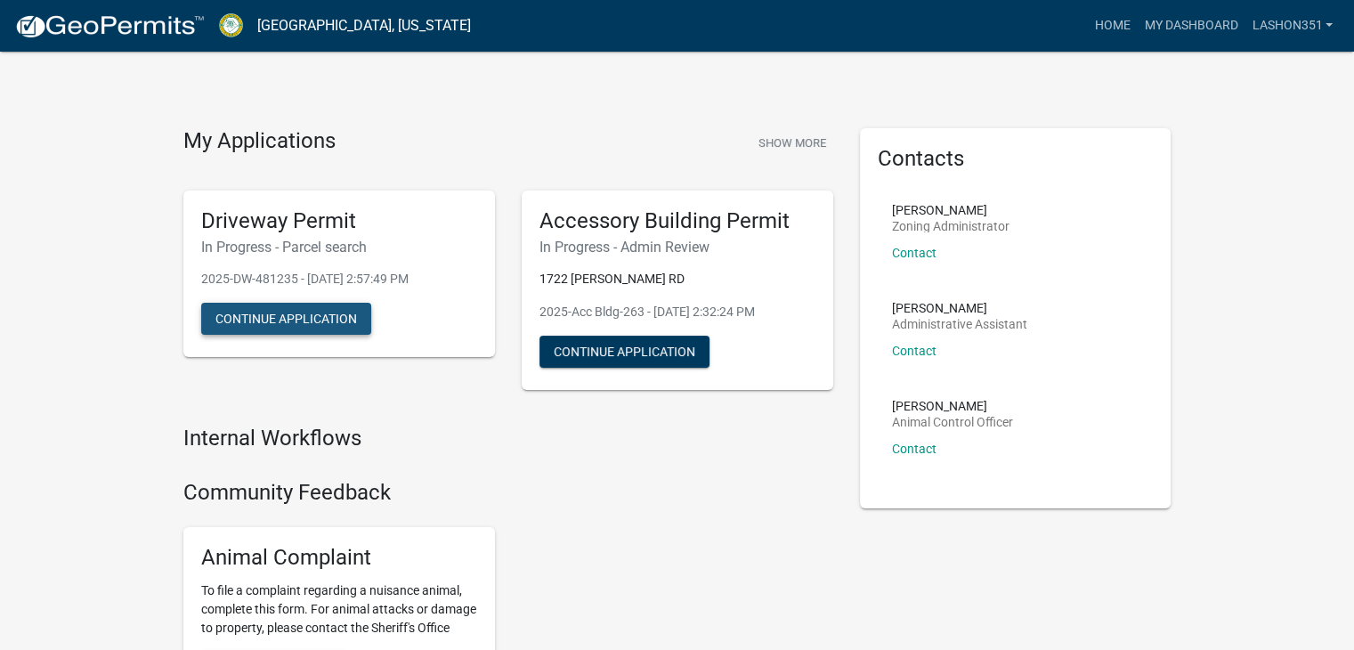
click at [321, 314] on button "Continue Application" at bounding box center [286, 319] width 170 height 32
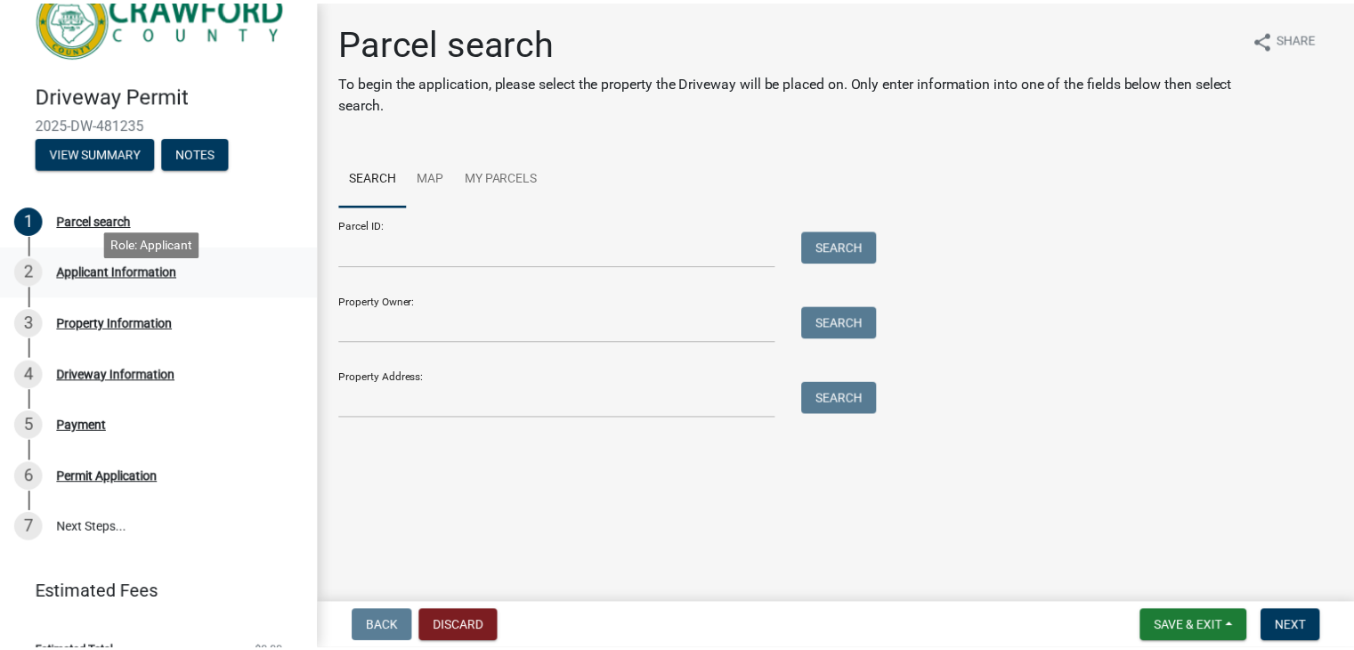
scroll to position [69, 0]
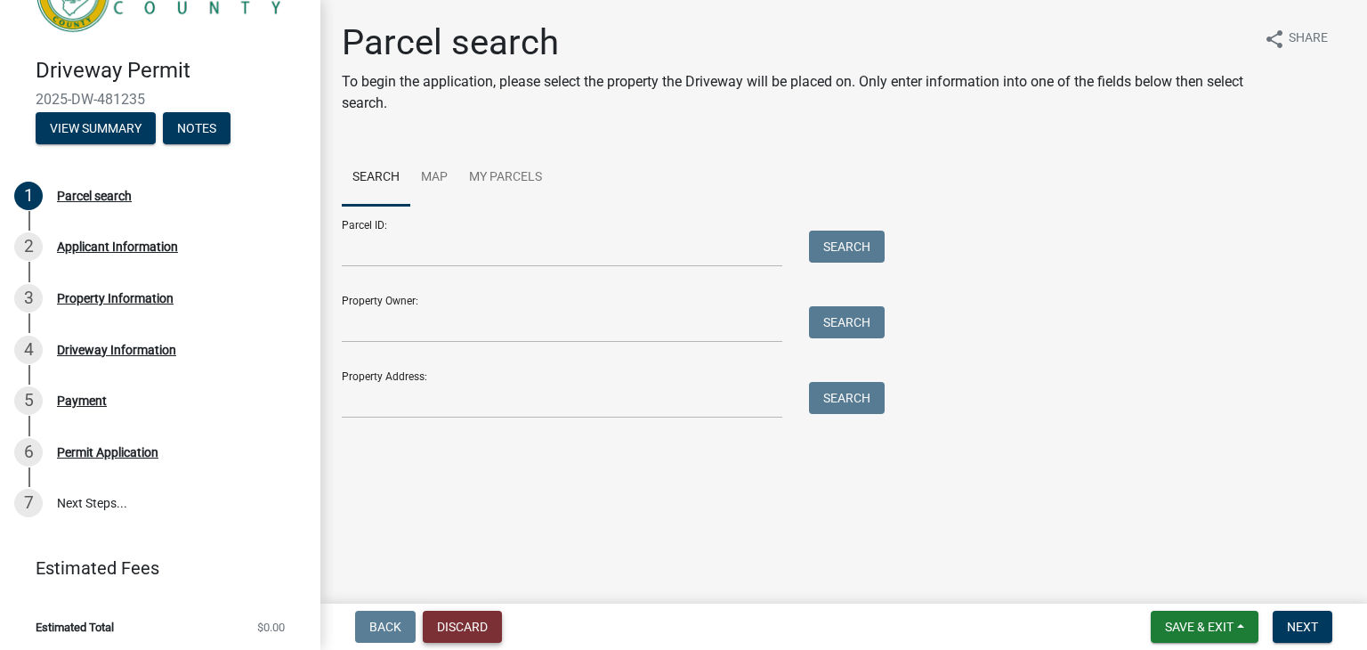
click at [441, 618] on button "Discard" at bounding box center [462, 627] width 79 height 32
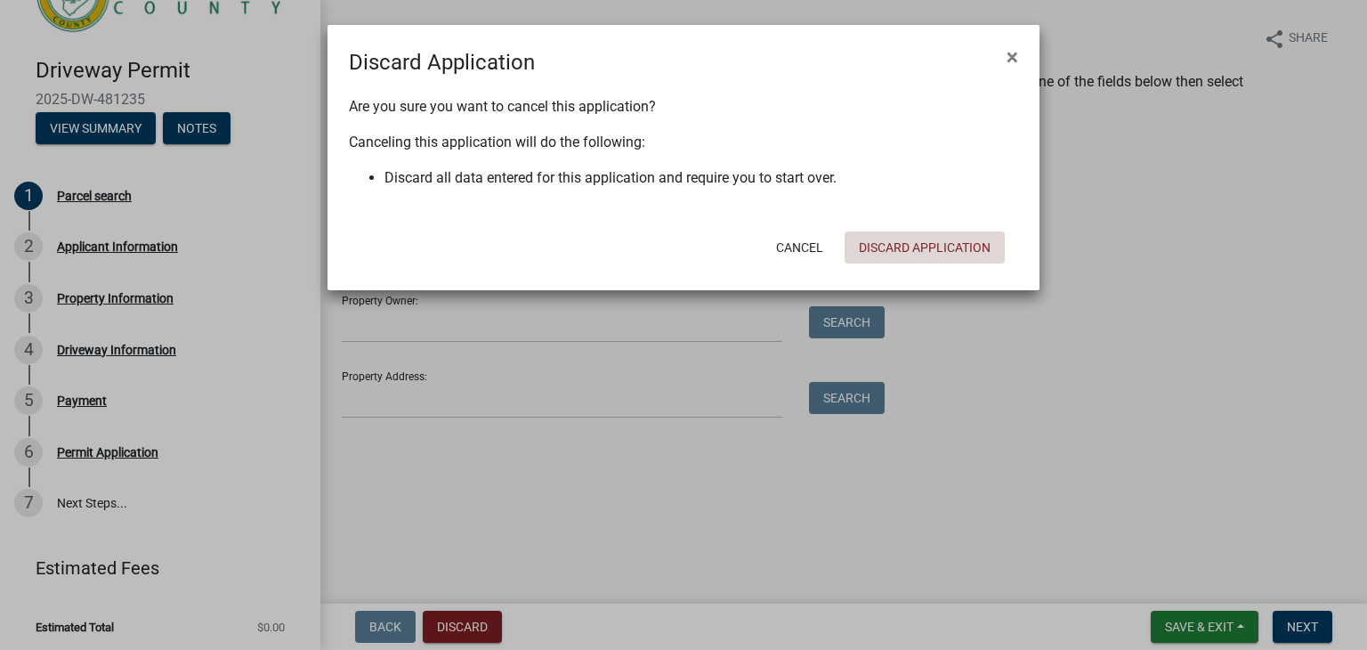
click at [966, 243] on button "Discard Application" at bounding box center [925, 247] width 160 height 32
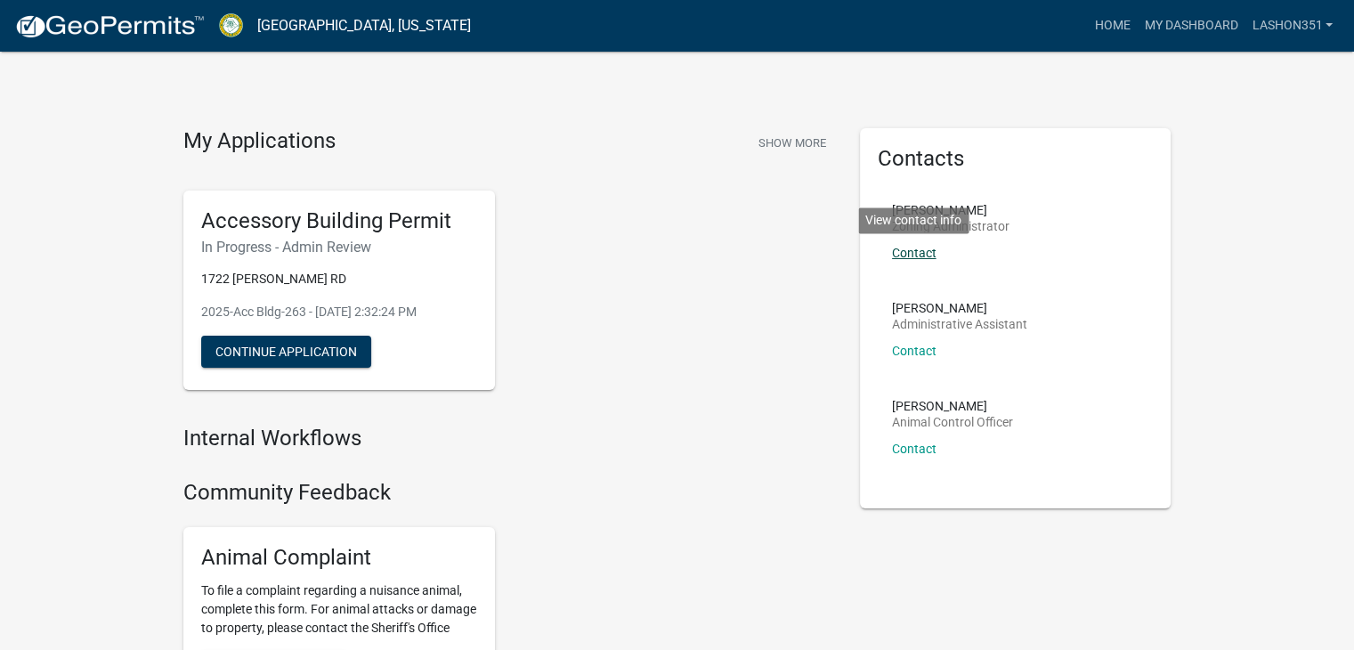
click at [915, 249] on link "Contact" at bounding box center [914, 253] width 45 height 14
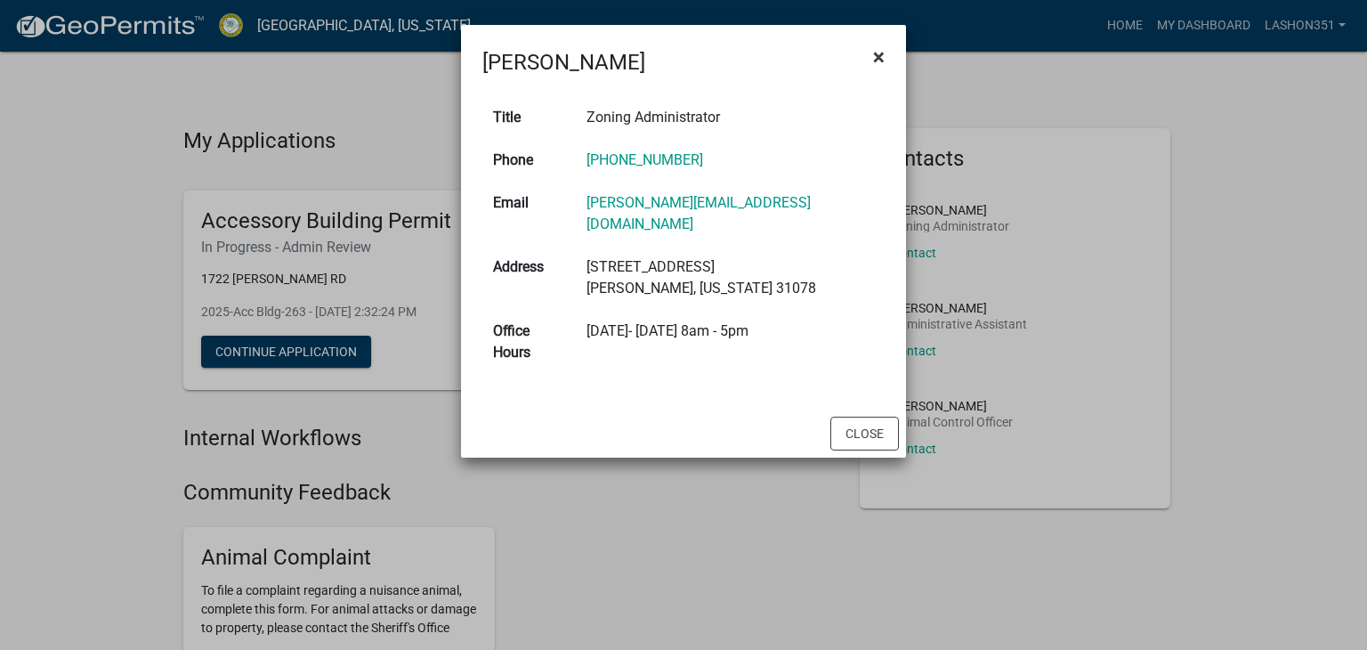
click at [877, 55] on span "×" at bounding box center [879, 57] width 12 height 25
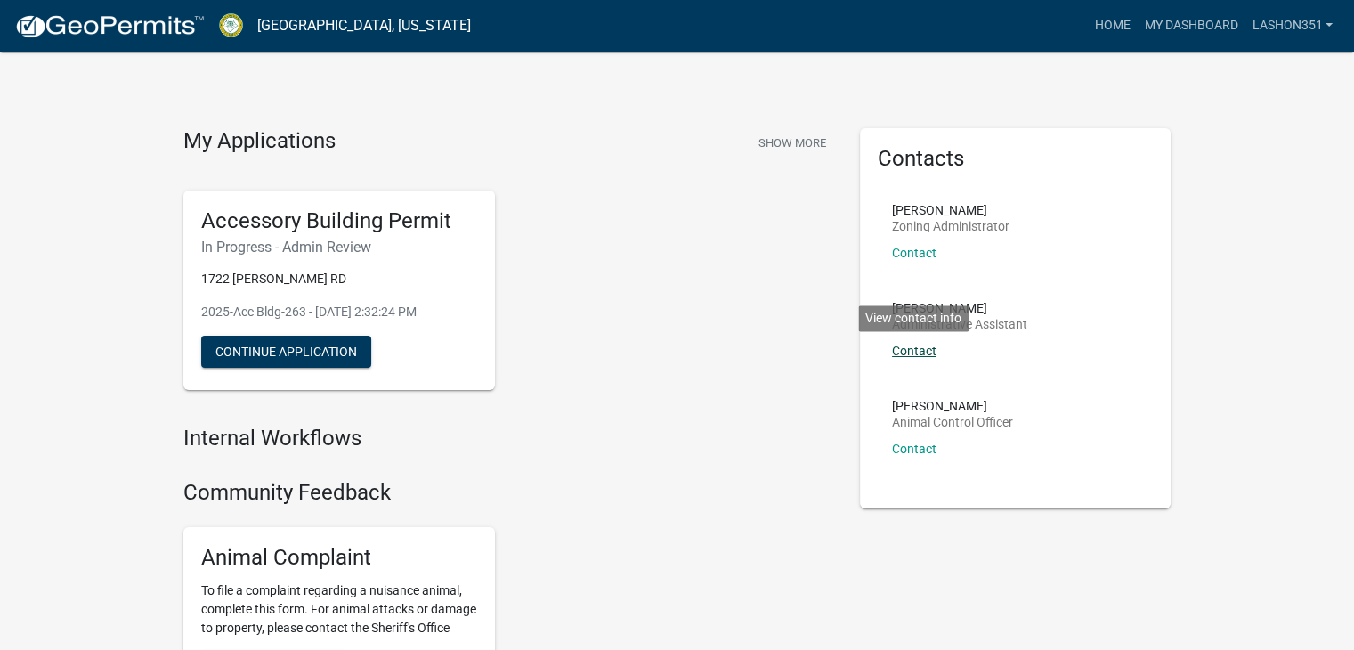
click at [920, 353] on link "Contact" at bounding box center [914, 351] width 45 height 14
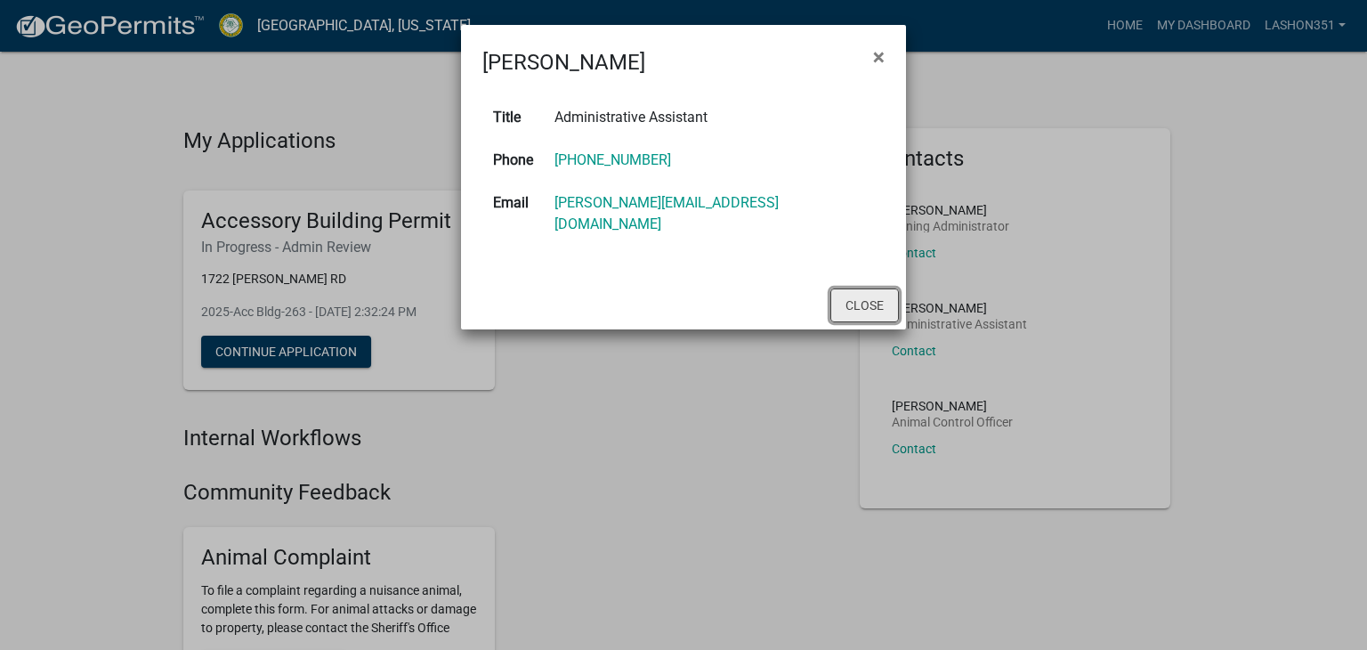
click at [884, 289] on button "Close" at bounding box center [865, 305] width 69 height 34
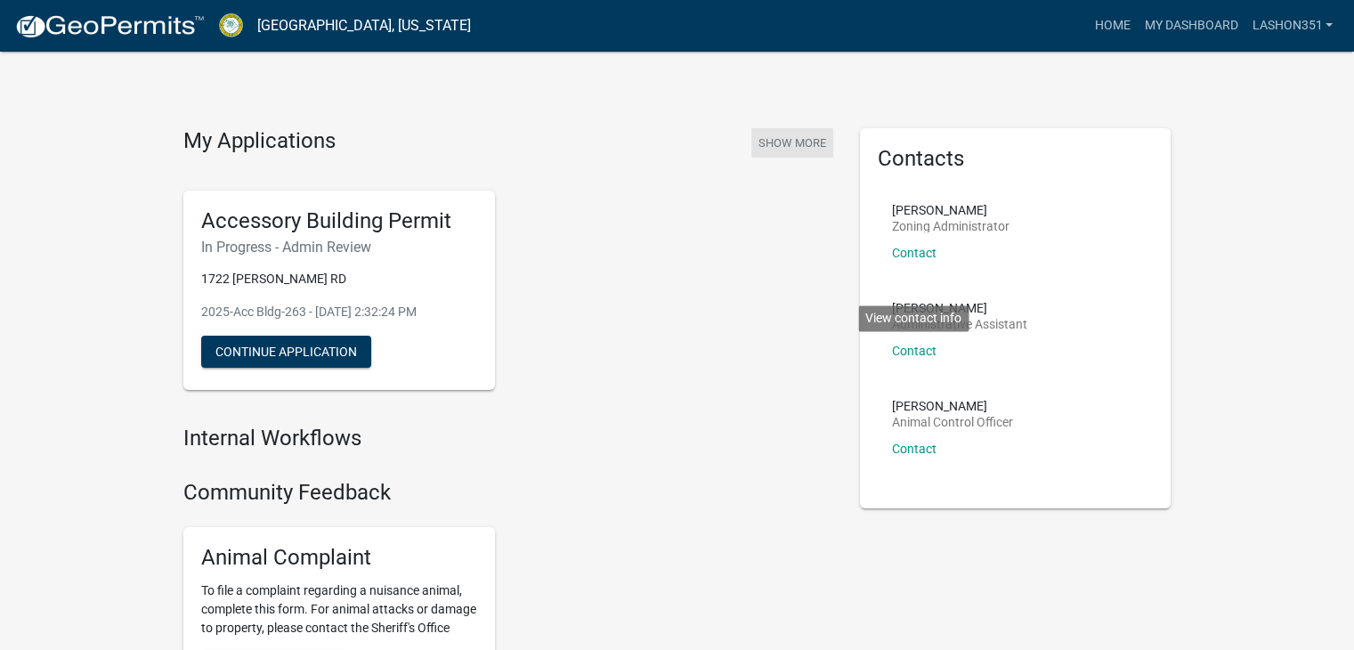
click at [816, 139] on button "Show More" at bounding box center [792, 142] width 82 height 29
